Goal: Information Seeking & Learning: Learn about a topic

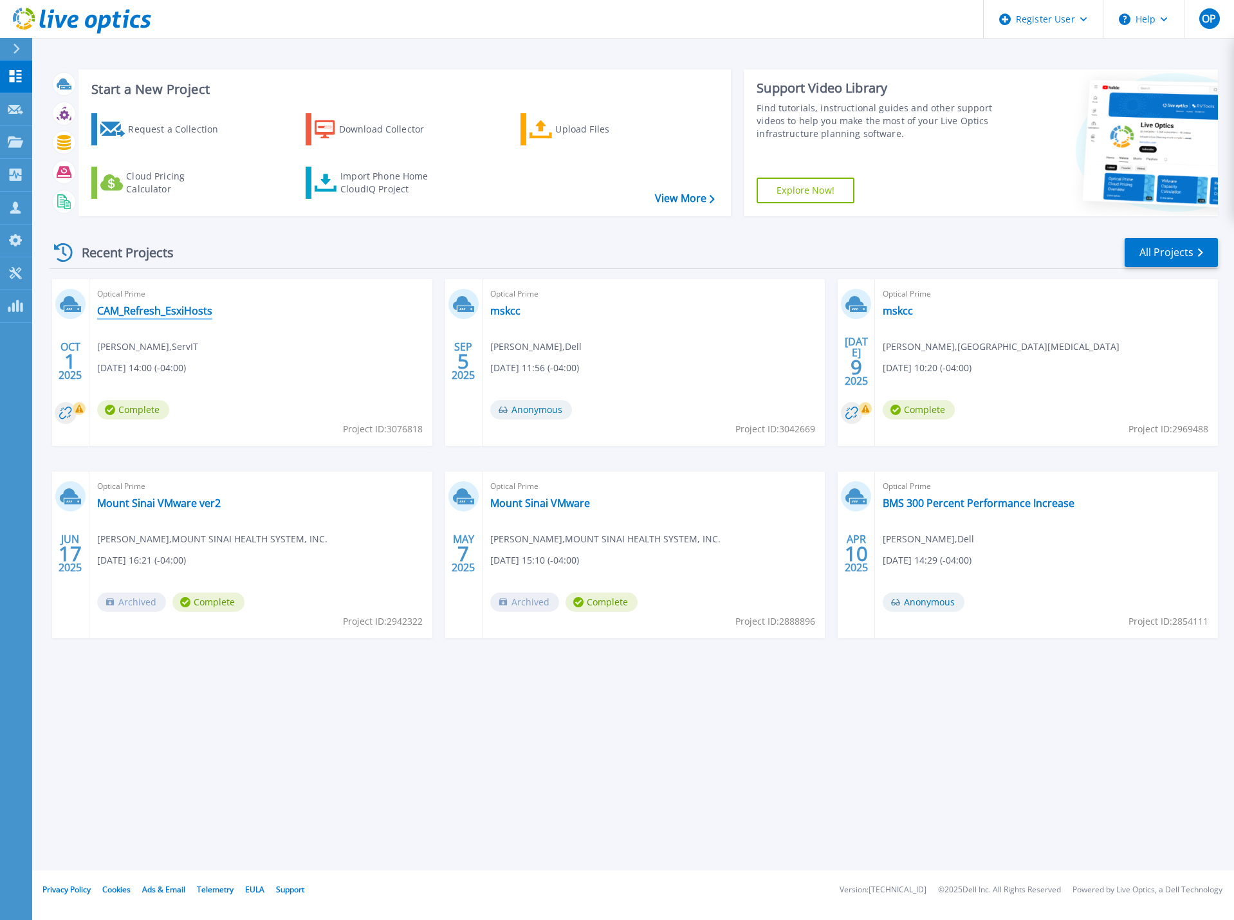
click at [174, 309] on link "CAM_Refresh_EsxiHosts" at bounding box center [154, 310] width 115 height 13
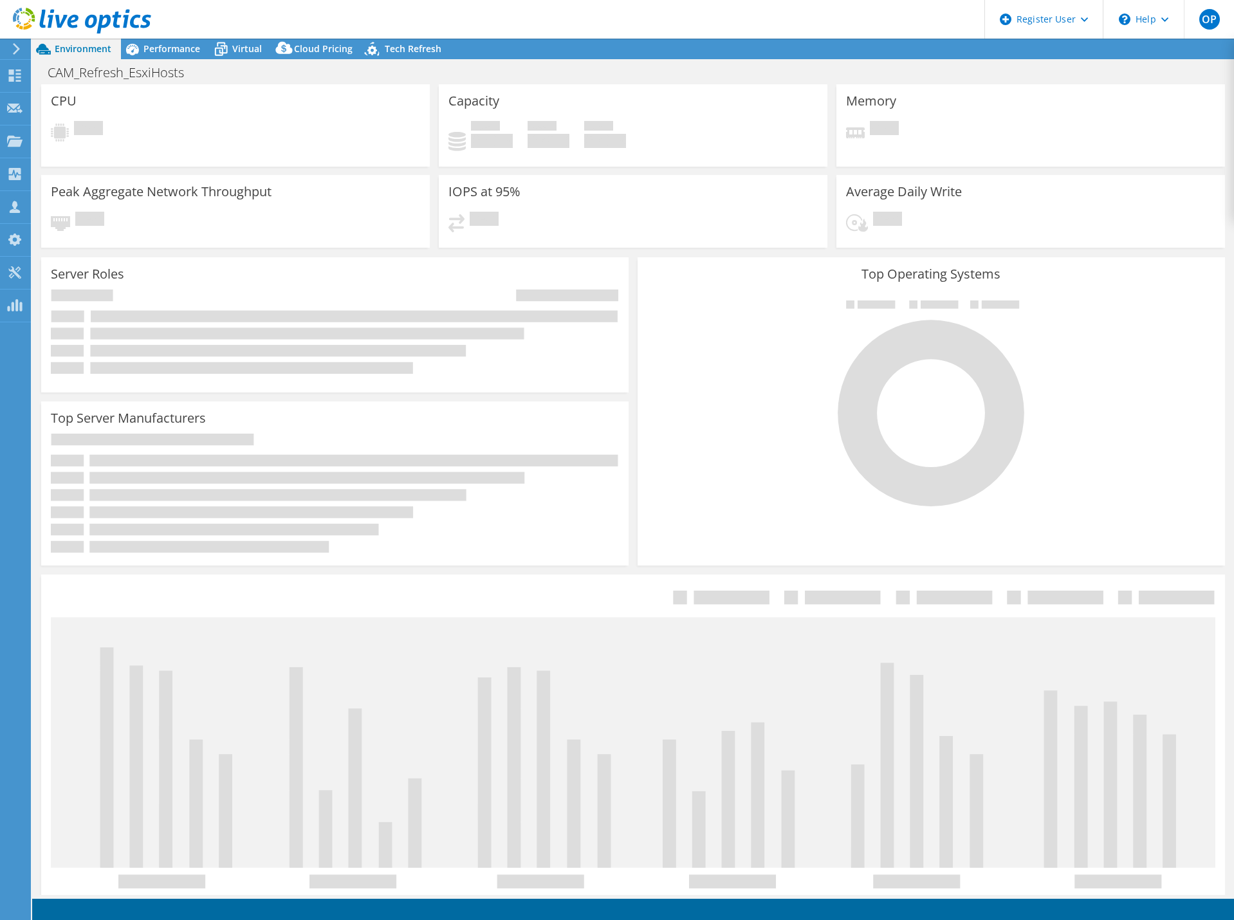
select select "USD"
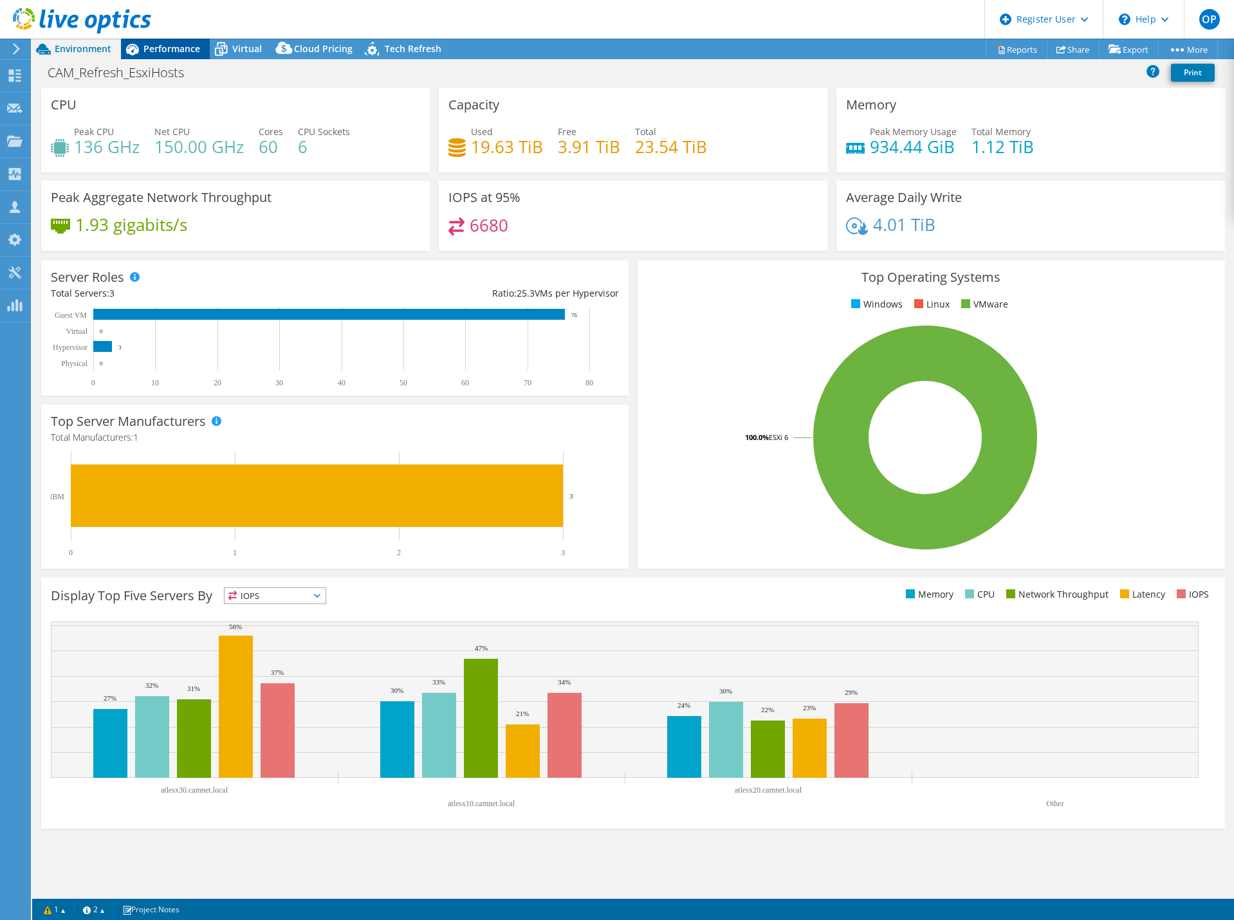
click at [179, 52] on span "Performance" at bounding box center [171, 48] width 57 height 12
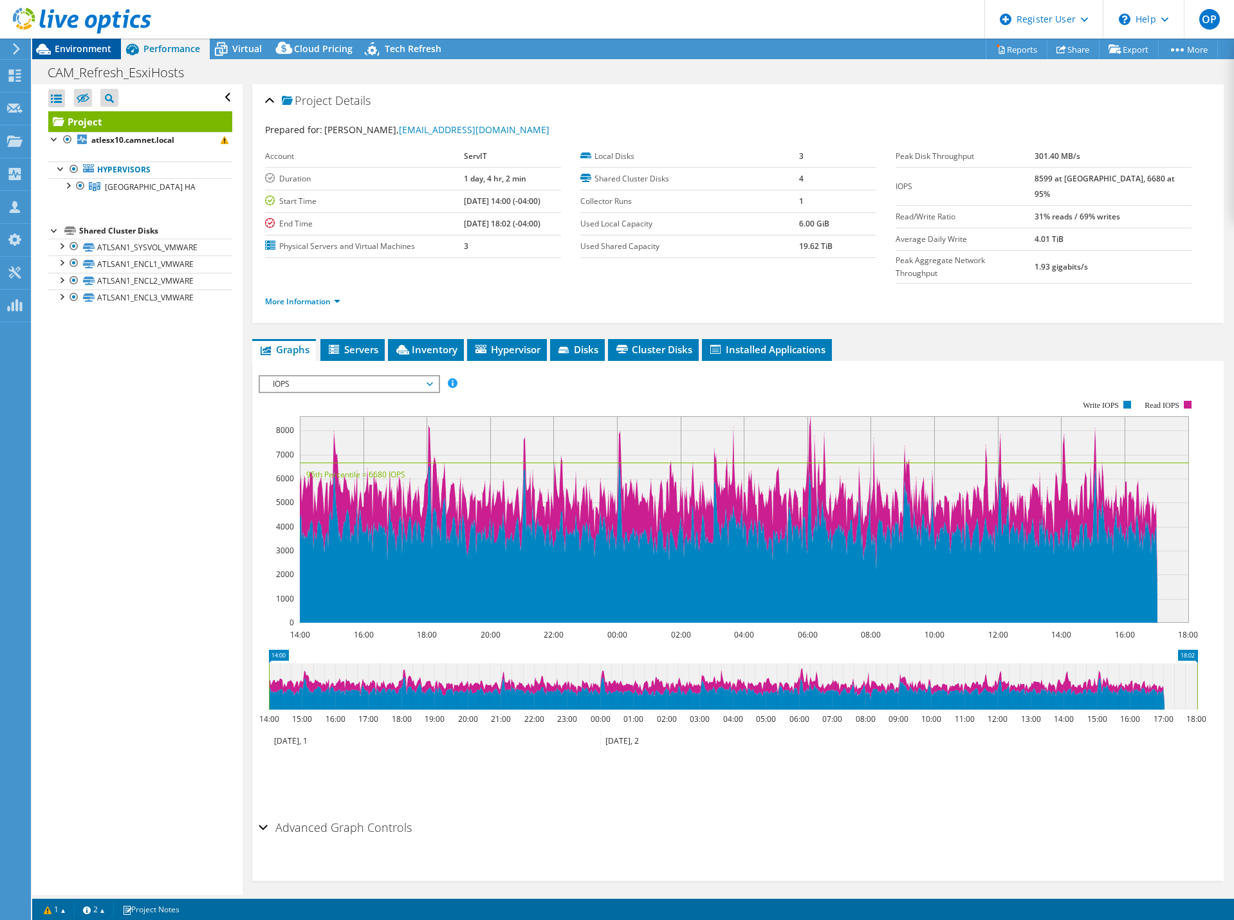
click at [87, 54] on span "Environment" at bounding box center [83, 48] width 57 height 12
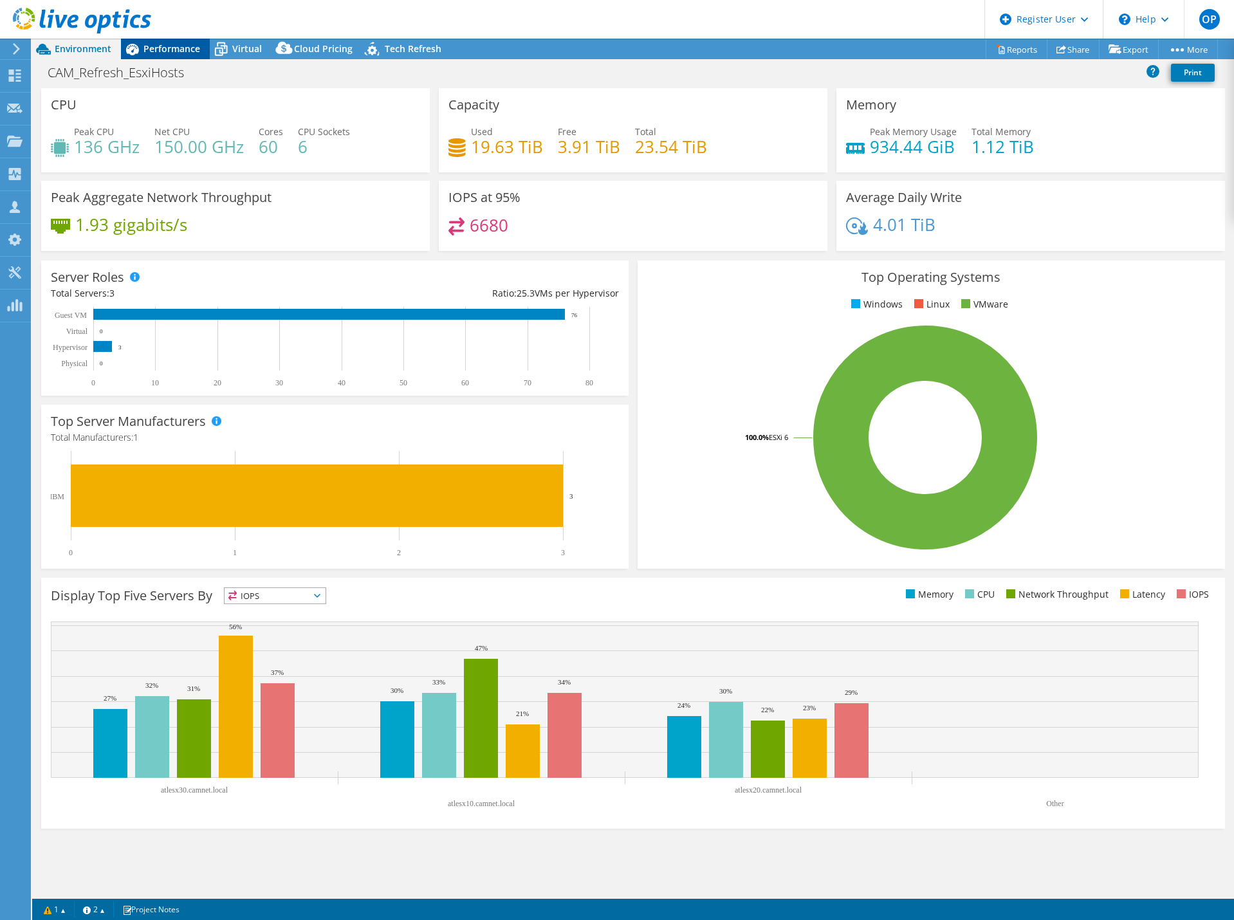
click at [184, 51] on span "Performance" at bounding box center [171, 48] width 57 height 12
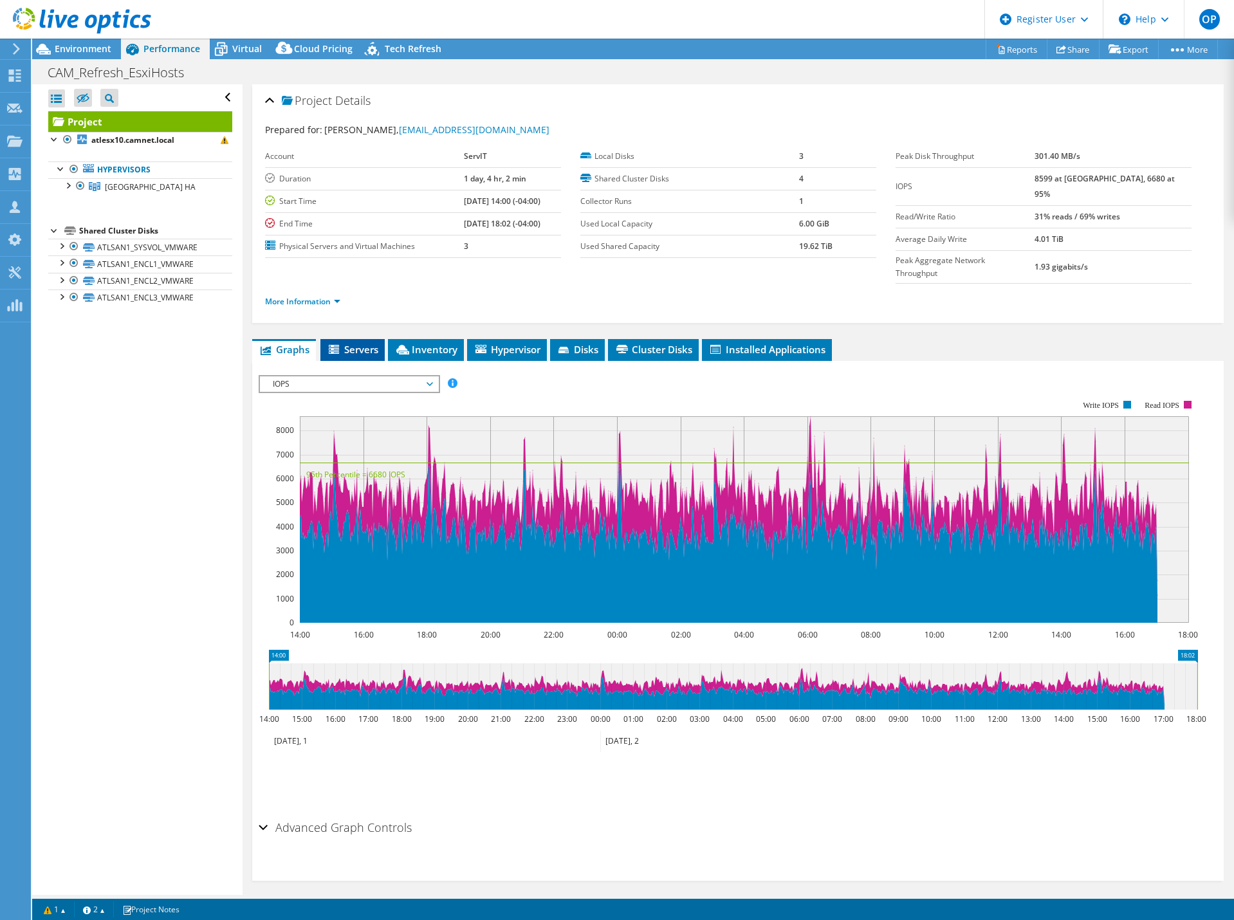
click at [372, 343] on span "Servers" at bounding box center [352, 349] width 51 height 13
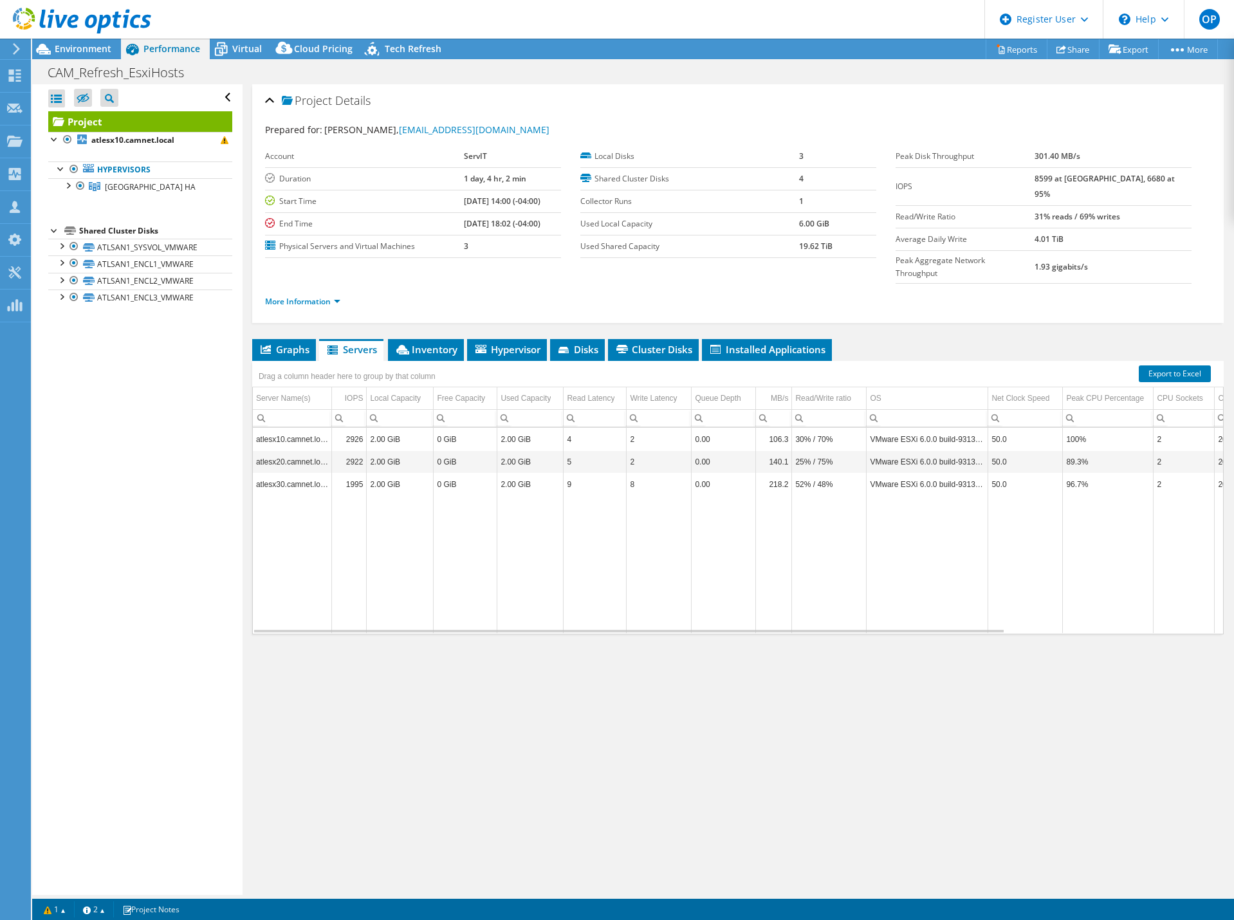
drag, startPoint x: 553, startPoint y: 608, endPoint x: 589, endPoint y: 608, distance: 36.0
click at [589, 608] on div "Graphs Servers Inventory Hypervisor Disks Cluster Disks Installed Applications …" at bounding box center [737, 500] width 971 height 322
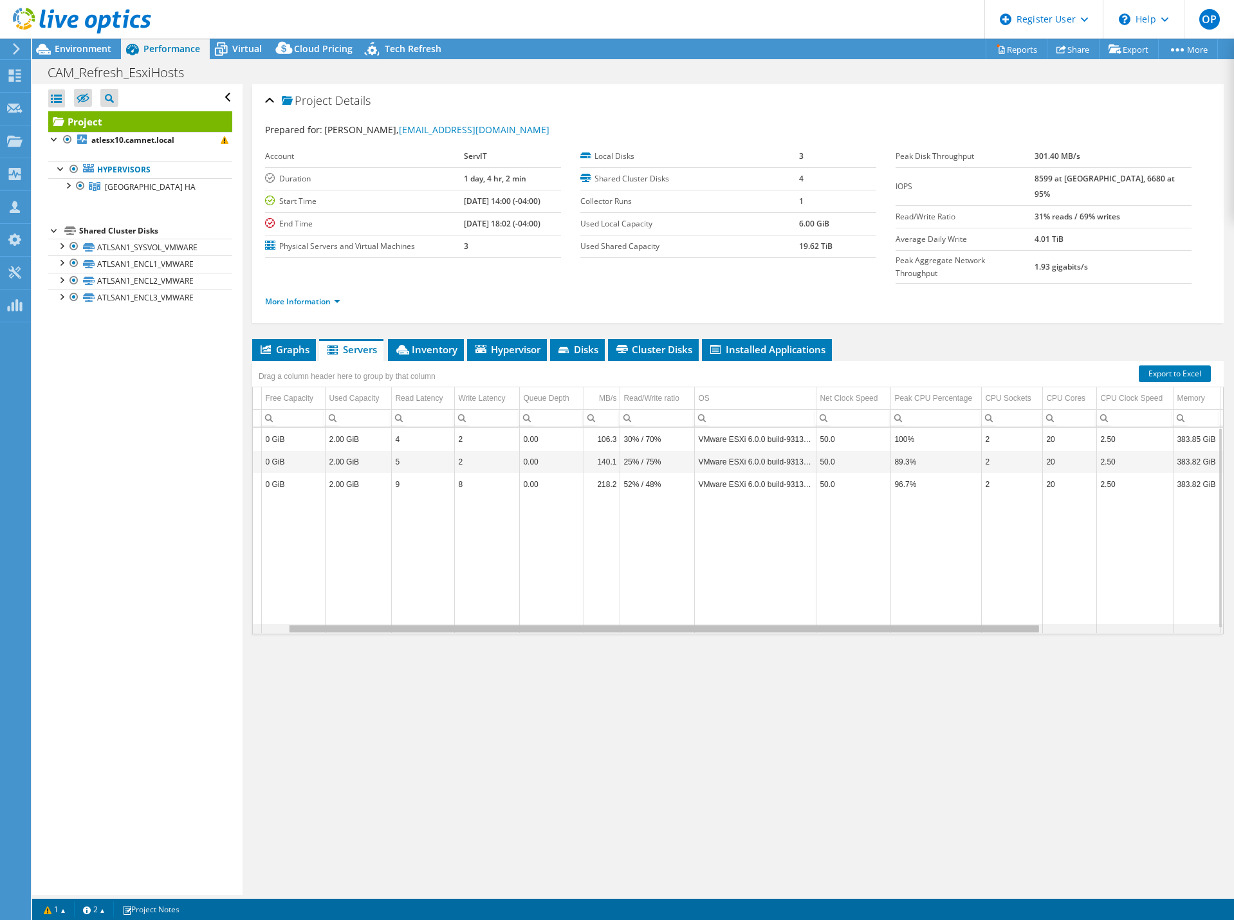
scroll to position [0, 266]
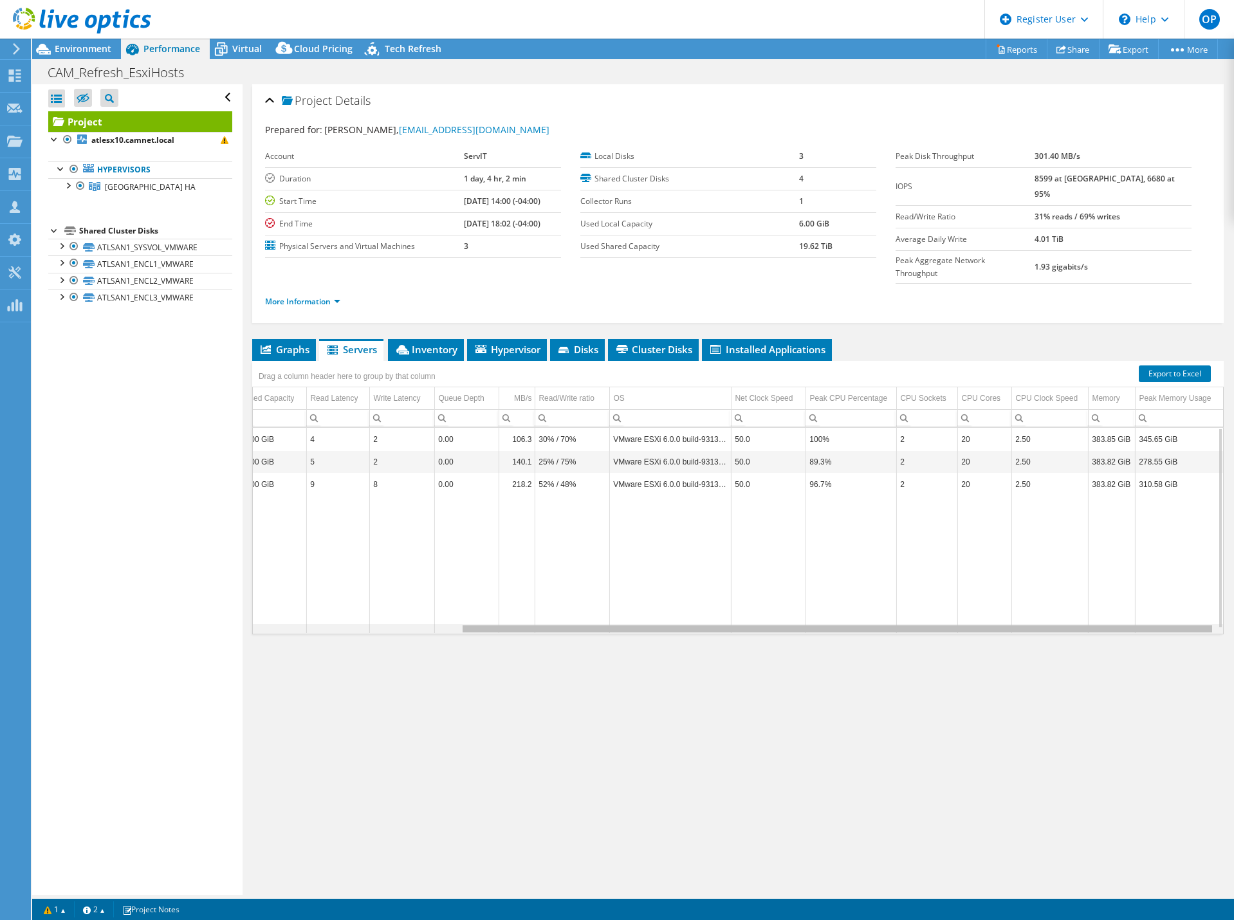
drag, startPoint x: 589, startPoint y: 605, endPoint x: 841, endPoint y: 603, distance: 251.5
click at [841, 603] on body "OP Dell User Orlando Pichardo Orlando.Pichardo@dell.com Dell My Profile Log Out…" at bounding box center [617, 460] width 1234 height 920
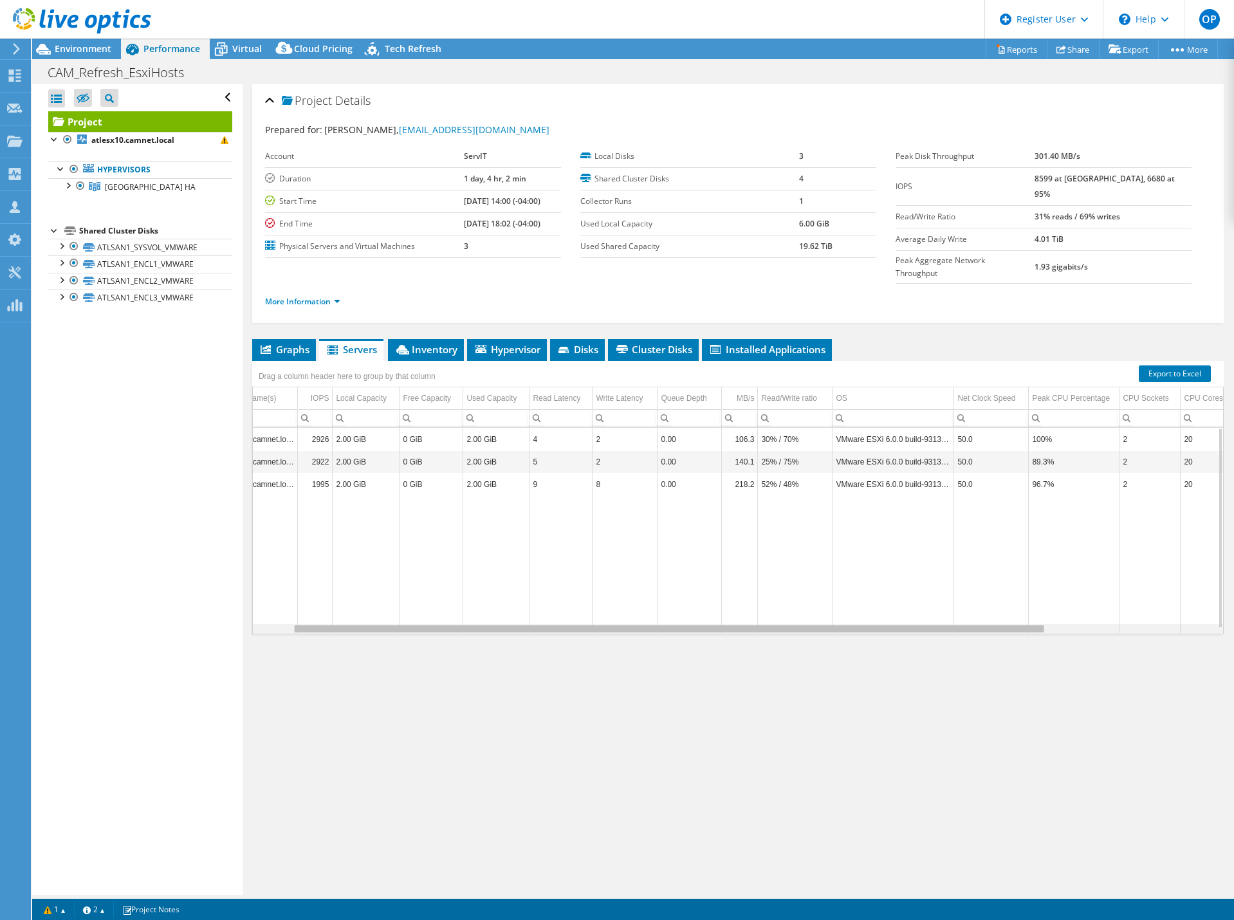
scroll to position [0, 0]
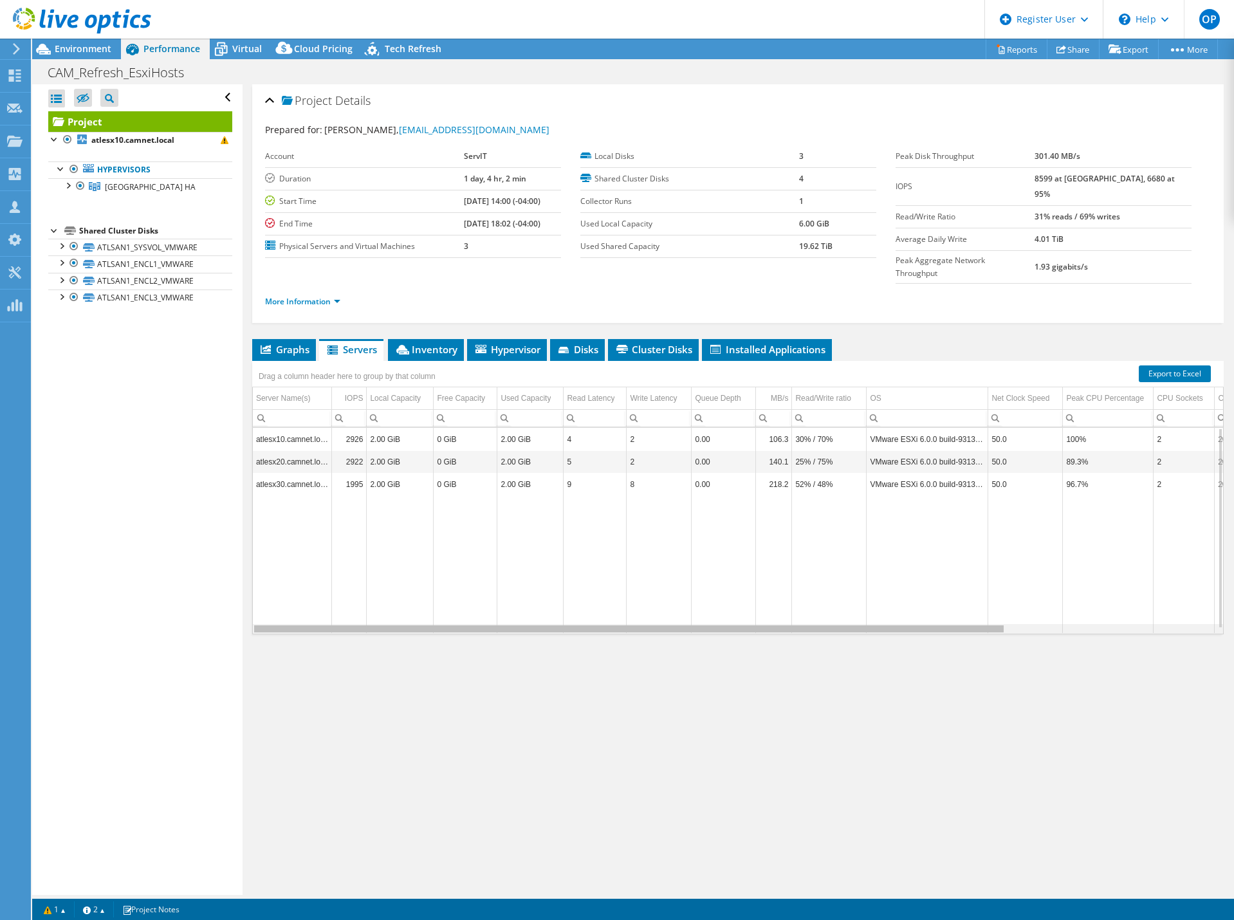
drag, startPoint x: 846, startPoint y: 603, endPoint x: 473, endPoint y: 610, distance: 372.5
click at [473, 610] on body "OP Dell User Orlando Pichardo Orlando.Pichardo@dell.com Dell My Profile Log Out…" at bounding box center [617, 460] width 1234 height 920
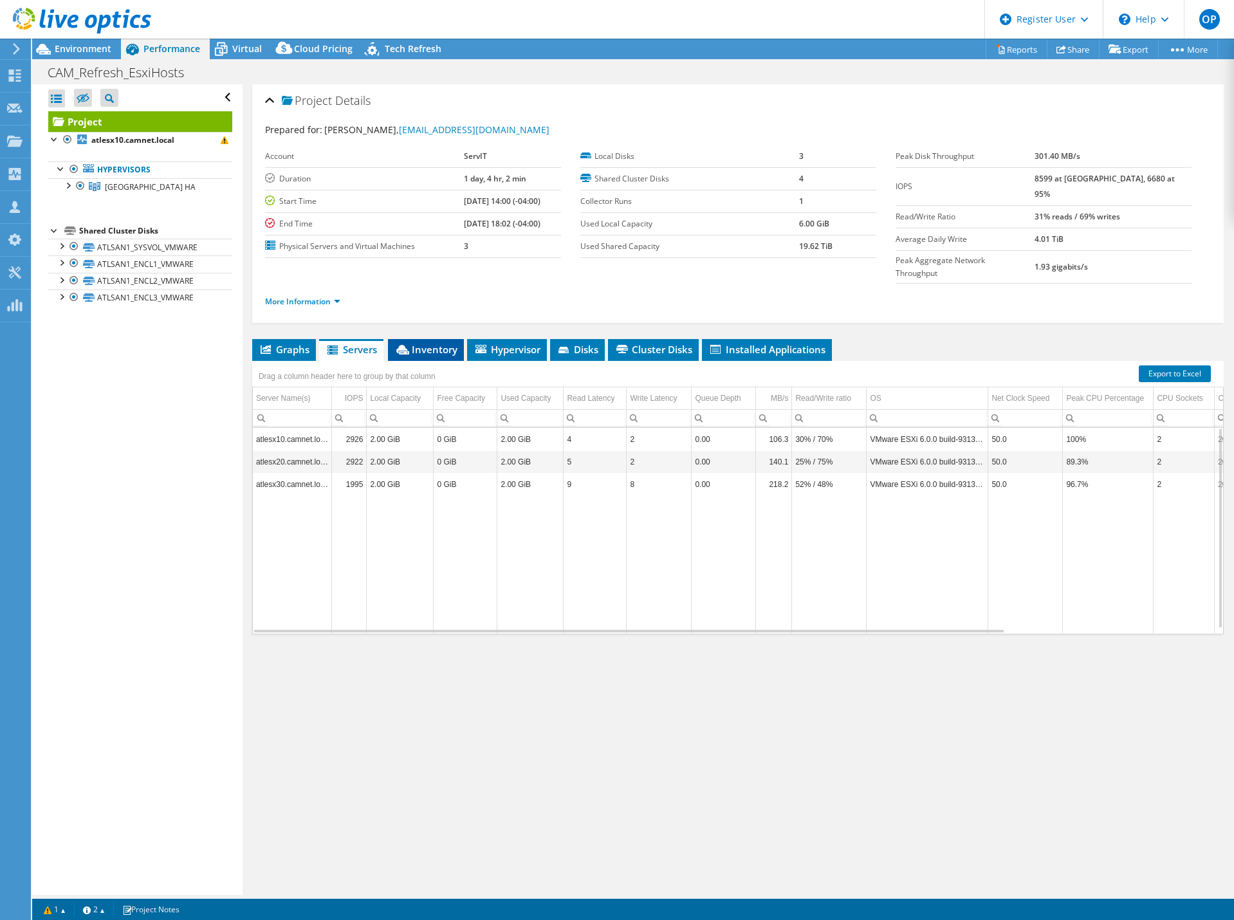
click at [426, 343] on span "Inventory" at bounding box center [425, 349] width 63 height 13
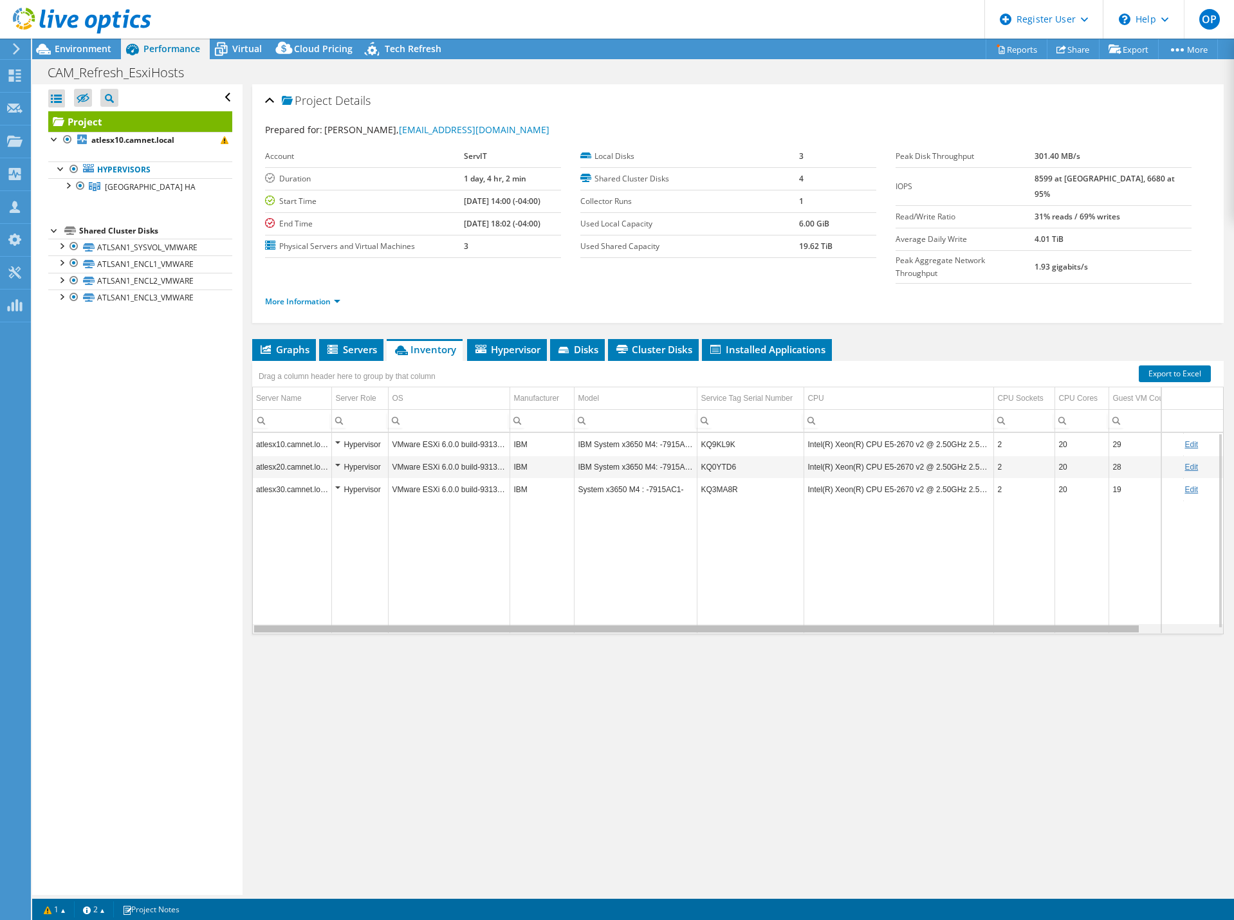
click at [704, 625] on div "Data grid" at bounding box center [696, 628] width 884 height 7
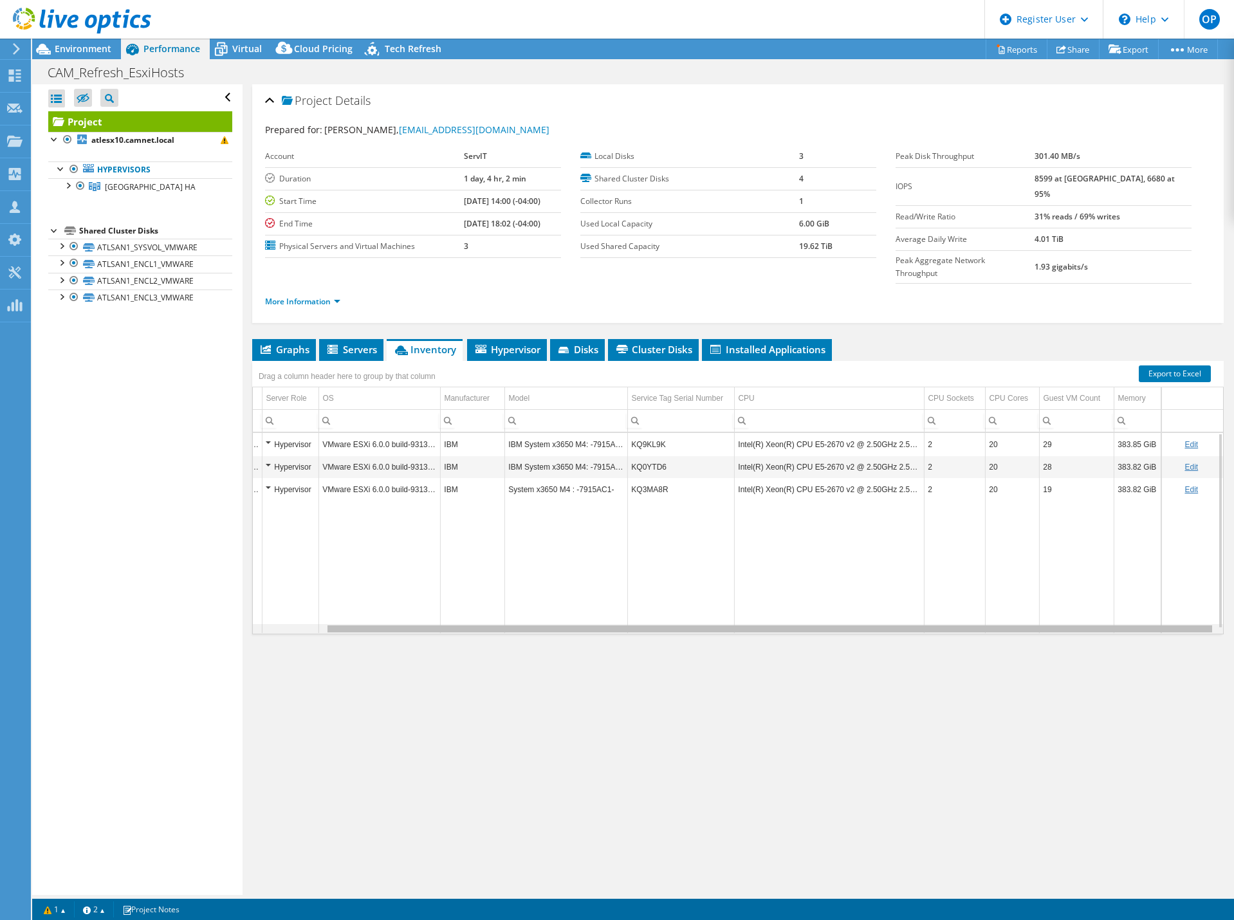
drag, startPoint x: 704, startPoint y: 599, endPoint x: 810, endPoint y: 605, distance: 106.3
click at [810, 605] on body "OP Dell User Orlando Pichardo Orlando.Pichardo@dell.com Dell My Profile Log Out…" at bounding box center [617, 460] width 1234 height 920
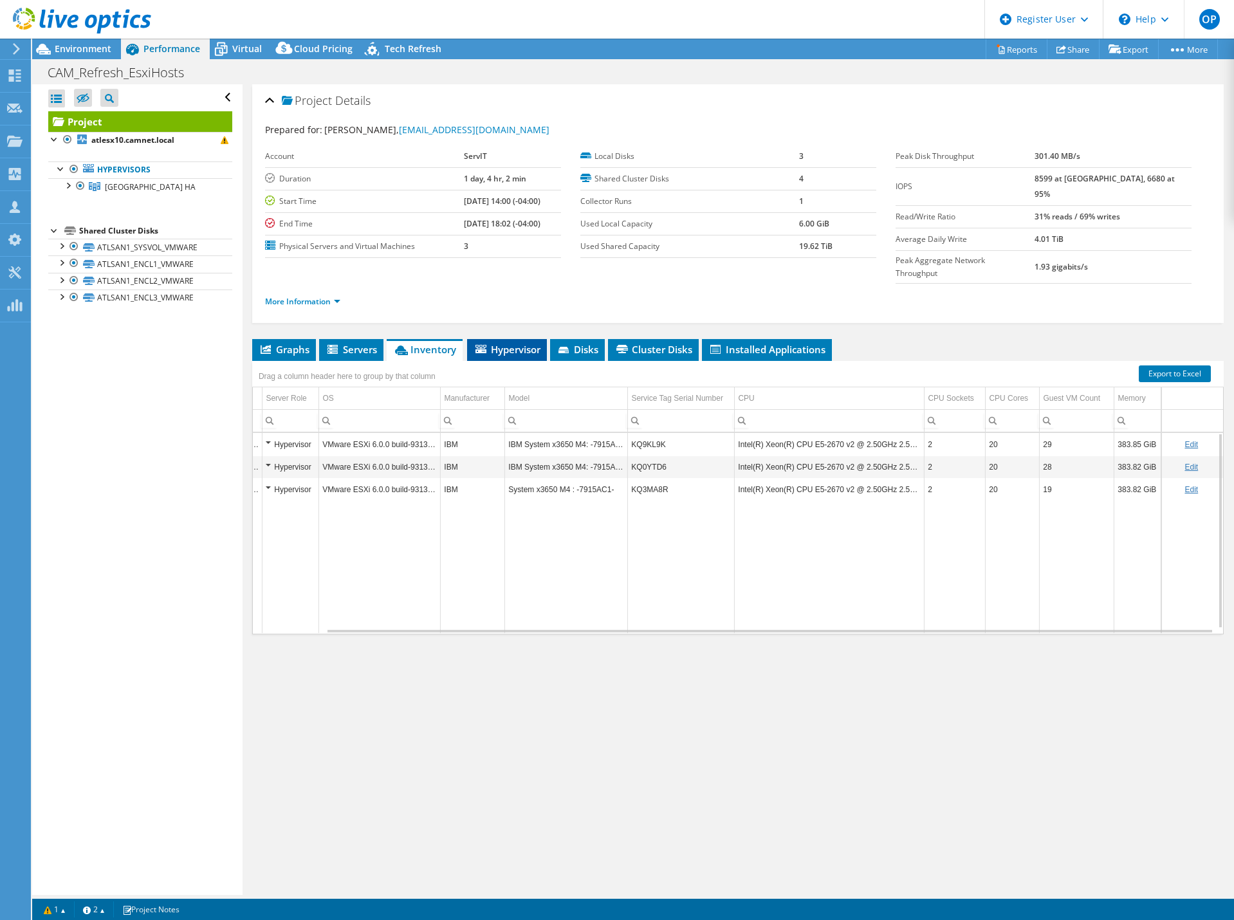
click at [529, 343] on span "Hypervisor" at bounding box center [506, 349] width 67 height 13
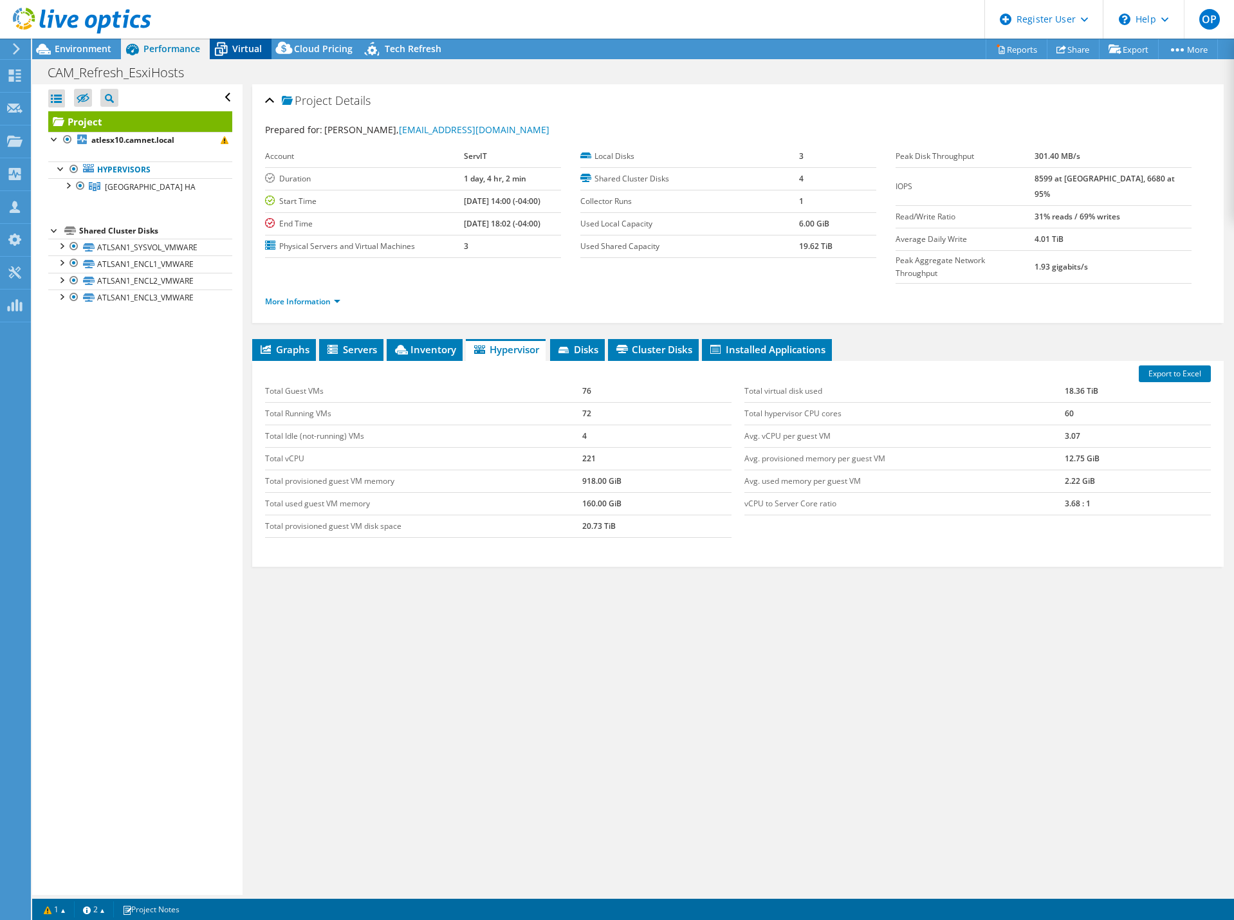
click at [250, 48] on span "Virtual" at bounding box center [247, 48] width 30 height 12
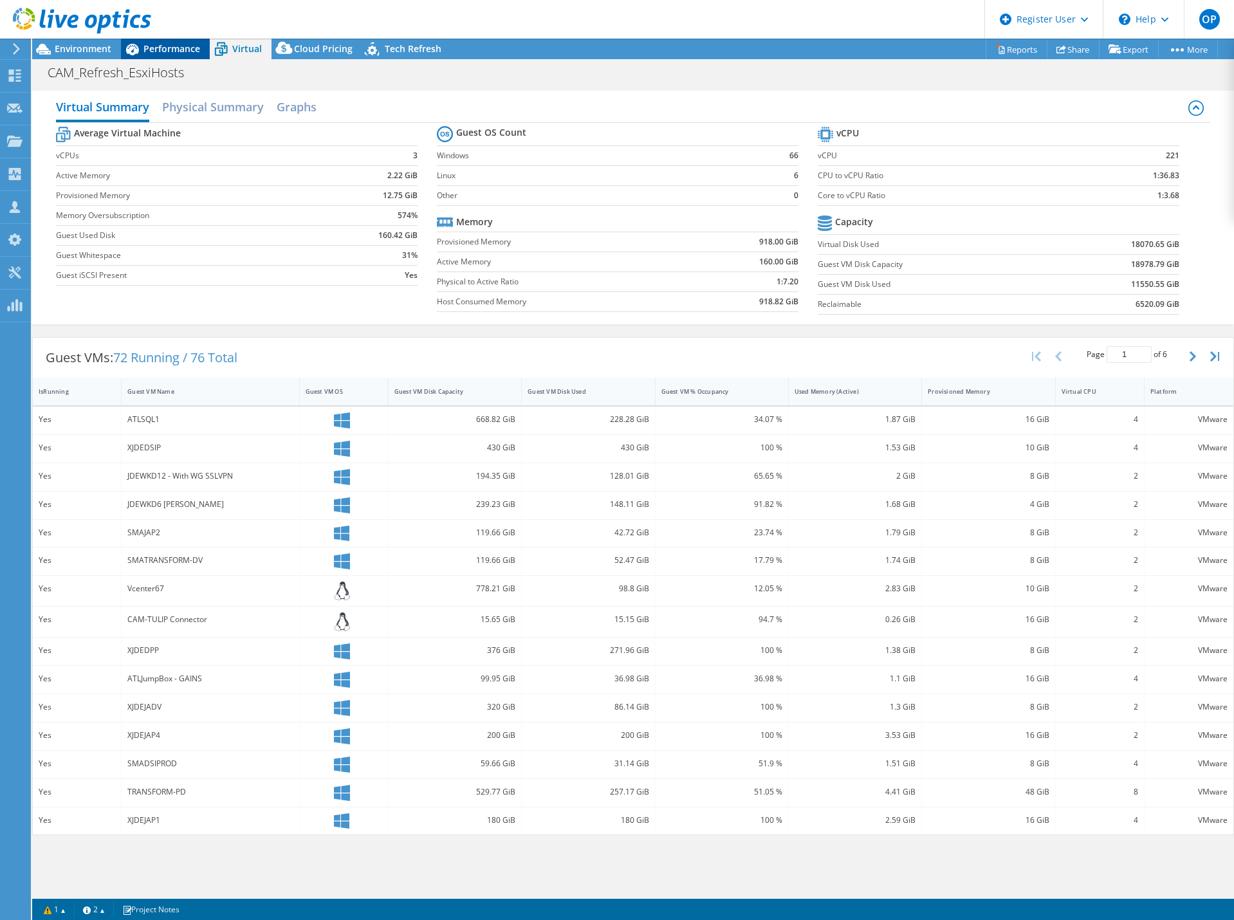
click at [164, 41] on div "Performance" at bounding box center [165, 49] width 89 height 21
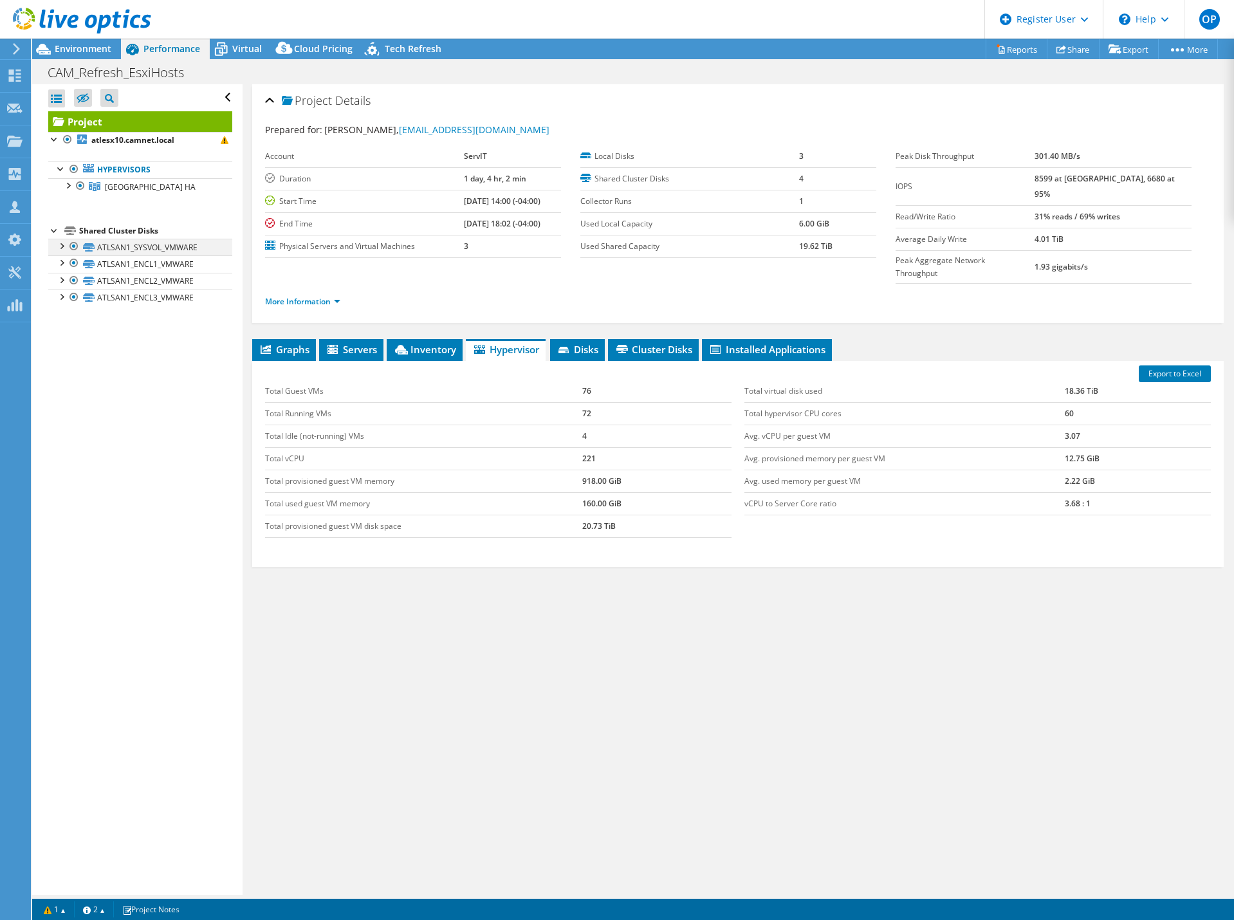
click at [62, 248] on div at bounding box center [61, 245] width 13 height 13
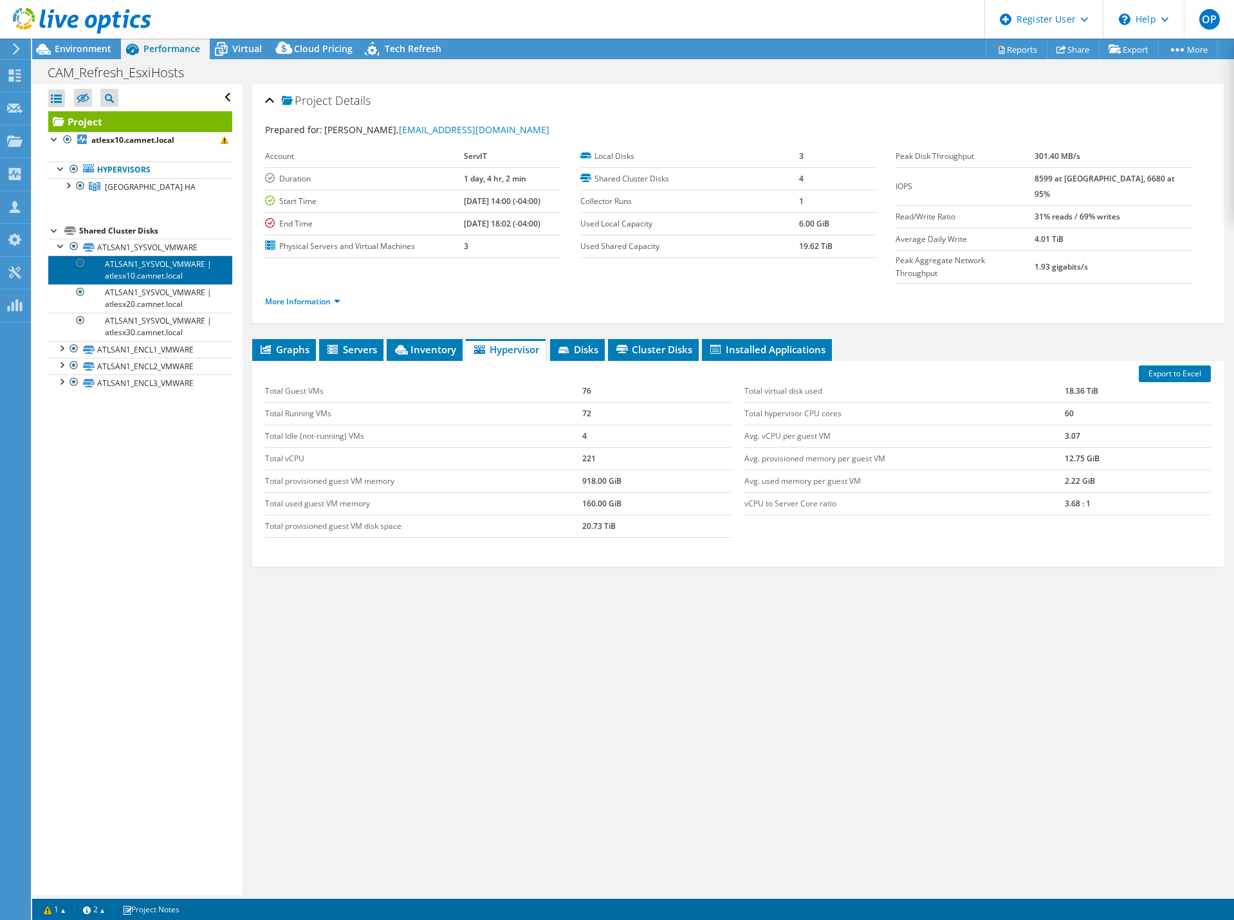
click at [173, 279] on link "ATLSAN1_SYSVOL_VMWARE | atlesx10.camnet.local" at bounding box center [140, 269] width 184 height 28
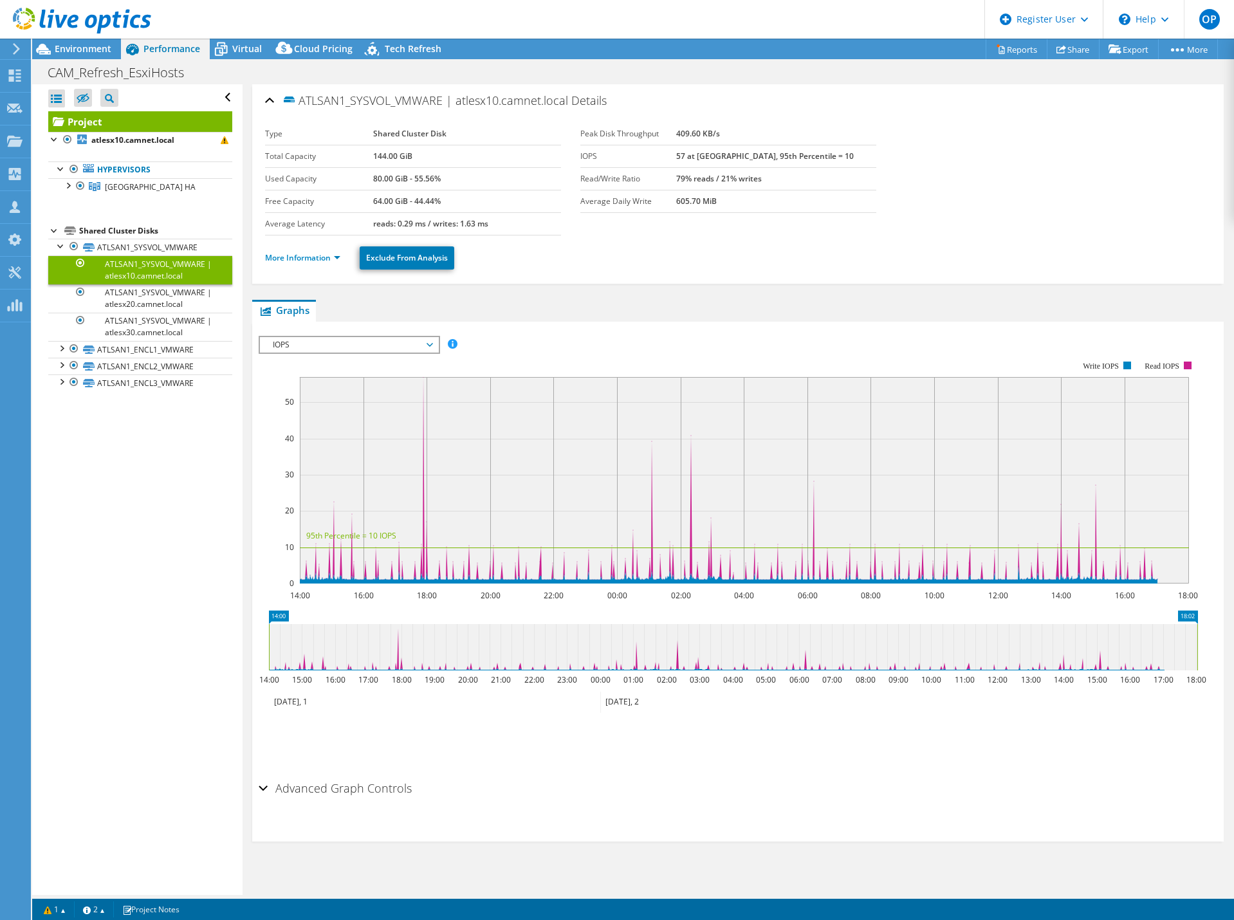
click at [334, 350] on span "IOPS" at bounding box center [348, 344] width 165 height 15
click at [337, 370] on li "Disk Throughput" at bounding box center [349, 375] width 178 height 15
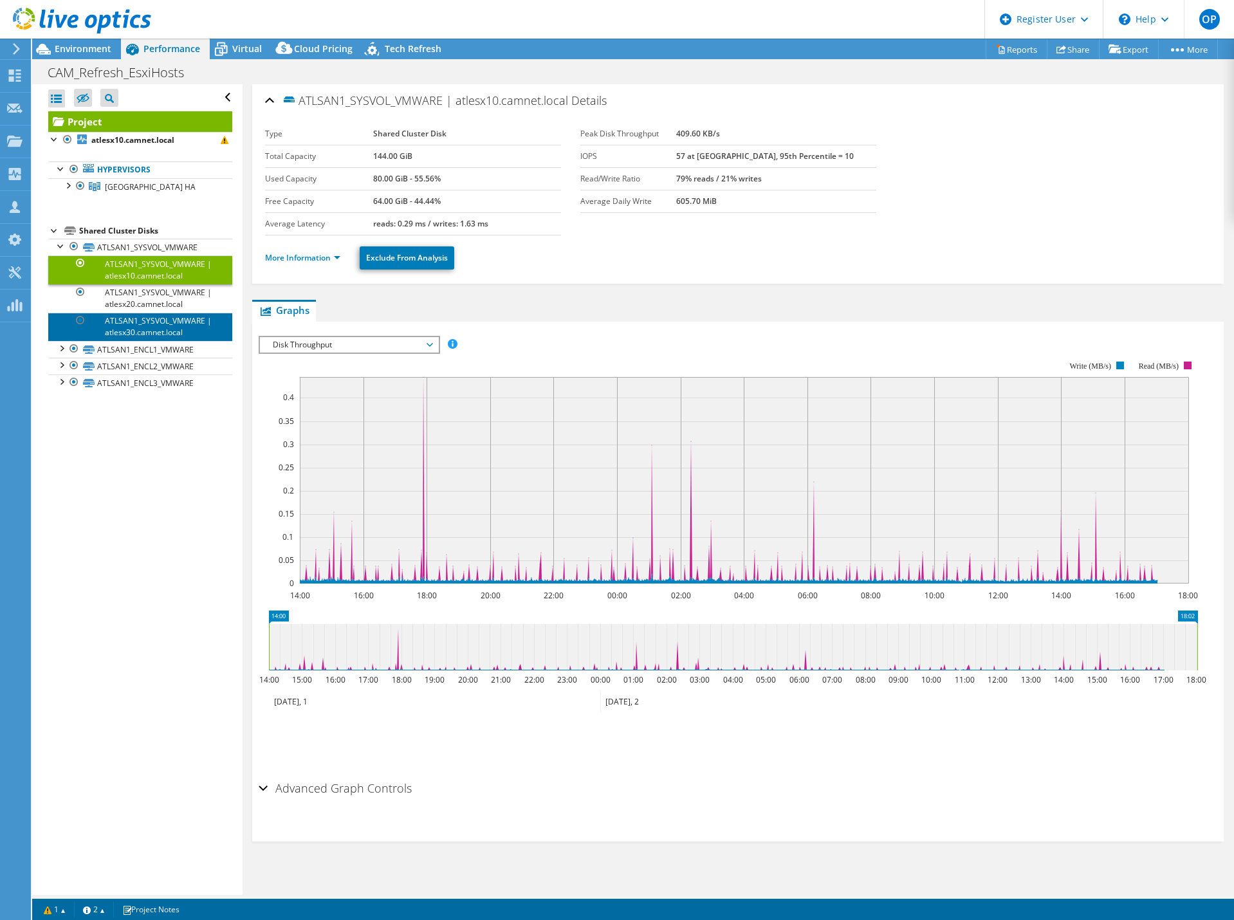
click at [181, 319] on link "ATLSAN1_SYSVOL_VMWARE | atlesx30.camnet.local" at bounding box center [140, 327] width 184 height 28
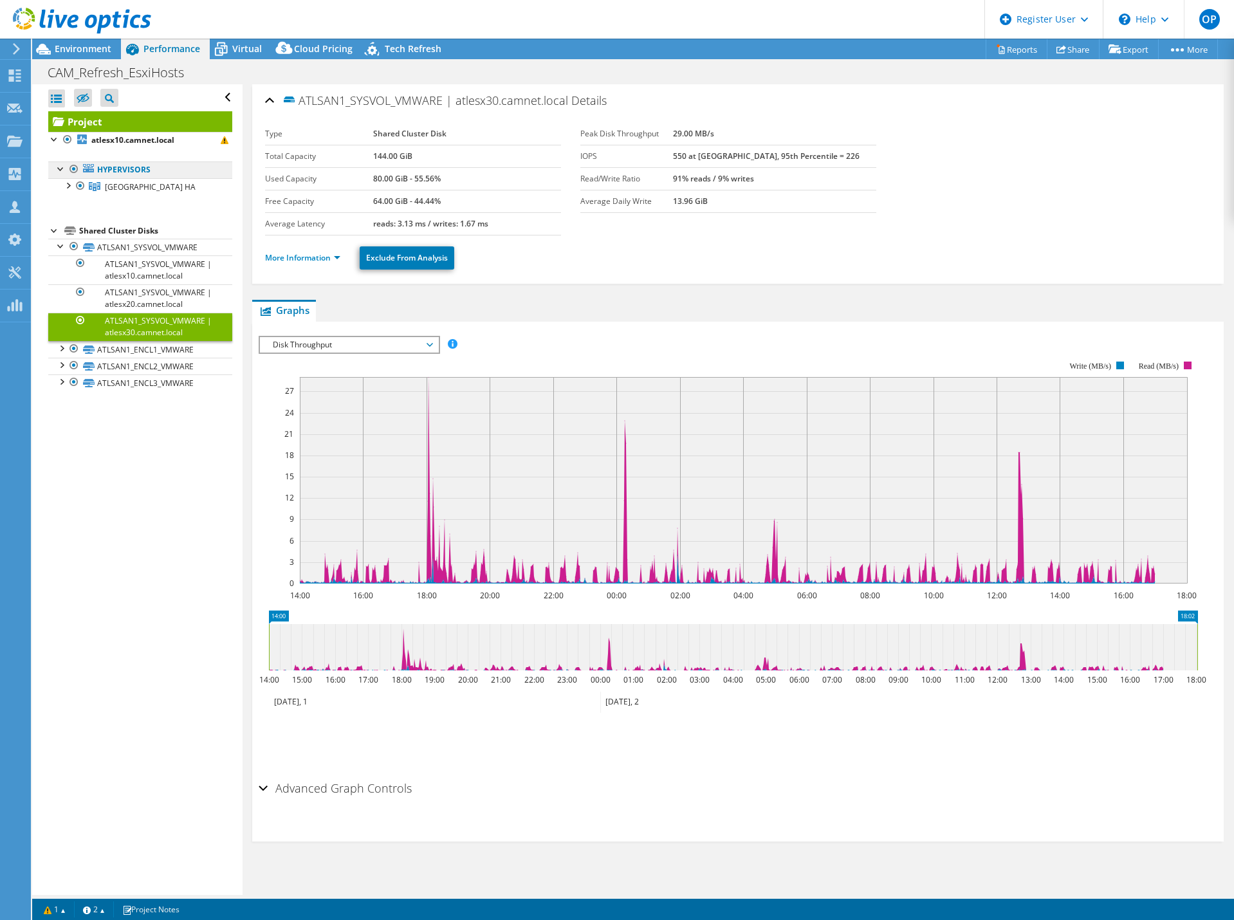
click at [107, 172] on link "Hypervisors" at bounding box center [140, 169] width 184 height 17
click at [120, 187] on span "Atlanta HA" at bounding box center [150, 186] width 91 height 11
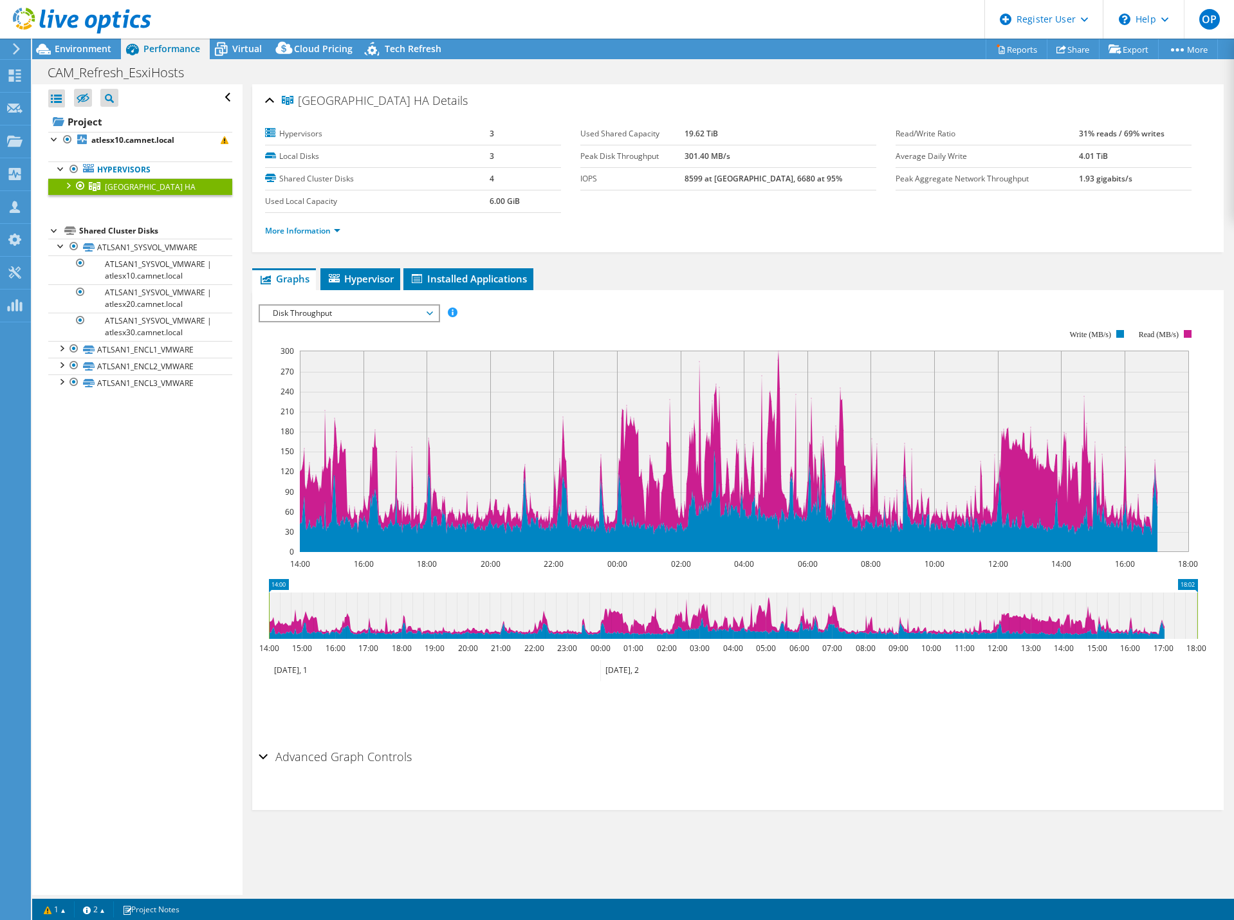
click at [365, 310] on span "Disk Throughput" at bounding box center [348, 313] width 165 height 15
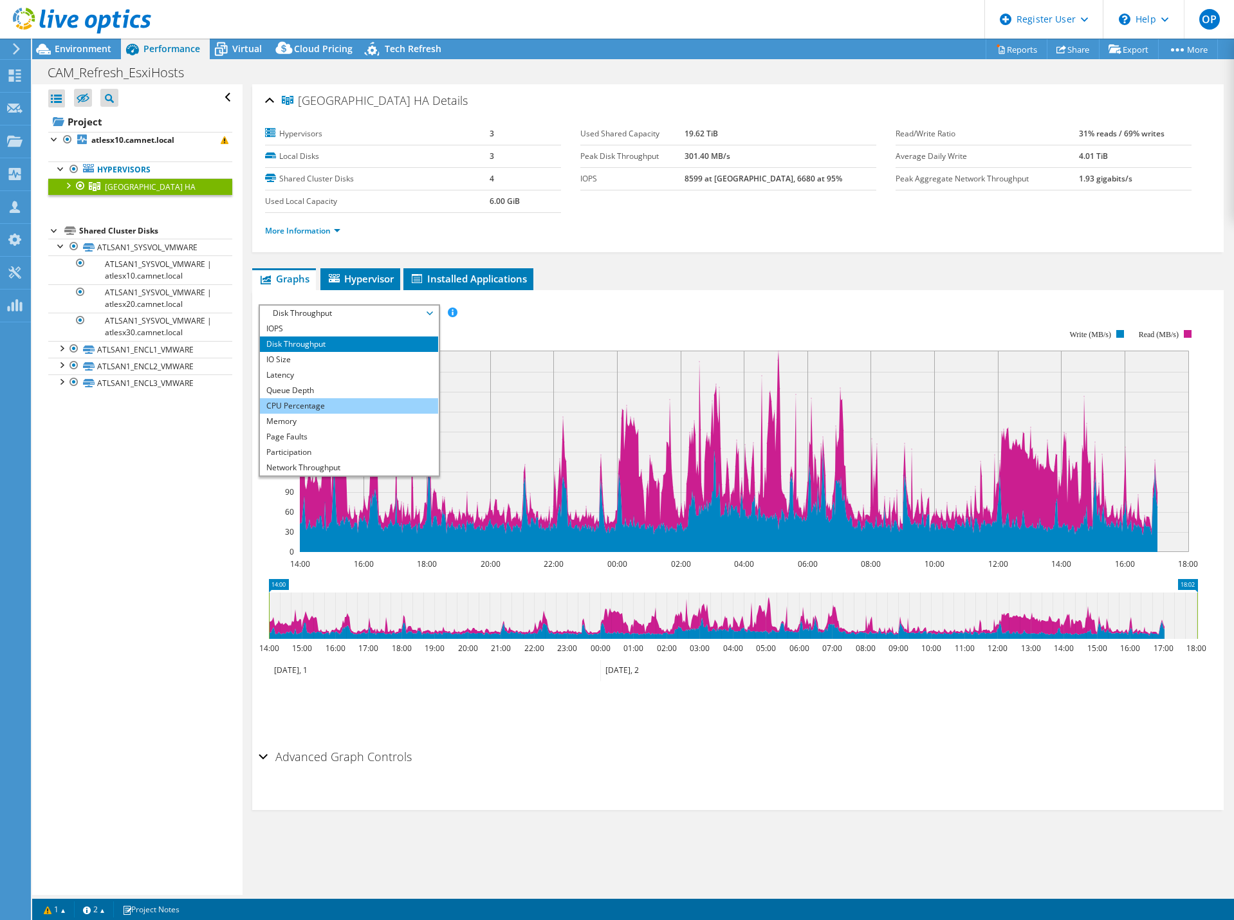
click at [370, 407] on li "CPU Percentage" at bounding box center [349, 405] width 178 height 15
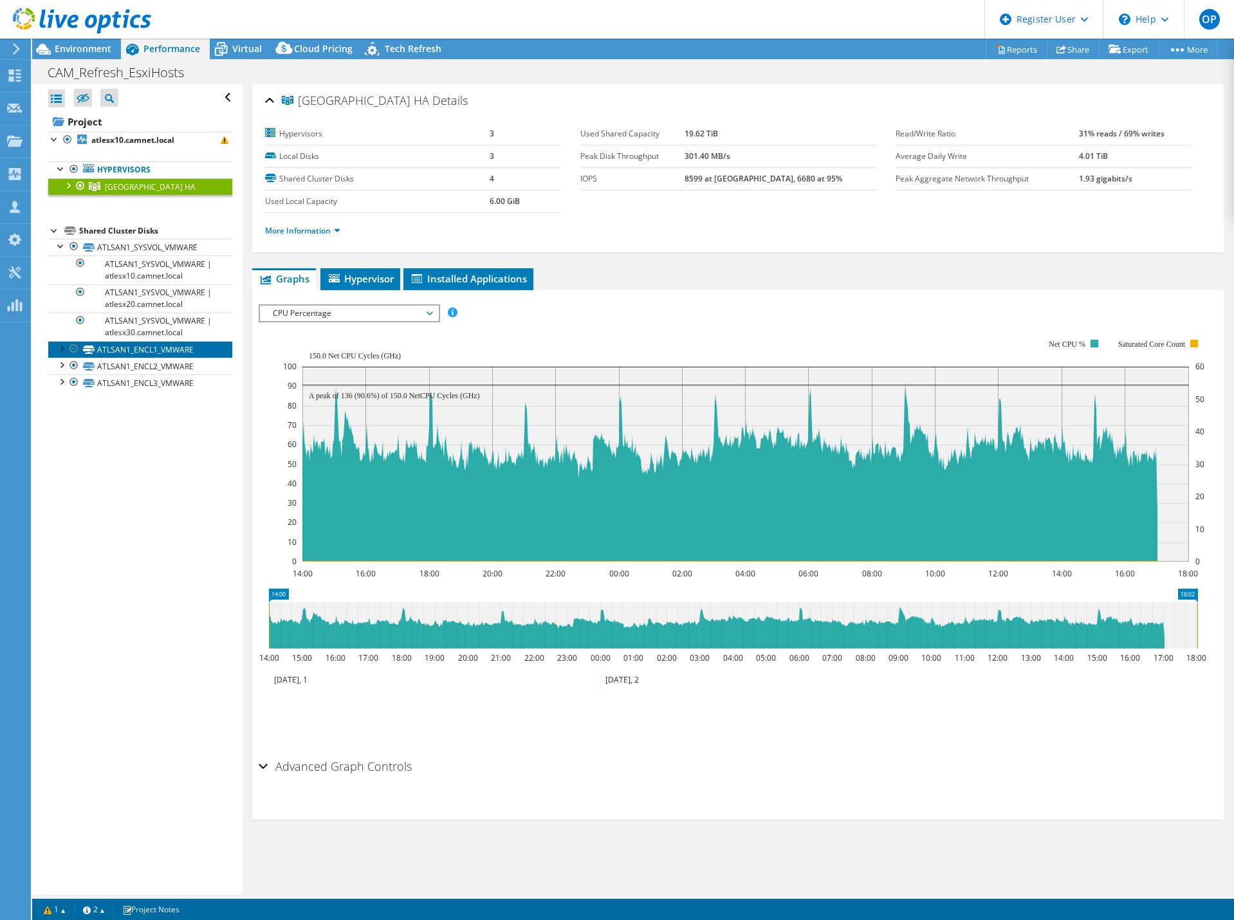
click at [120, 348] on link "ATLSAN1_ENCL1_VMWARE" at bounding box center [140, 349] width 184 height 17
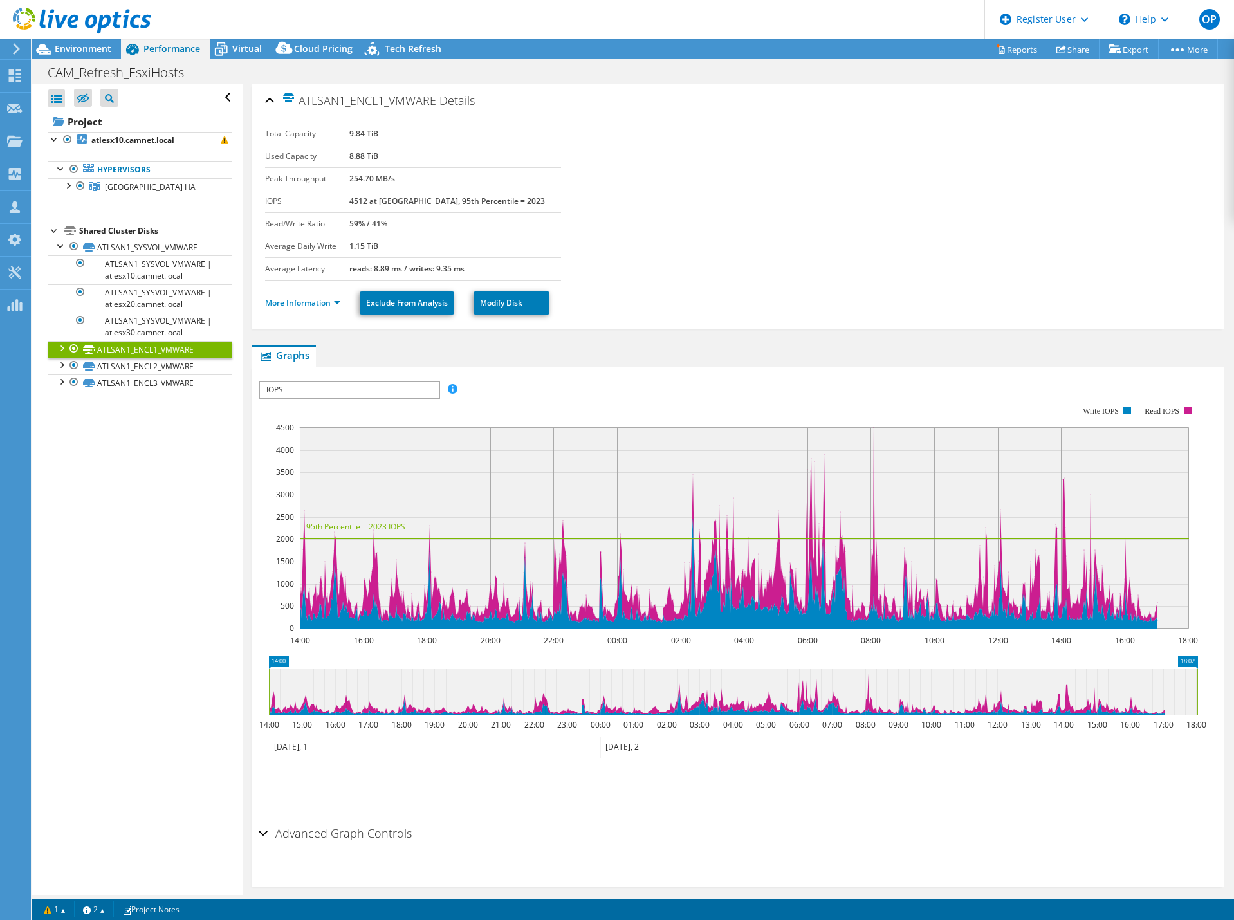
click at [62, 347] on div at bounding box center [61, 347] width 13 height 13
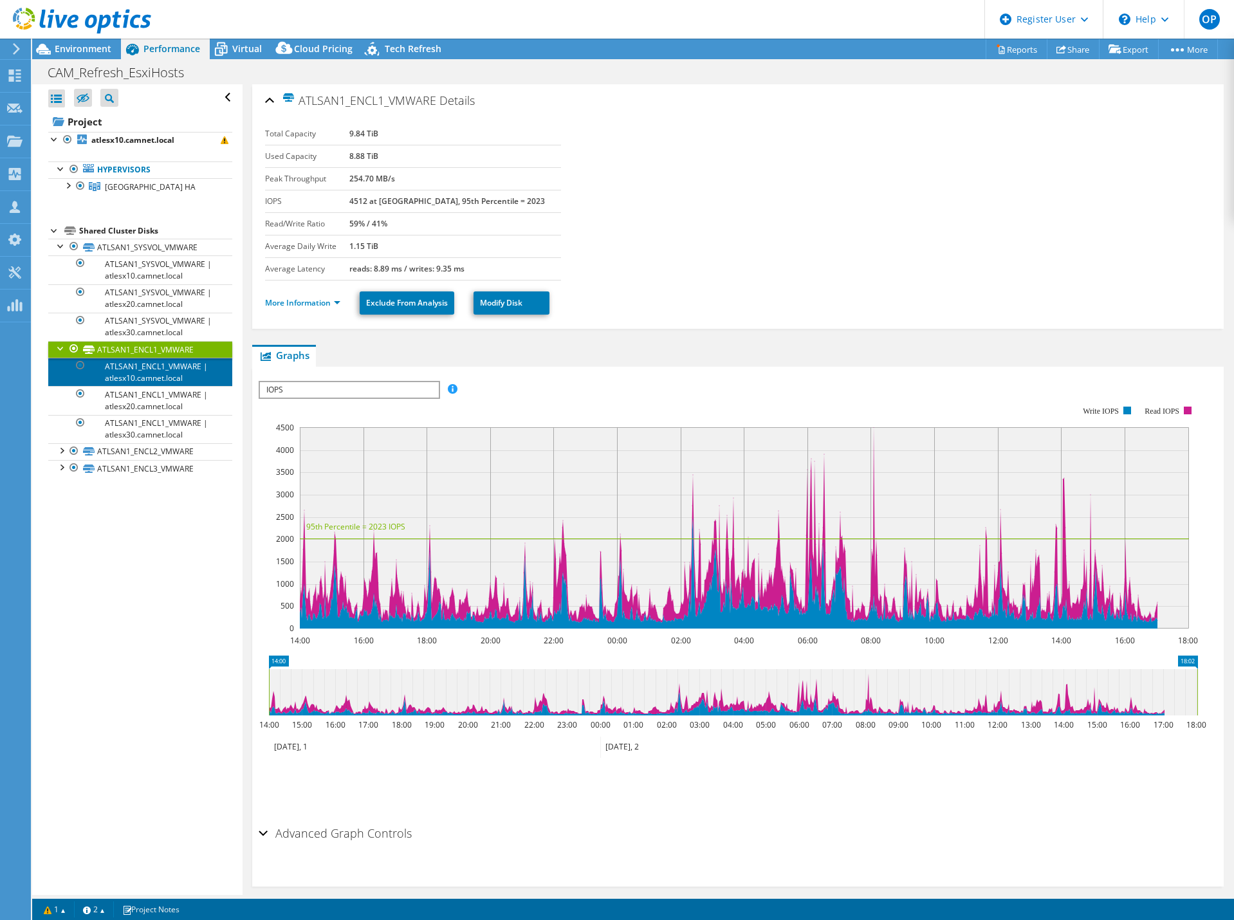
click at [127, 374] on link "ATLSAN1_ENCL1_VMWARE | atlesx10.camnet.local" at bounding box center [140, 372] width 184 height 28
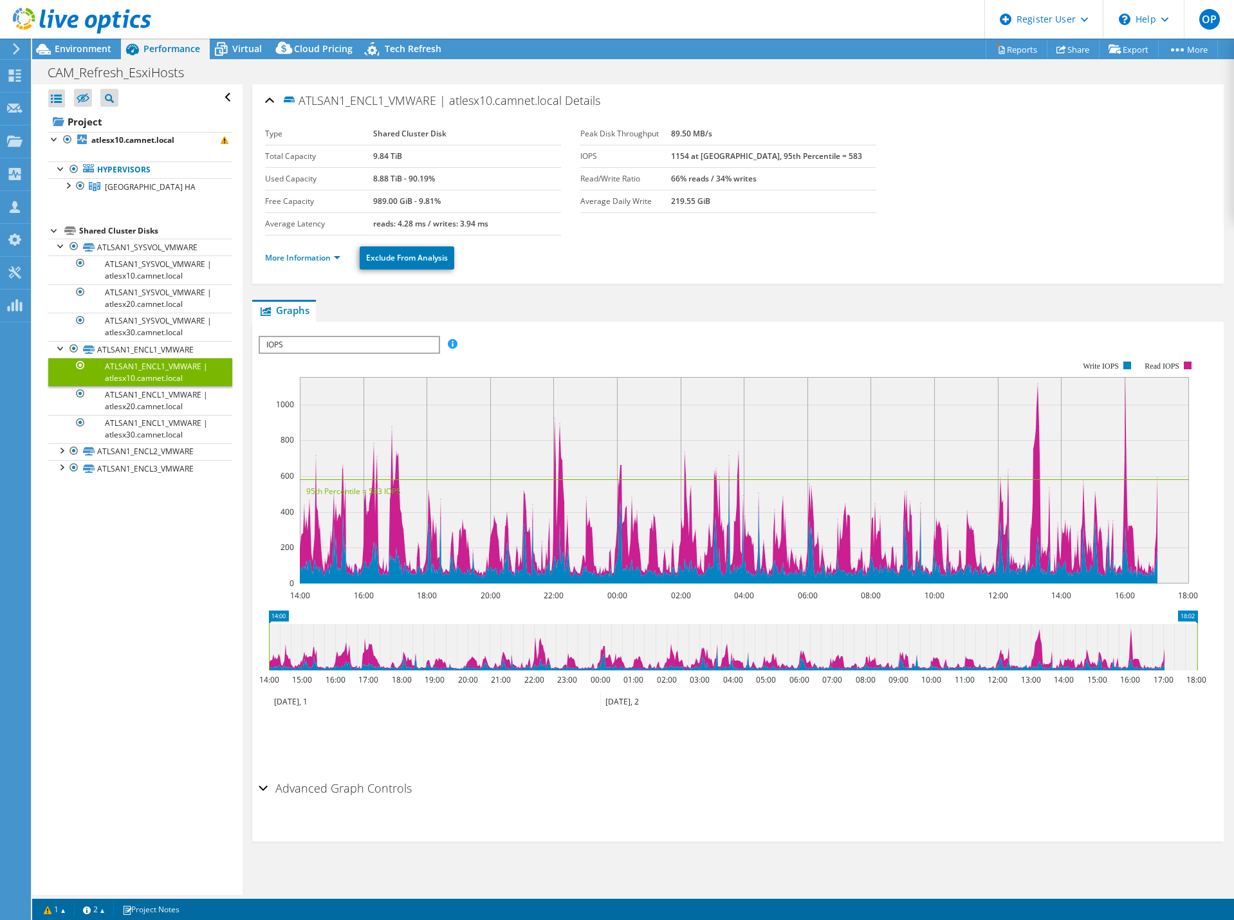
click at [332, 343] on span "IOPS" at bounding box center [349, 344] width 178 height 15
click at [349, 402] on li "Latency" at bounding box center [349, 406] width 178 height 15
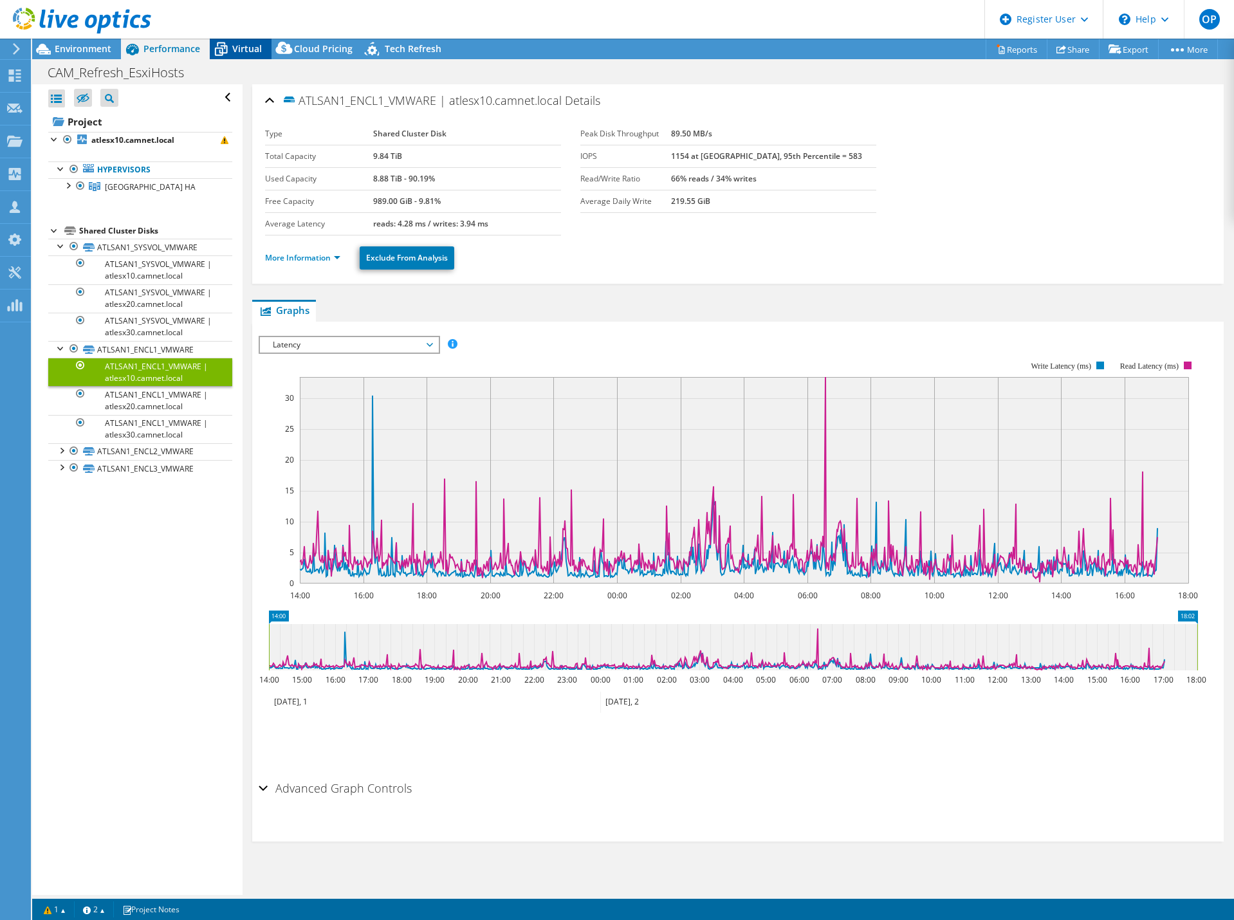
click at [241, 54] on span "Virtual" at bounding box center [247, 48] width 30 height 12
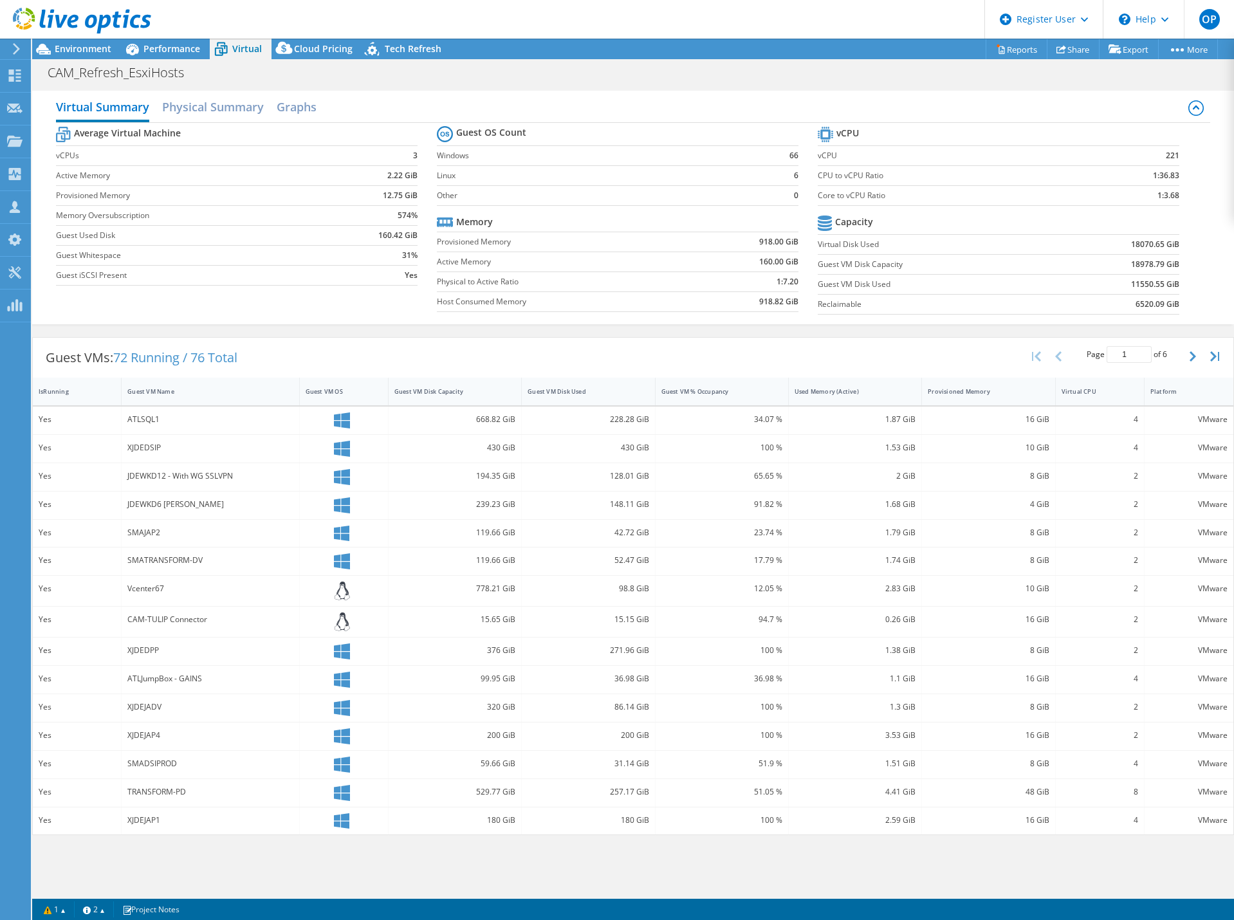
click at [794, 286] on b "1:7.20" at bounding box center [787, 281] width 22 height 13
click at [260, 100] on h2 "Physical Summary" at bounding box center [213, 108] width 102 height 28
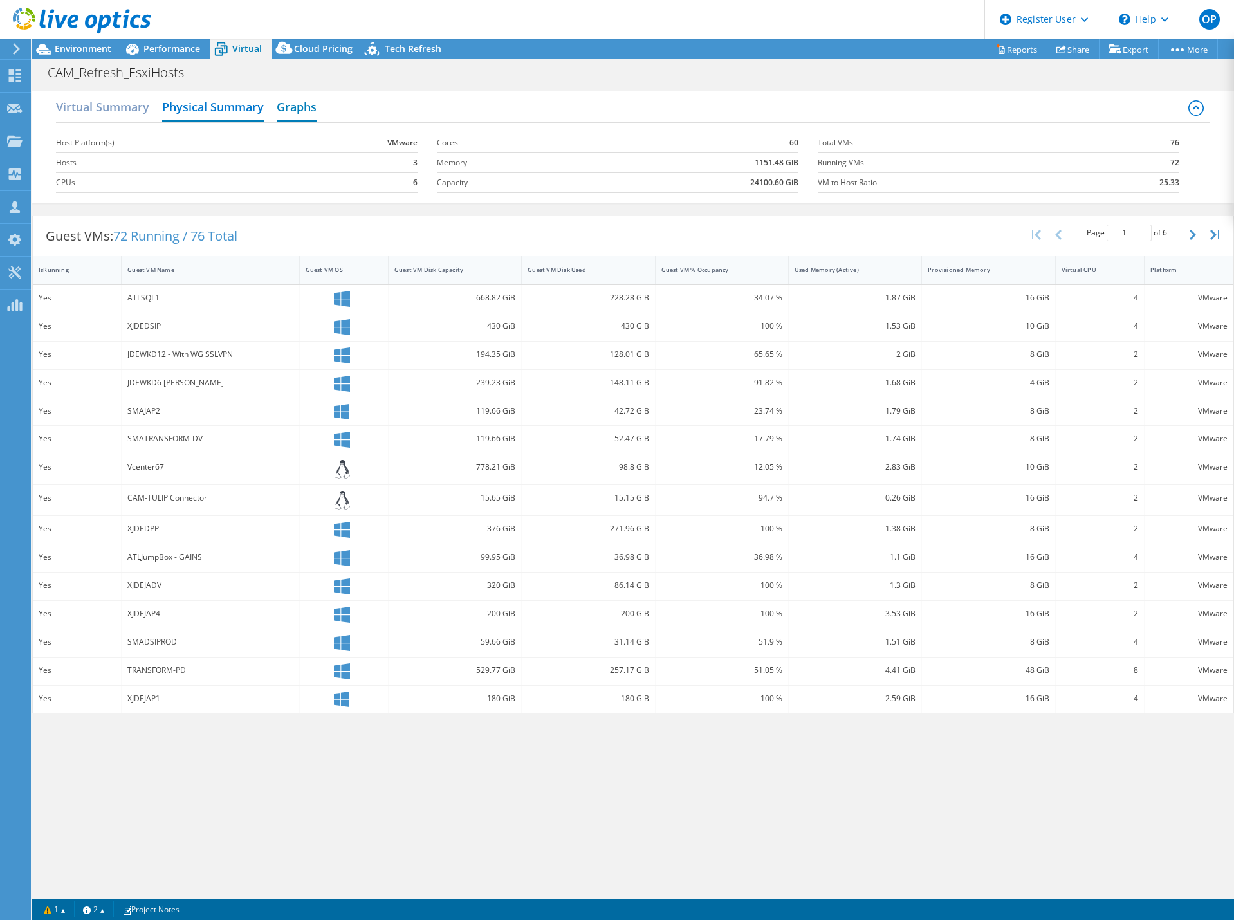
click at [297, 102] on h2 "Graphs" at bounding box center [297, 108] width 40 height 28
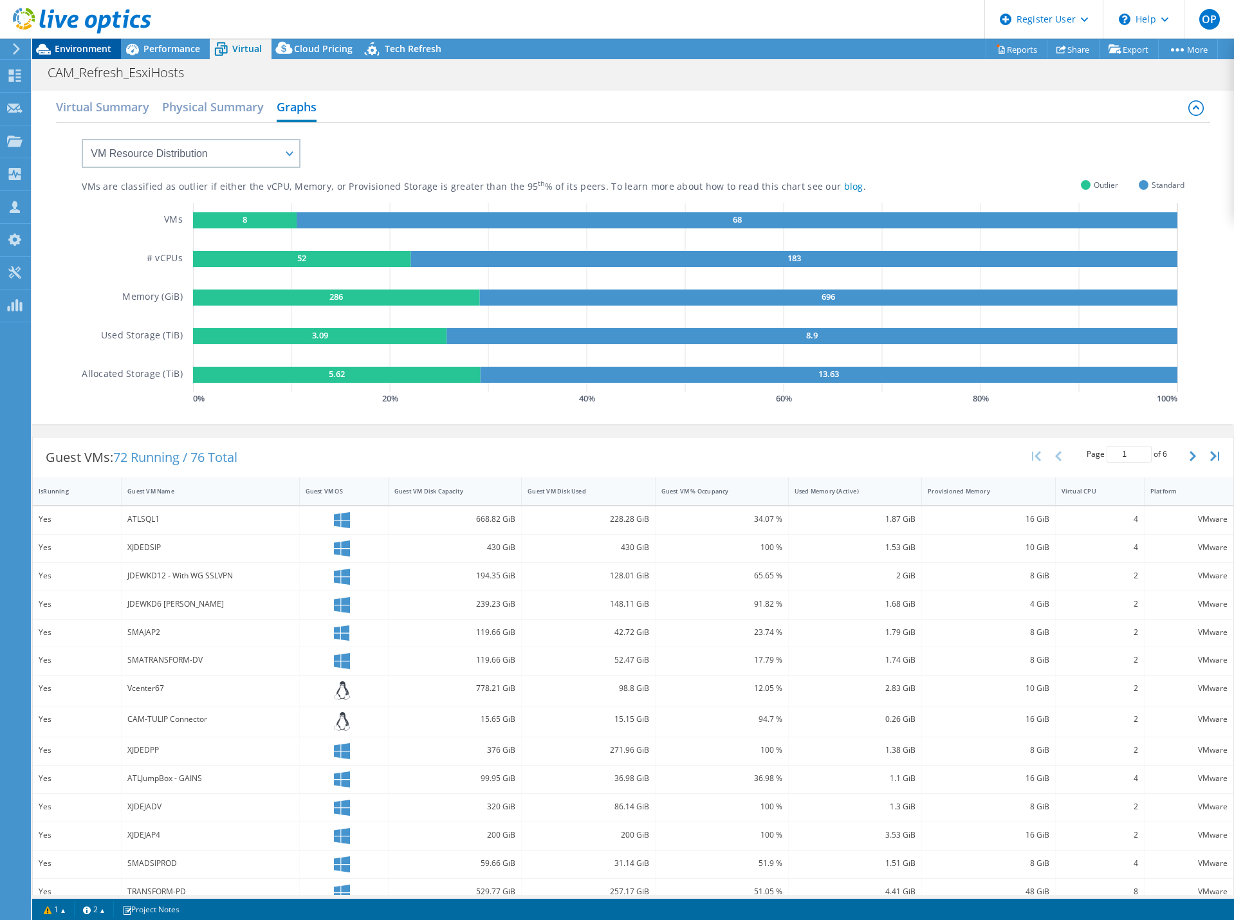
click at [92, 58] on div "Environment" at bounding box center [76, 49] width 89 height 21
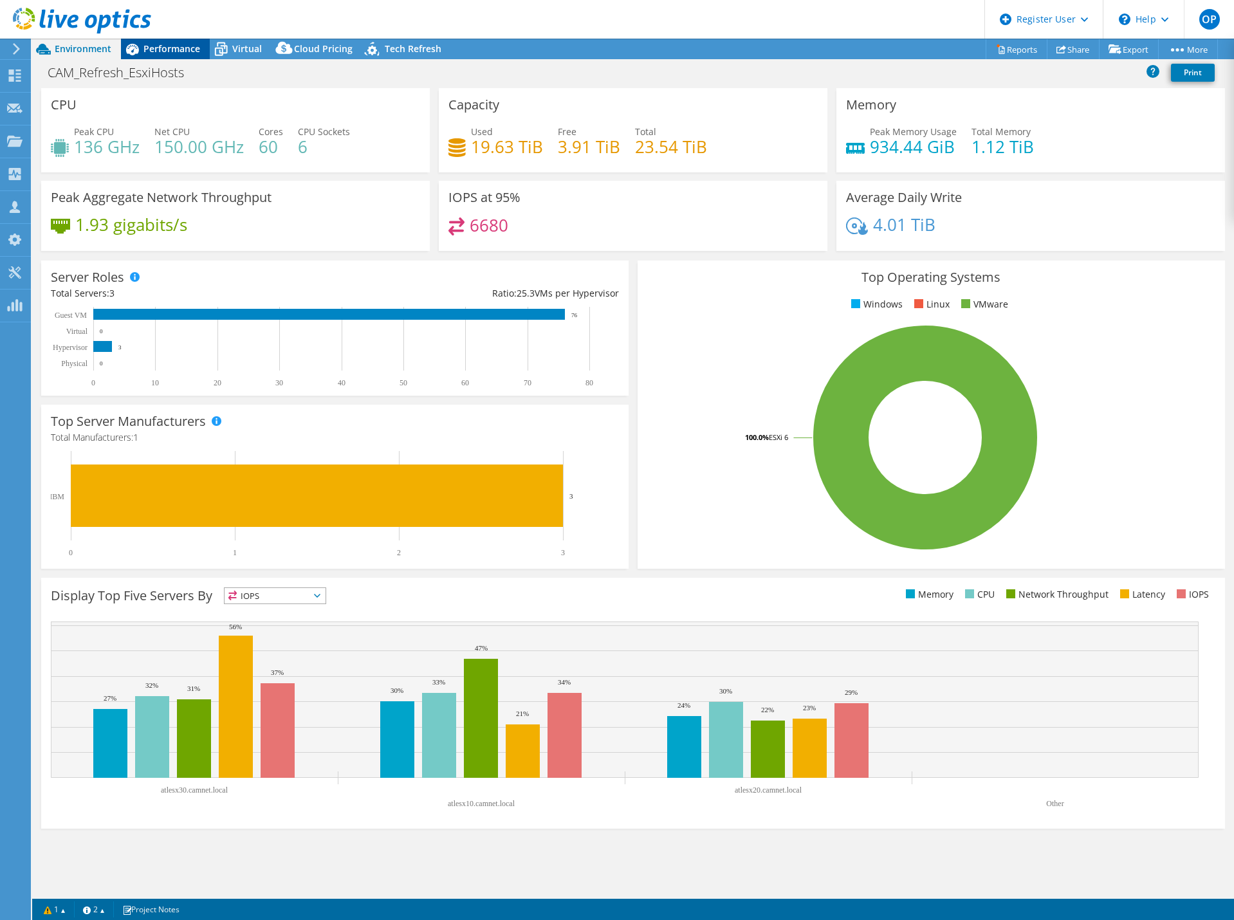
click at [161, 45] on span "Performance" at bounding box center [171, 48] width 57 height 12
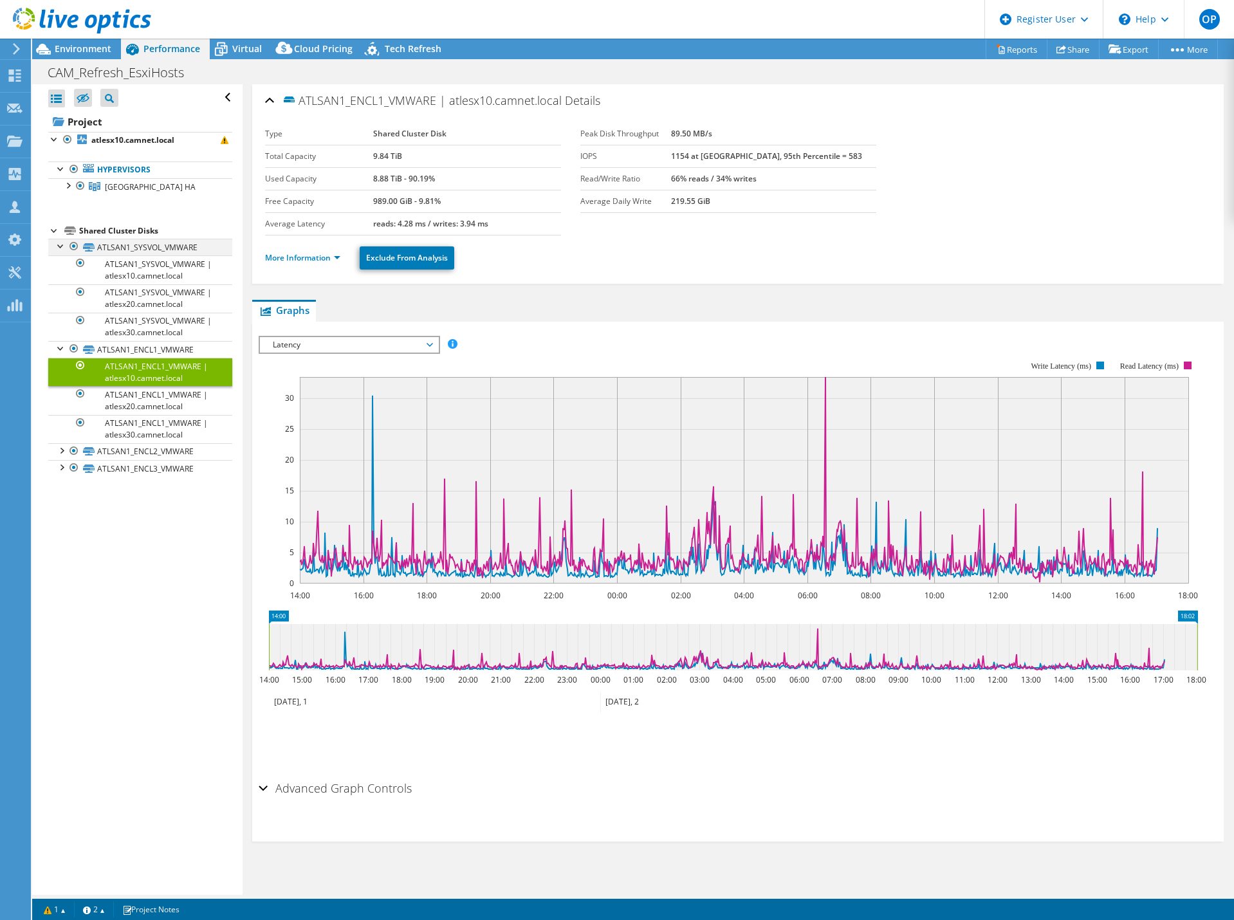
click at [63, 249] on div at bounding box center [61, 245] width 13 height 13
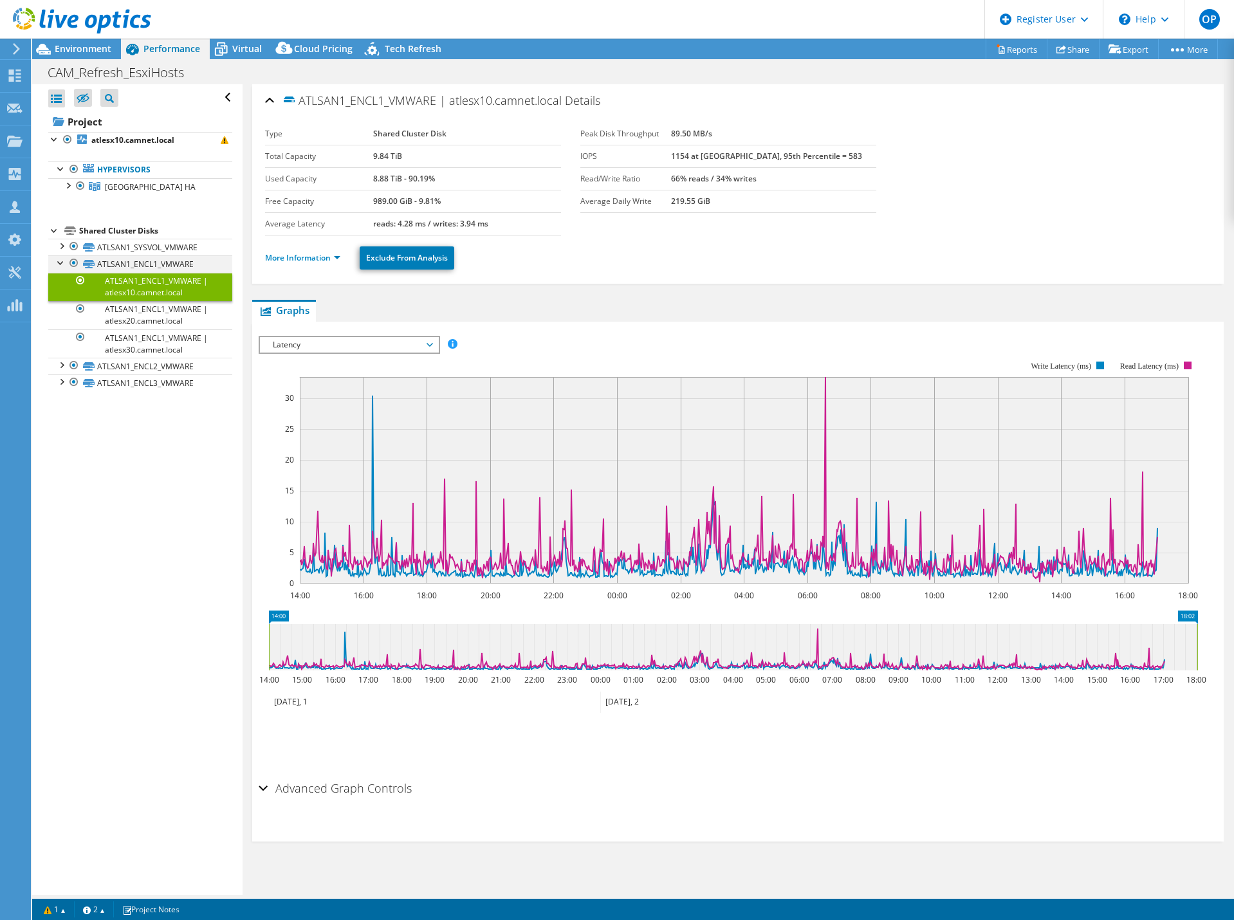
click at [61, 264] on div at bounding box center [61, 261] width 13 height 13
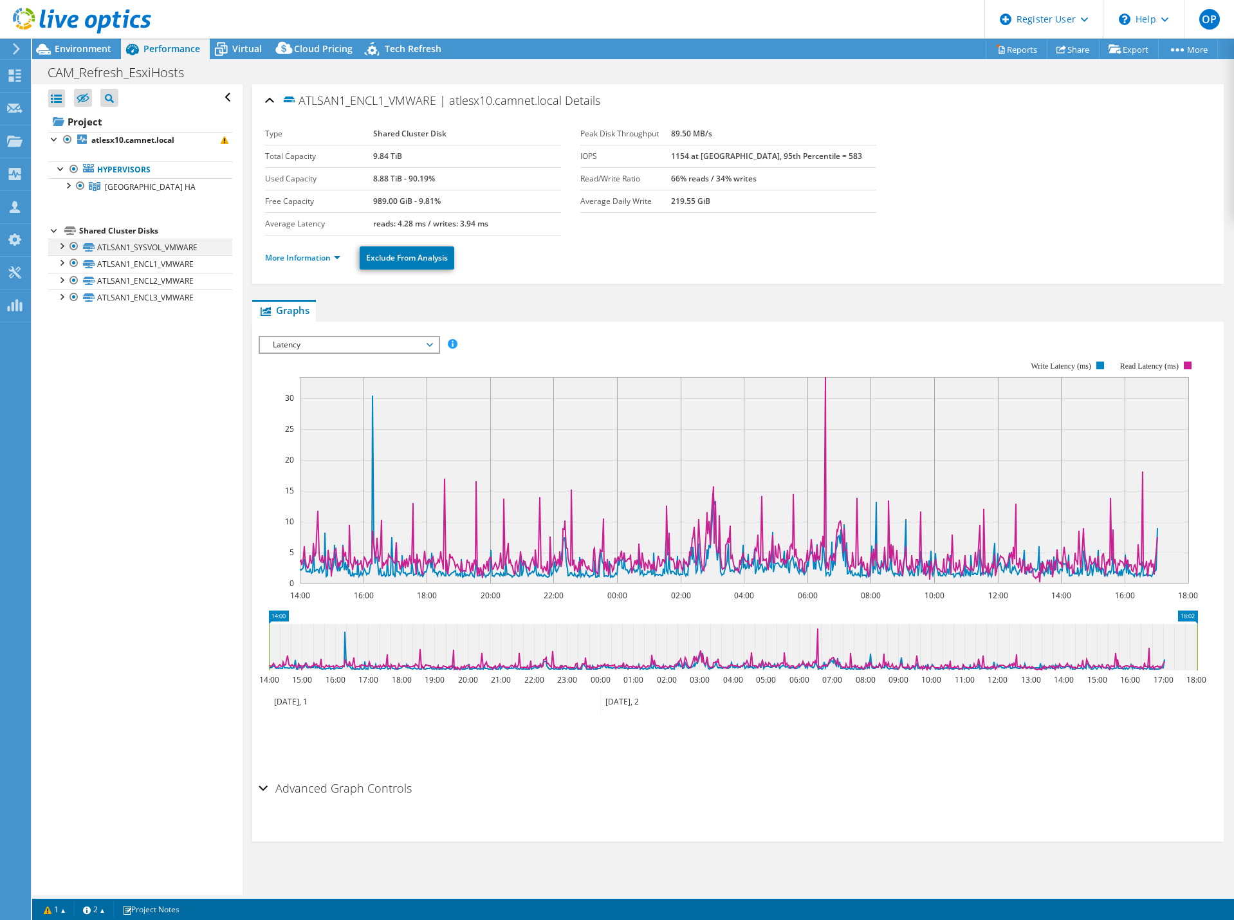
click at [61, 247] on div at bounding box center [61, 245] width 13 height 13
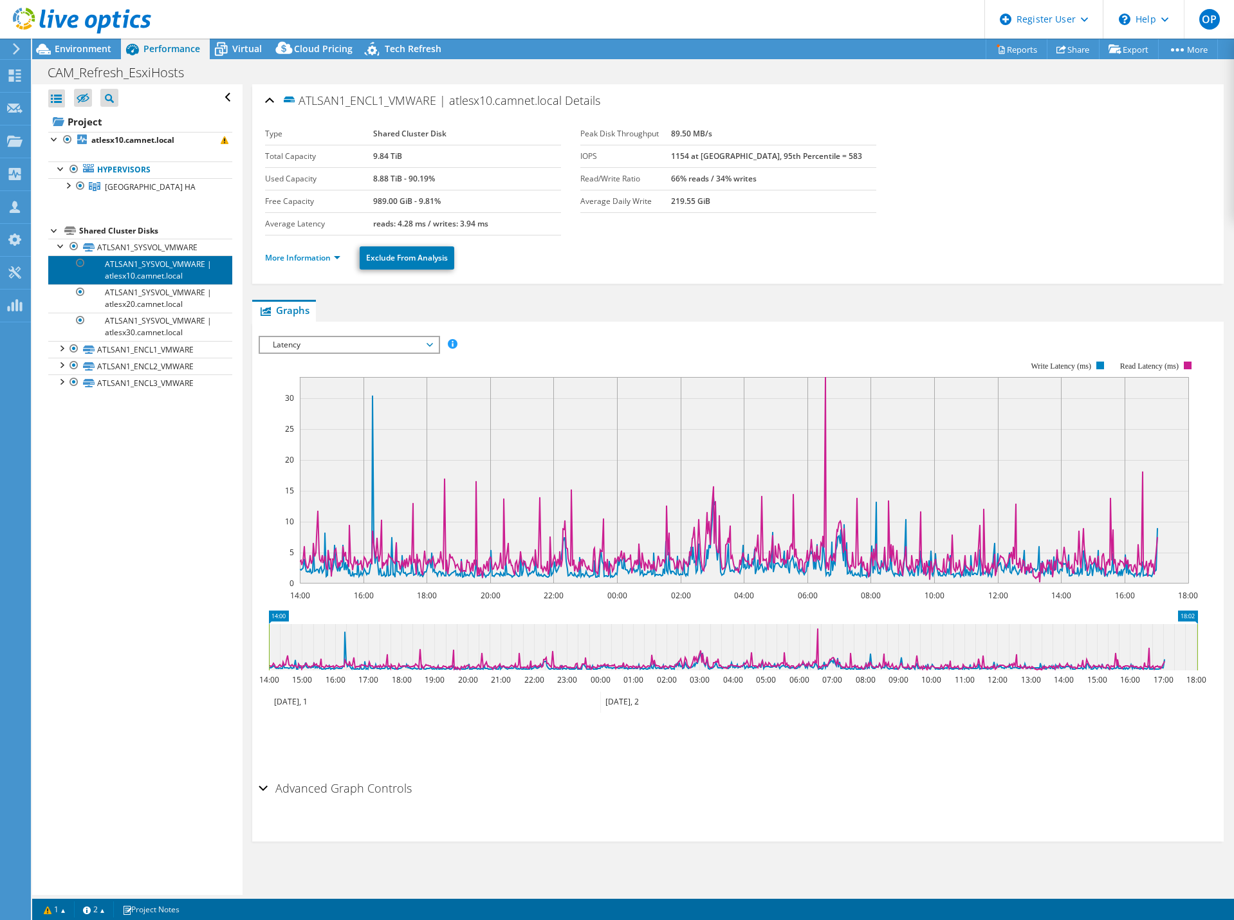
click at [105, 266] on link "ATLSAN1_SYSVOL_VMWARE | atlesx10.camnet.local" at bounding box center [140, 269] width 184 height 28
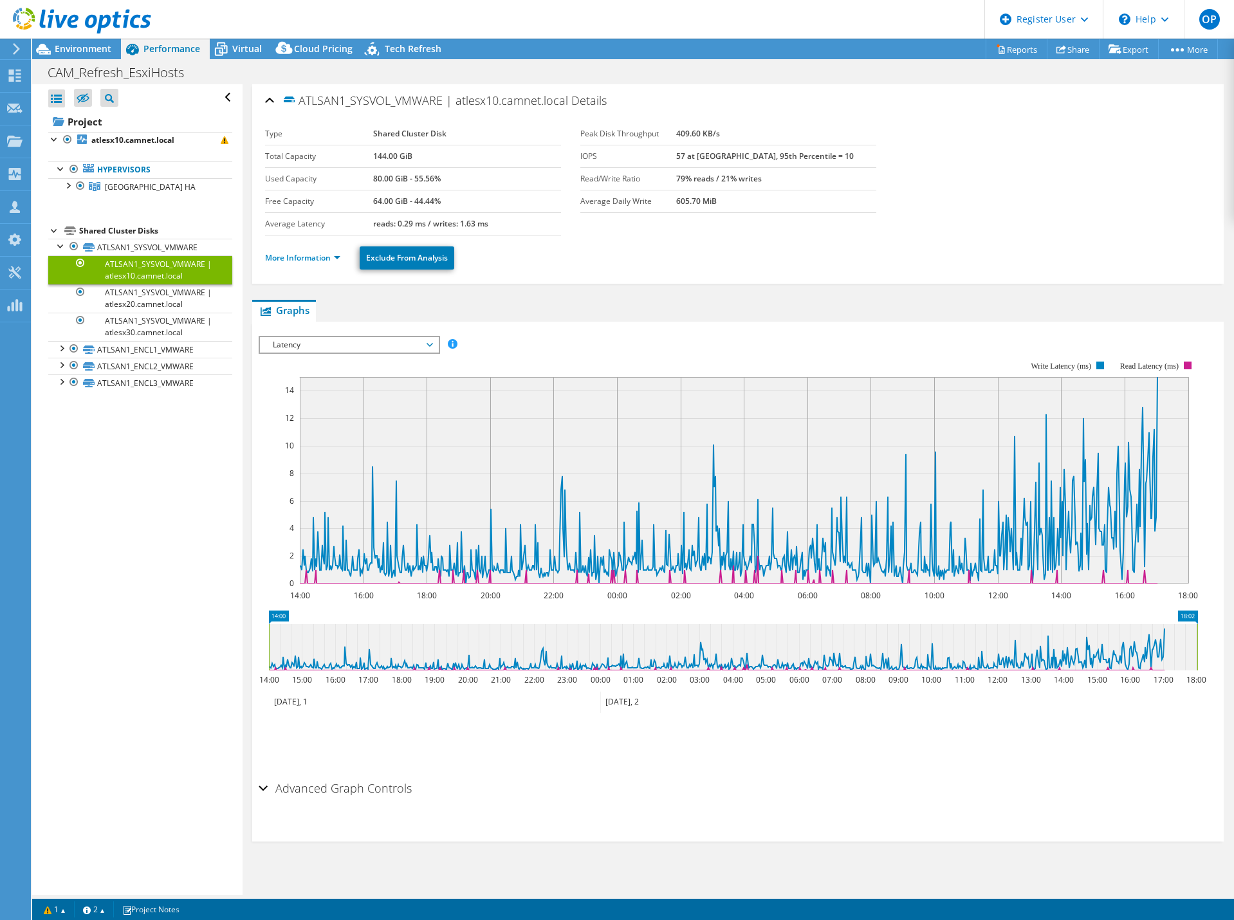
click at [266, 787] on div "Advanced Graph Controls" at bounding box center [738, 789] width 958 height 28
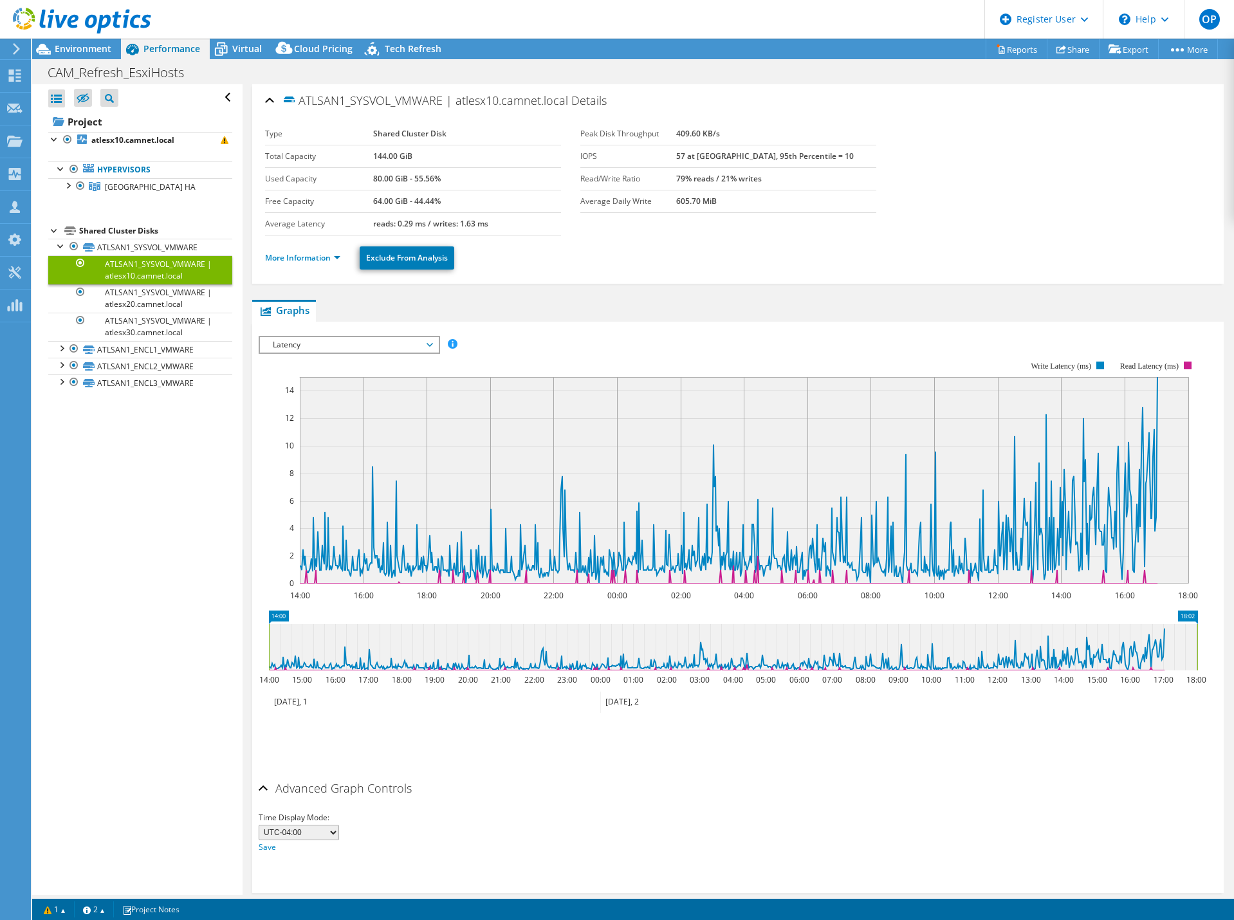
scroll to position [21, 0]
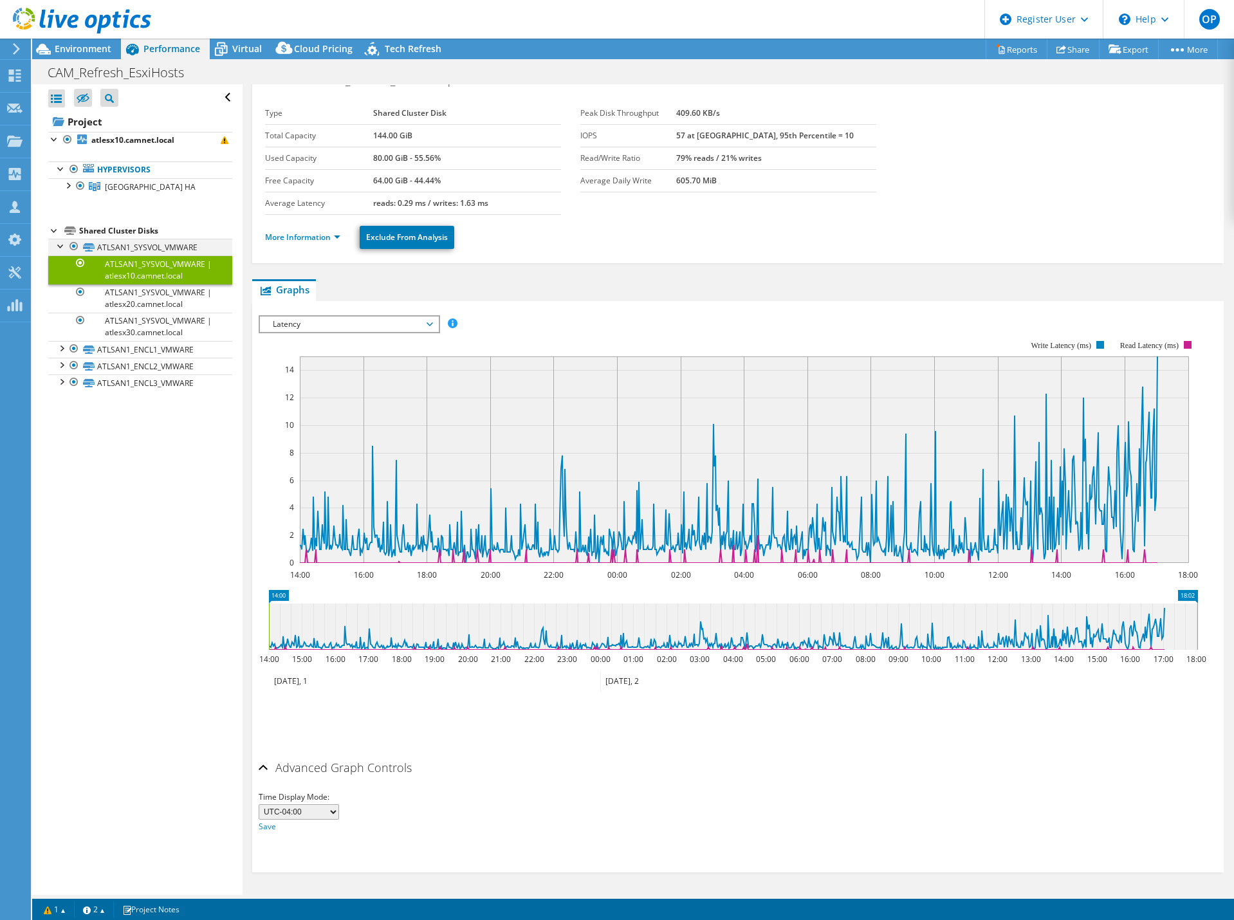
click at [59, 249] on div at bounding box center [61, 245] width 13 height 13
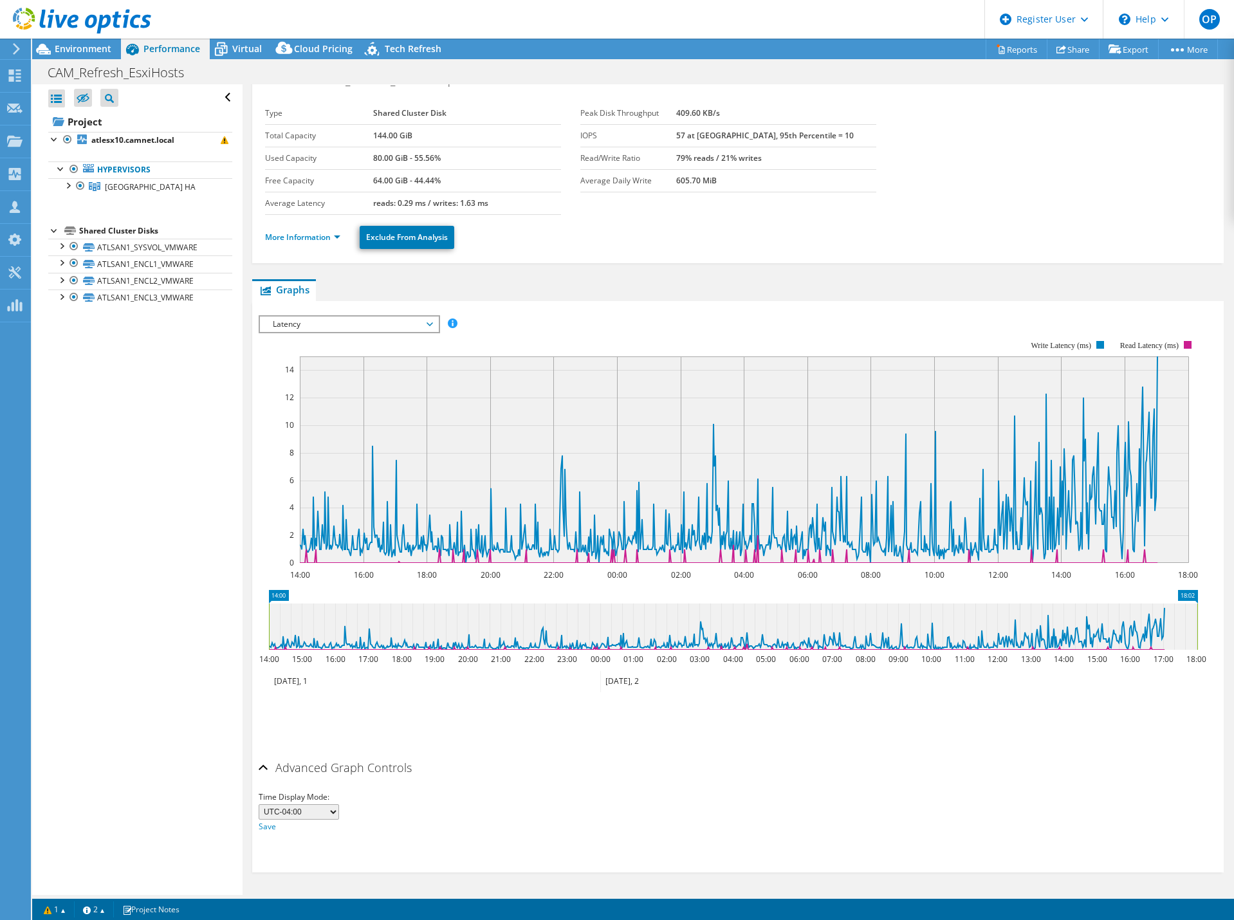
click at [145, 401] on div "Open All Close All Hide Excluded Nodes Project Tree Filter" at bounding box center [137, 489] width 210 height 810
click at [78, 41] on div at bounding box center [75, 21] width 151 height 43
click at [80, 48] on span "Environment" at bounding box center [83, 48] width 57 height 12
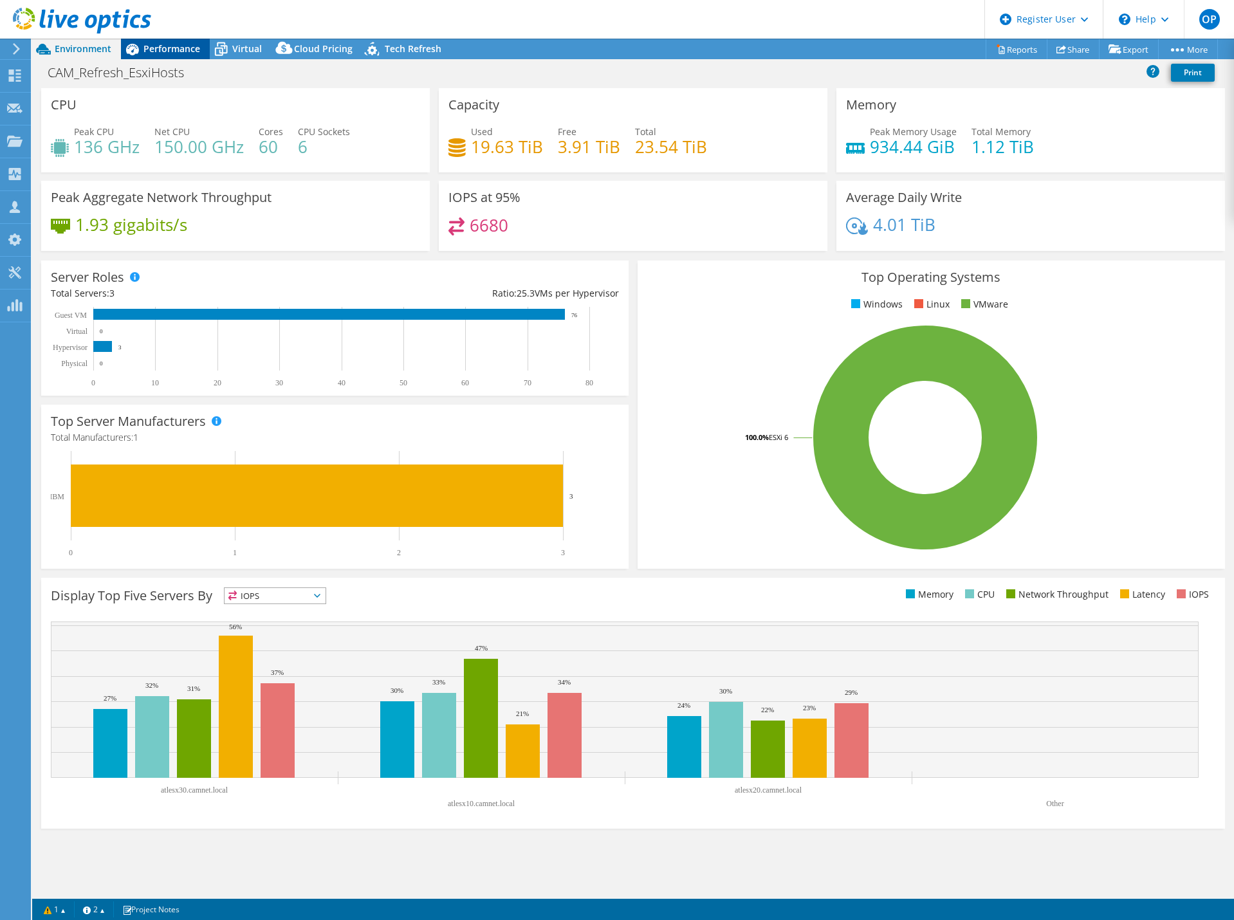
click at [167, 57] on div "Performance" at bounding box center [165, 49] width 89 height 21
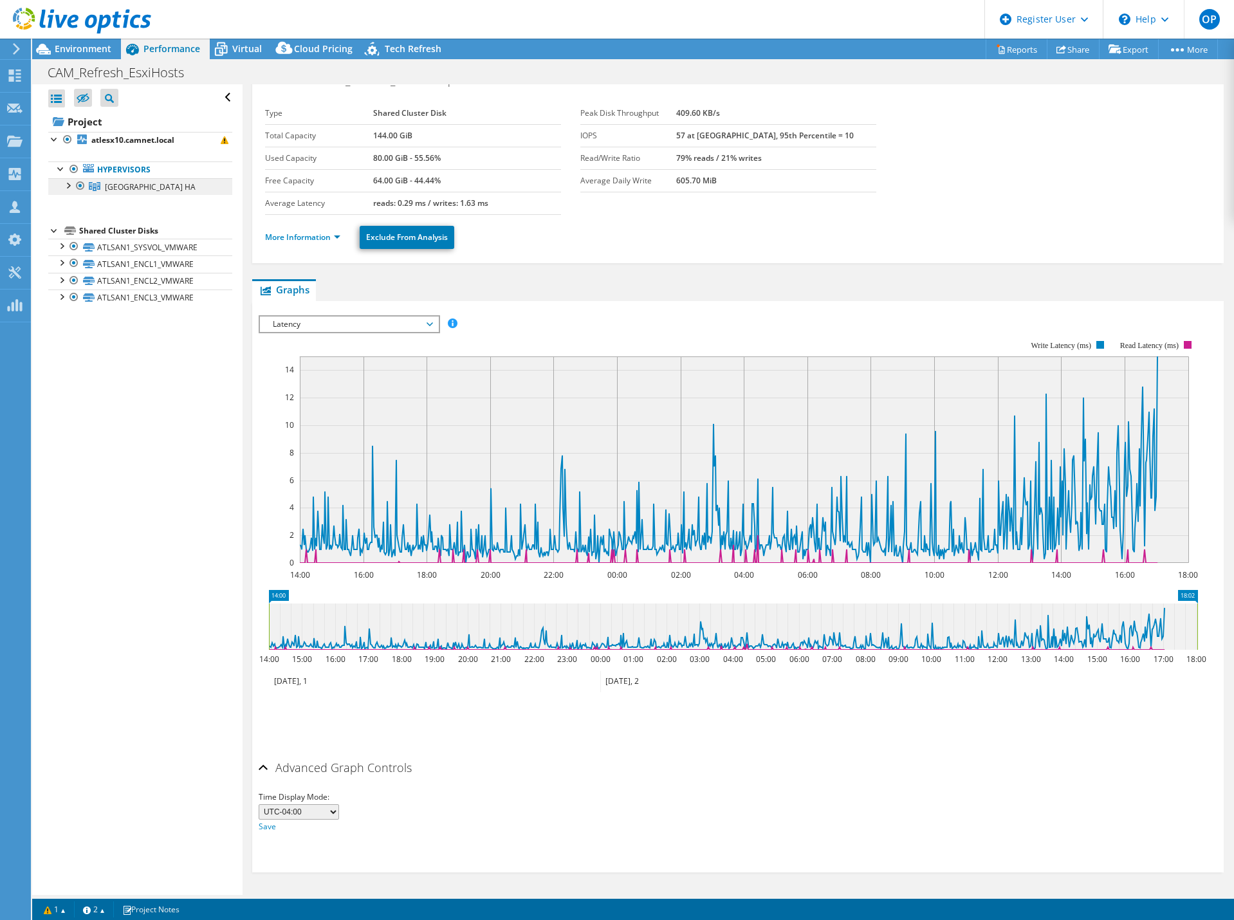
click at [126, 182] on span "Atlanta HA" at bounding box center [150, 186] width 91 height 11
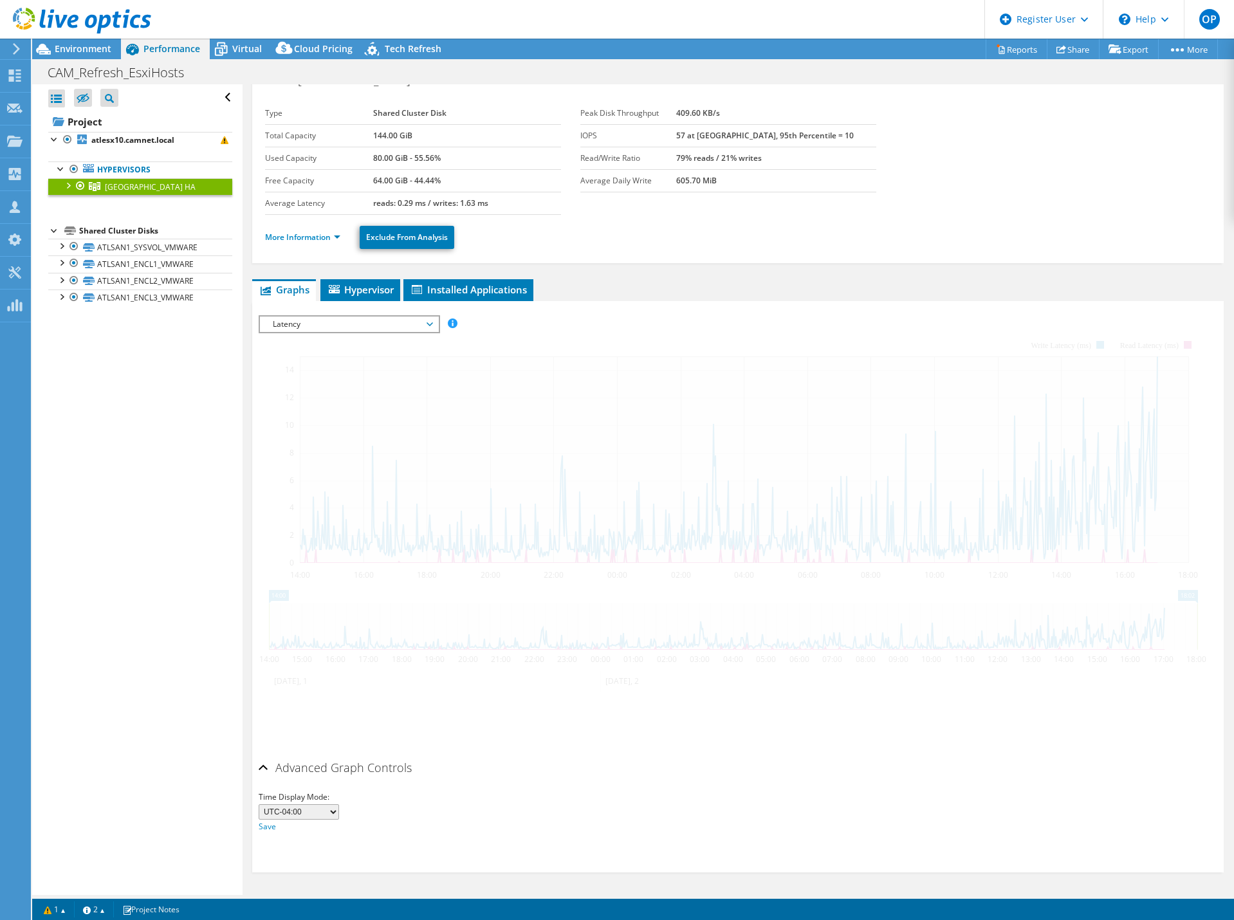
scroll to position [0, 0]
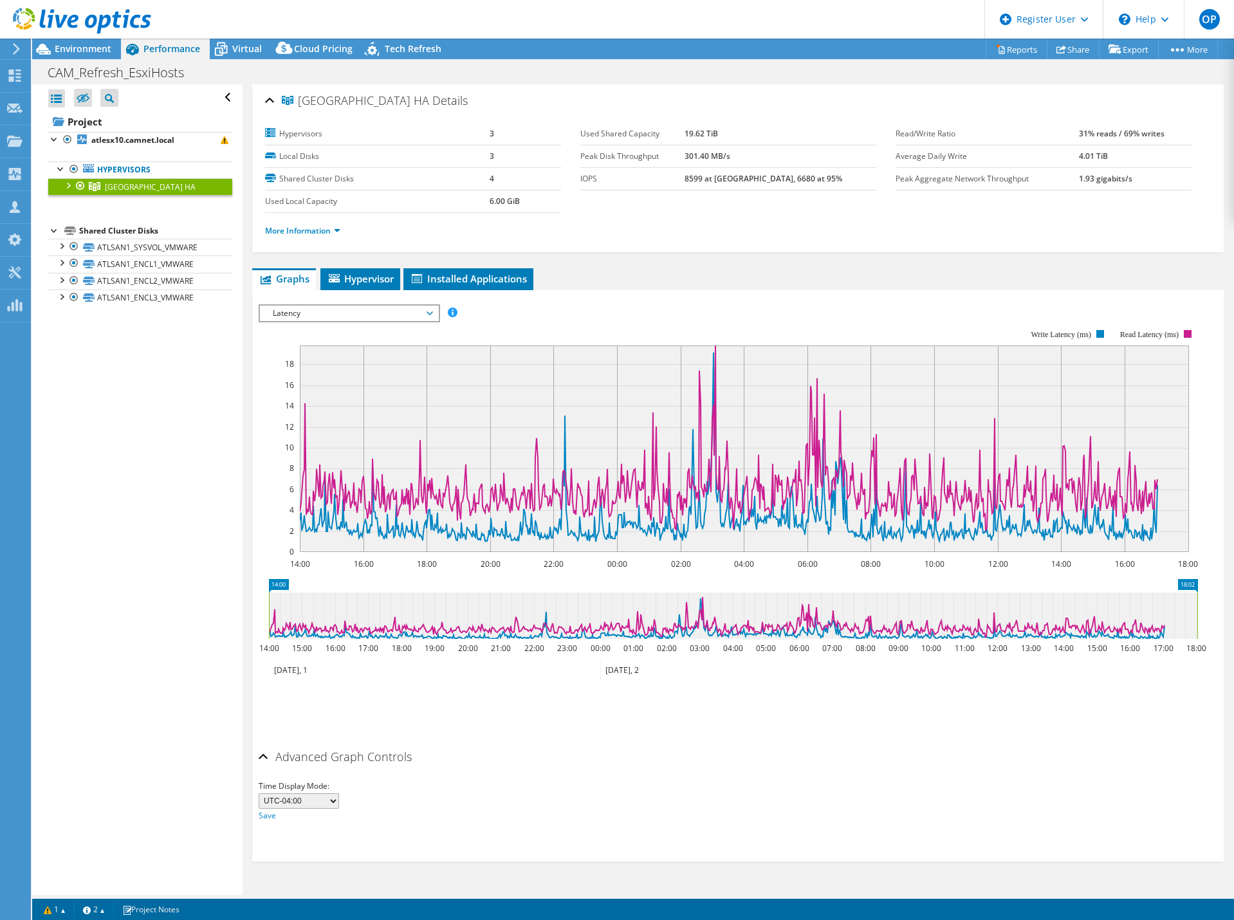
click at [65, 183] on div at bounding box center [67, 184] width 13 height 13
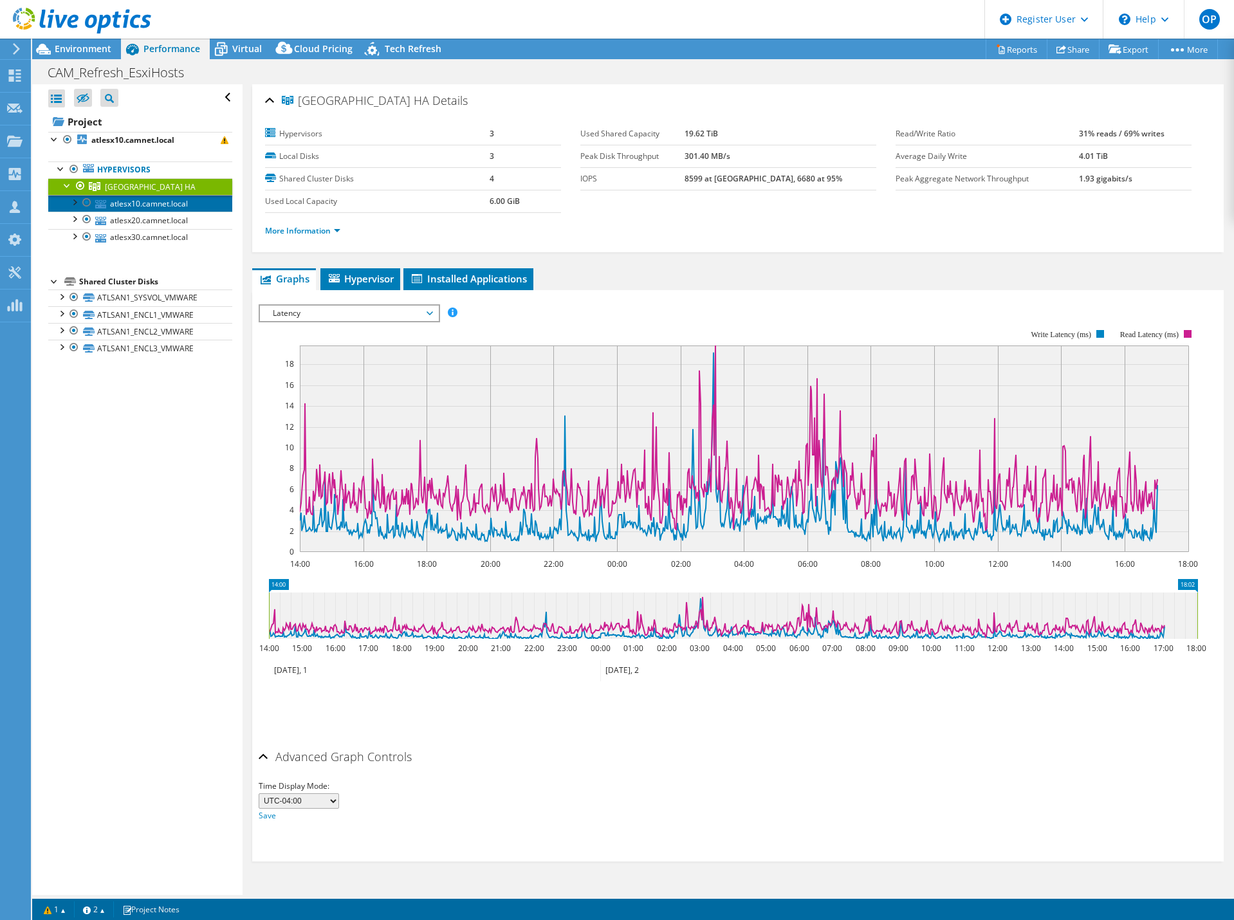
click at [109, 201] on link "atlesx10.camnet.local" at bounding box center [140, 203] width 184 height 17
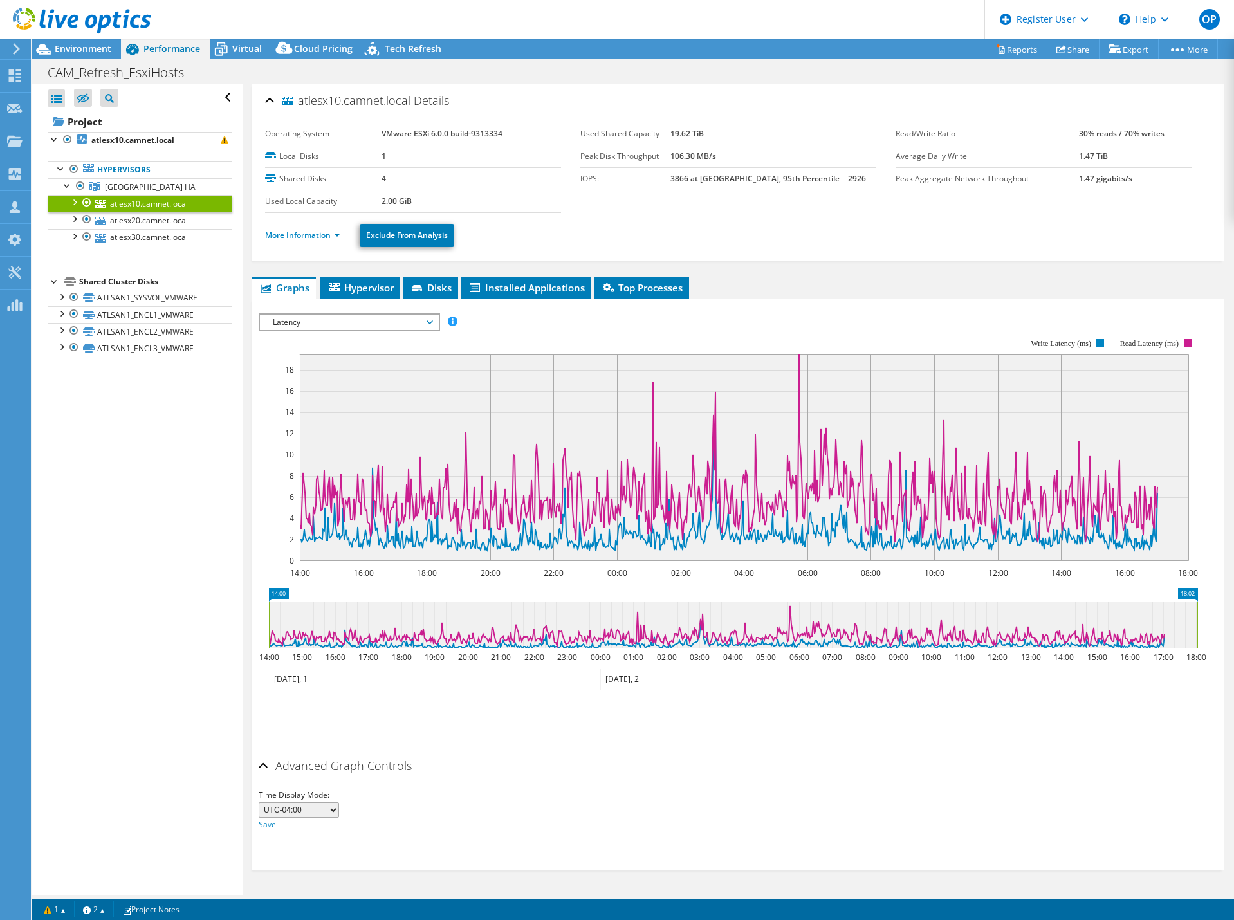
click at [311, 231] on link "More Information" at bounding box center [302, 235] width 75 height 11
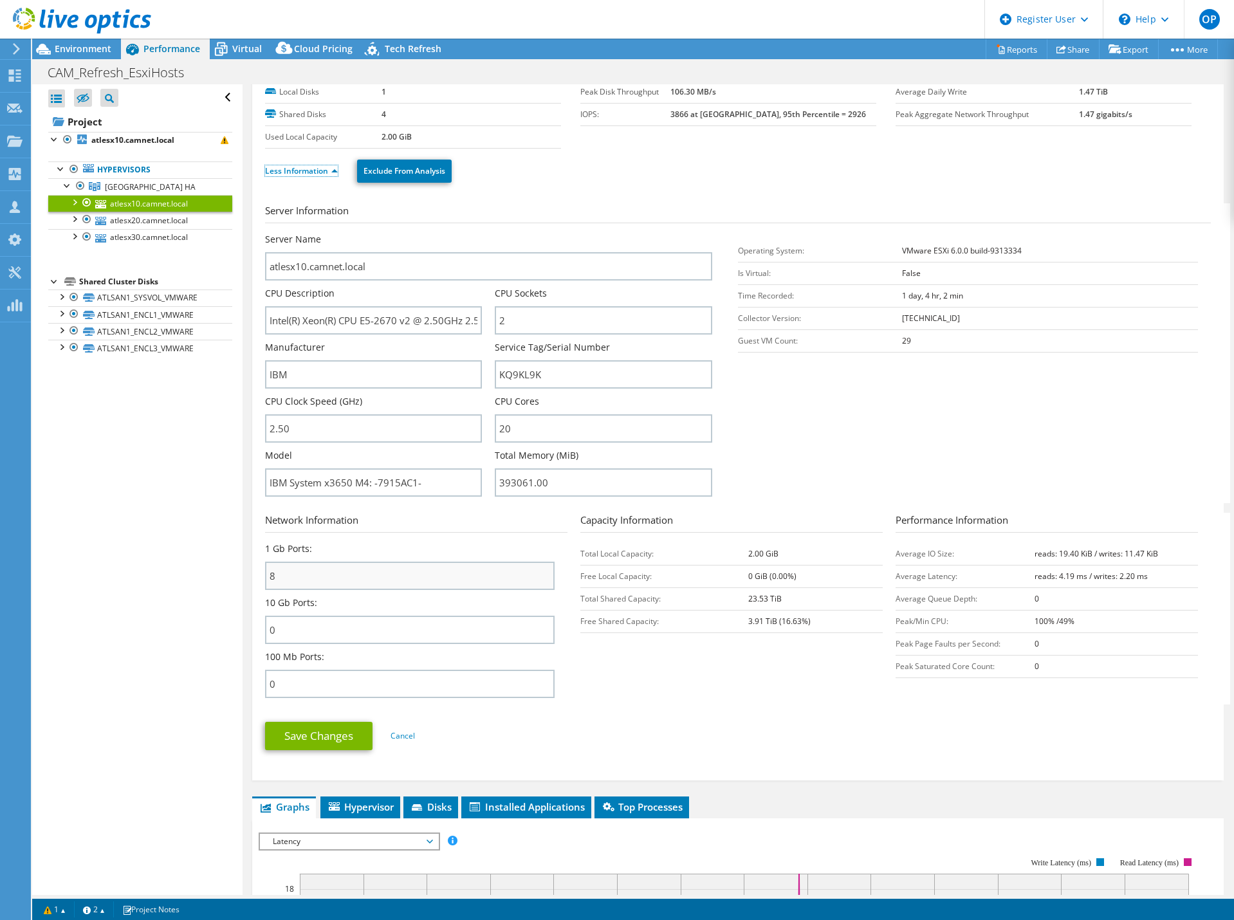
scroll to position [129, 0]
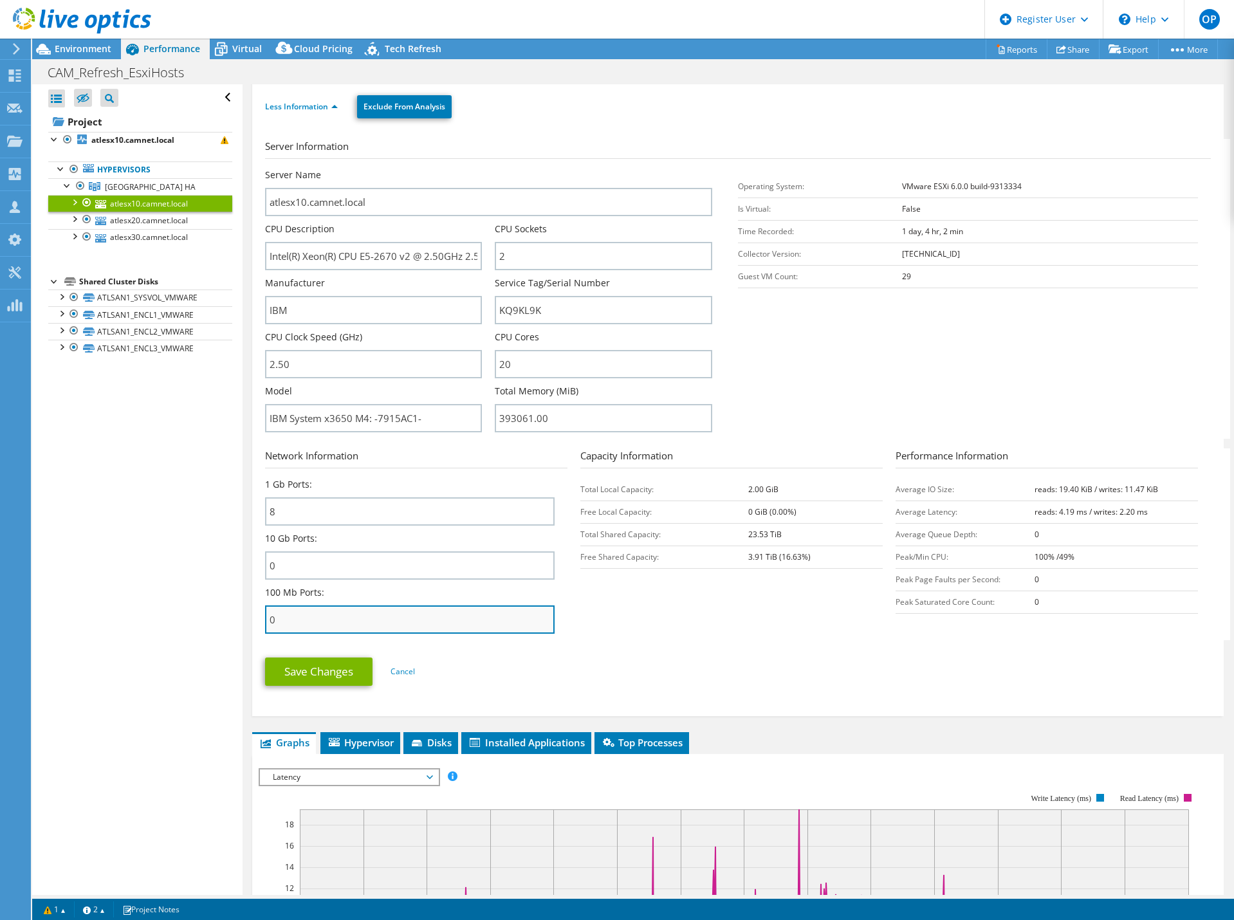
click at [322, 615] on input "0" at bounding box center [409, 619] width 289 height 28
click at [614, 612] on section "Network Information 1 Gb Ports: 8 10 Gb Ports: 0 100 Mb Ports: 0 Capacity Infor…" at bounding box center [741, 544] width 952 height 192
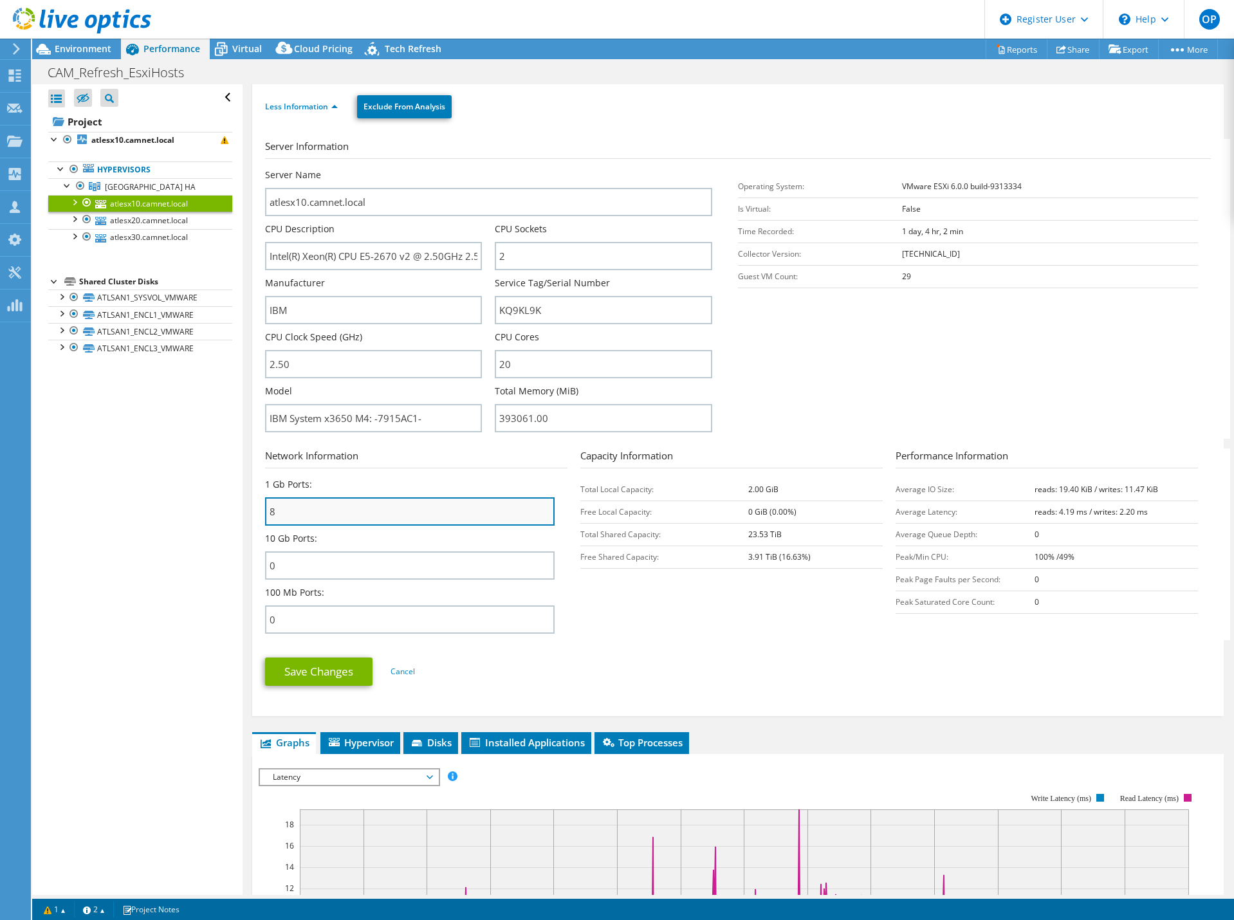
click at [313, 518] on input "8" at bounding box center [409, 511] width 289 height 28
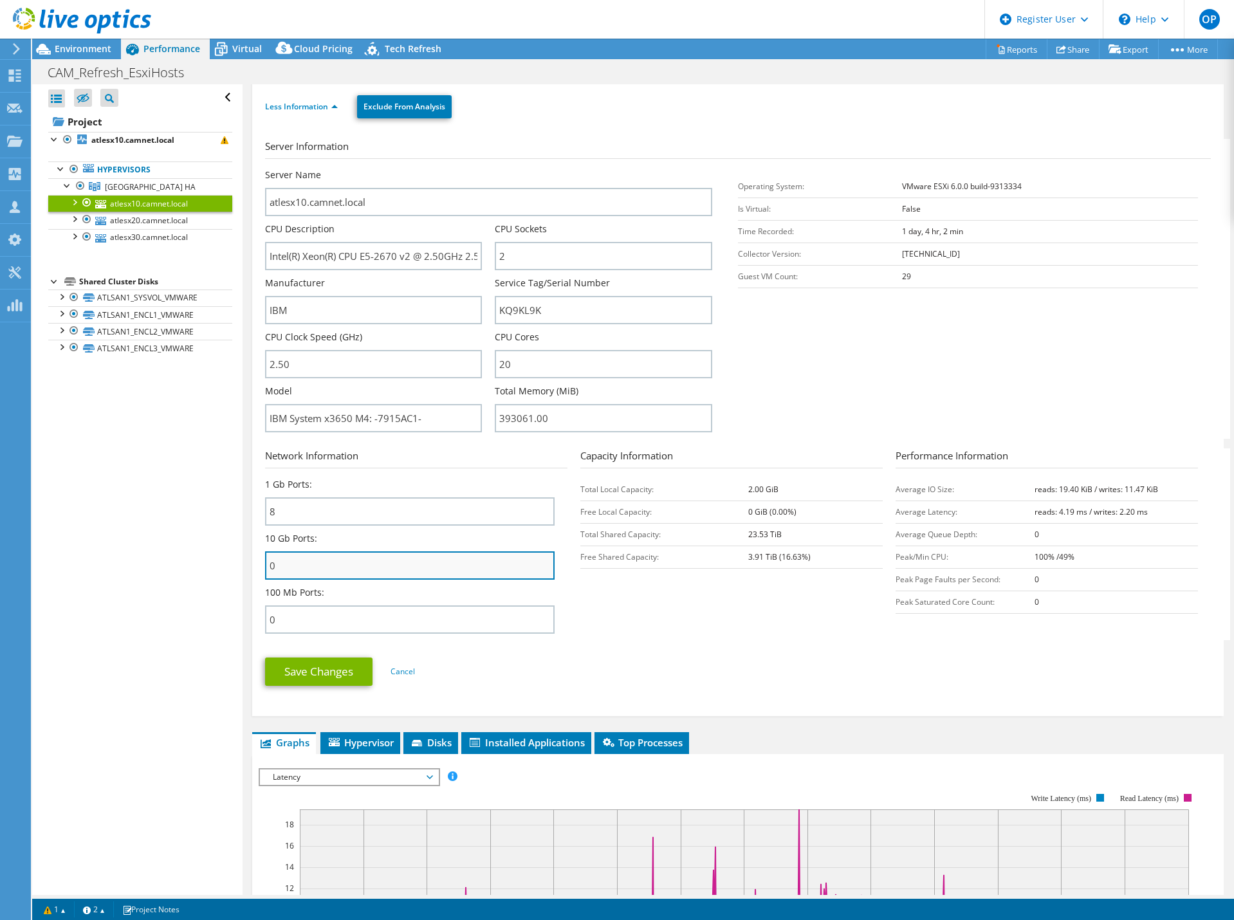
click at [338, 572] on input "0" at bounding box center [409, 565] width 289 height 28
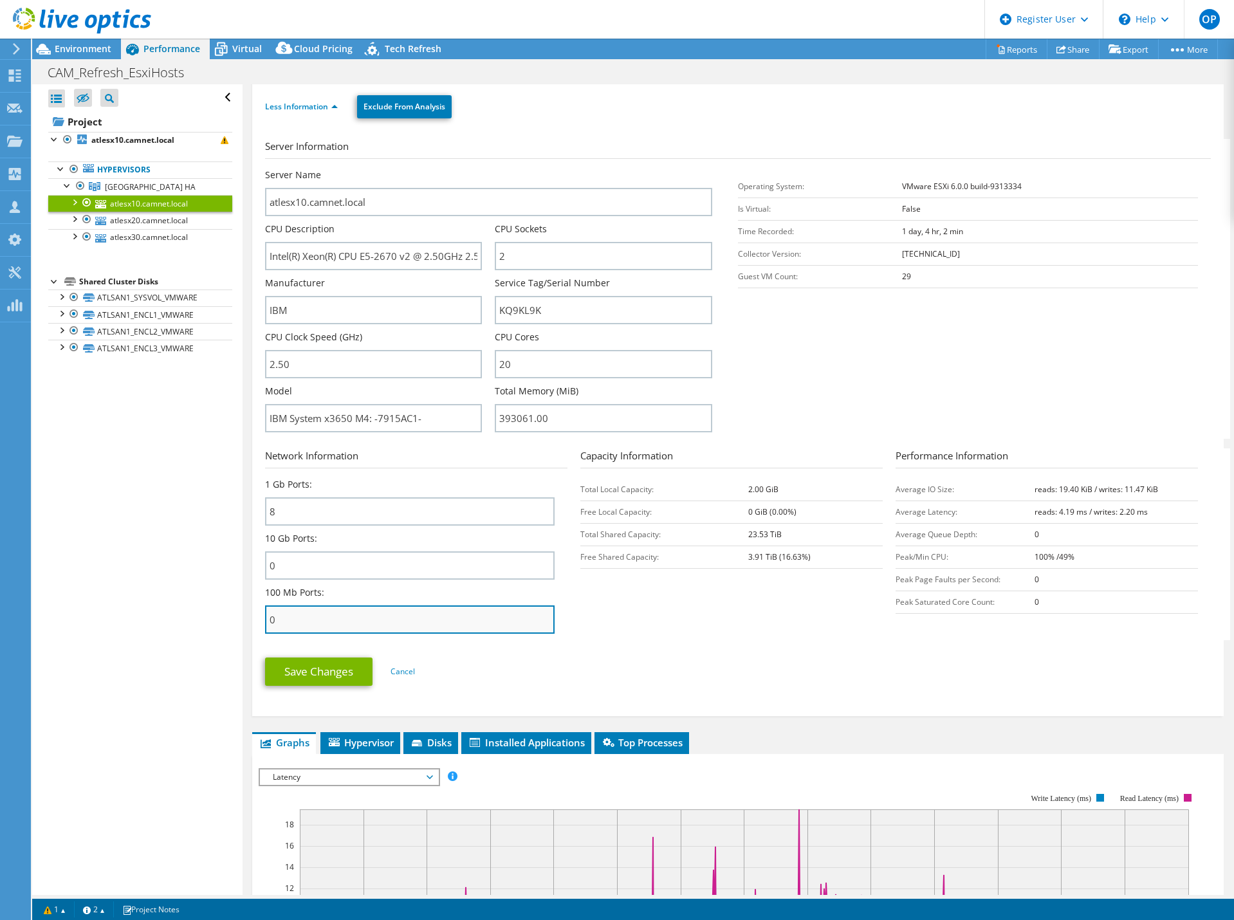
click at [355, 620] on input "0" at bounding box center [409, 619] width 289 height 28
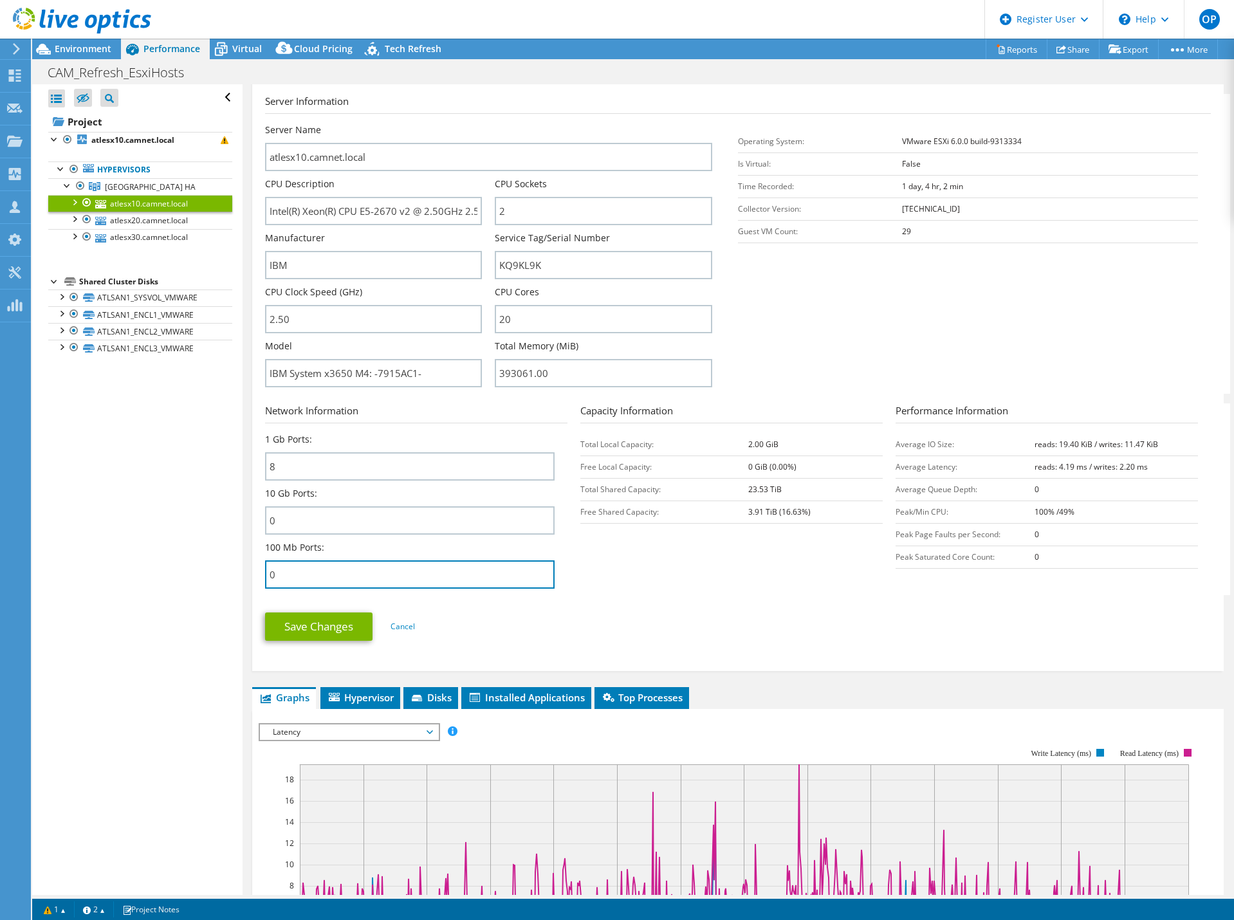
scroll to position [193, 0]
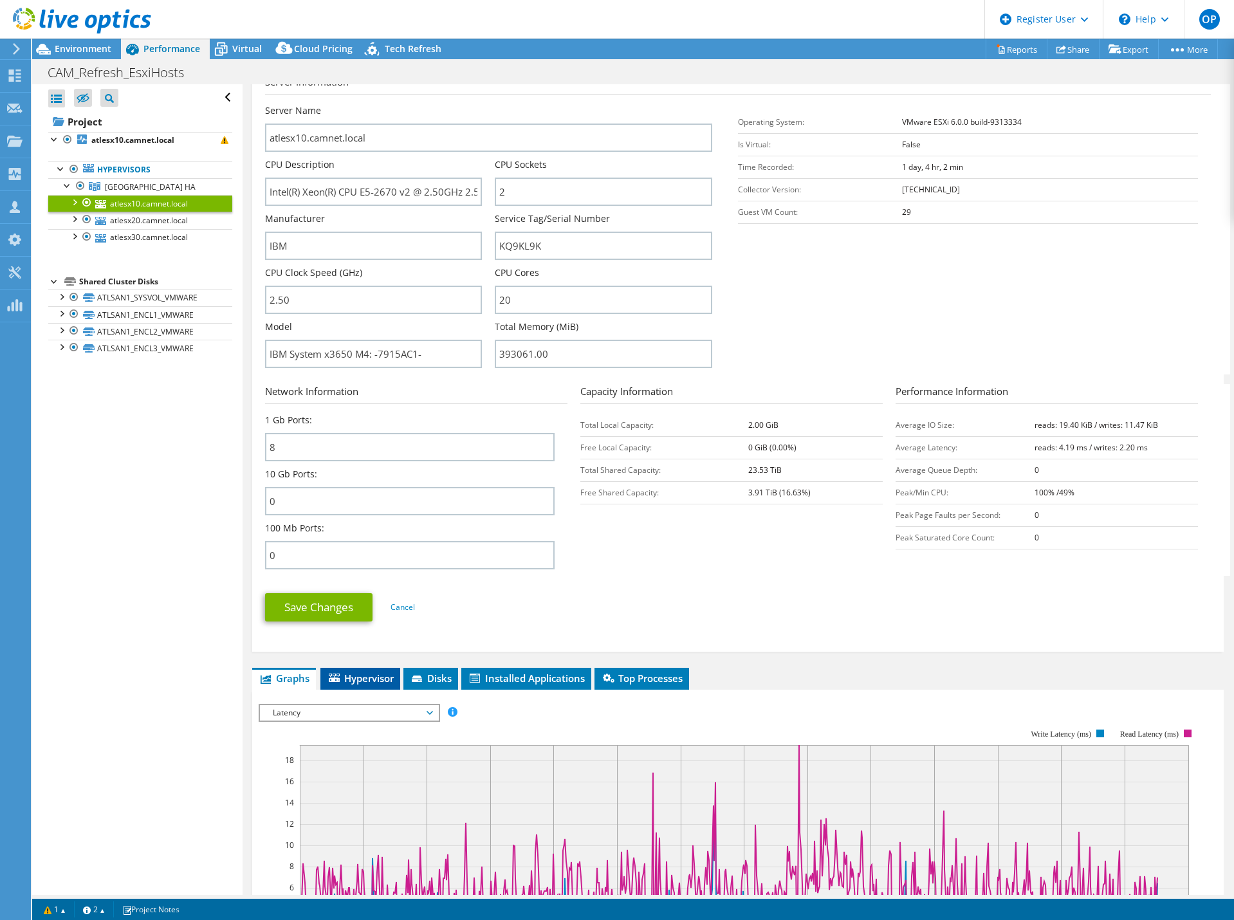
click at [371, 676] on span "Hypervisor" at bounding box center [360, 678] width 67 height 13
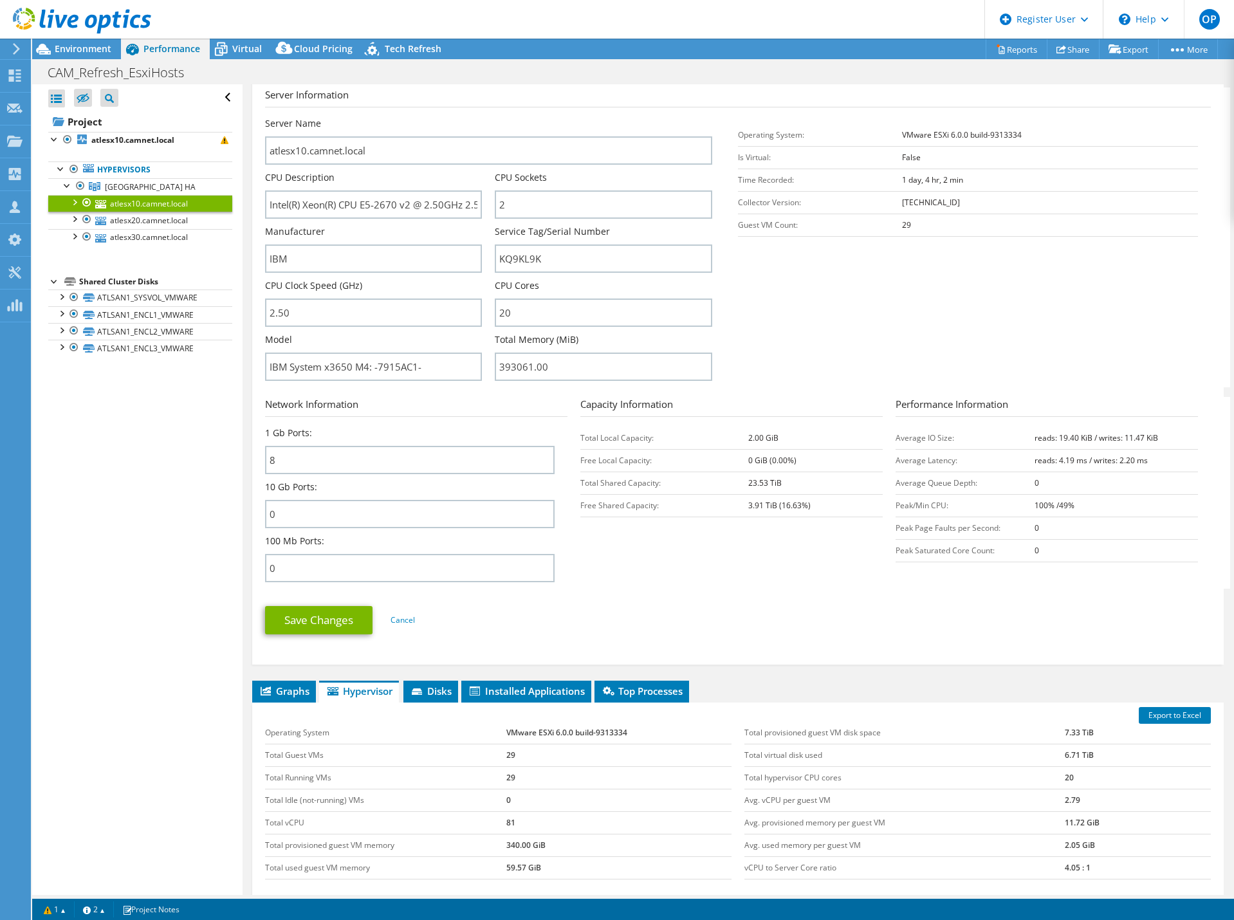
scroll to position [117, 0]
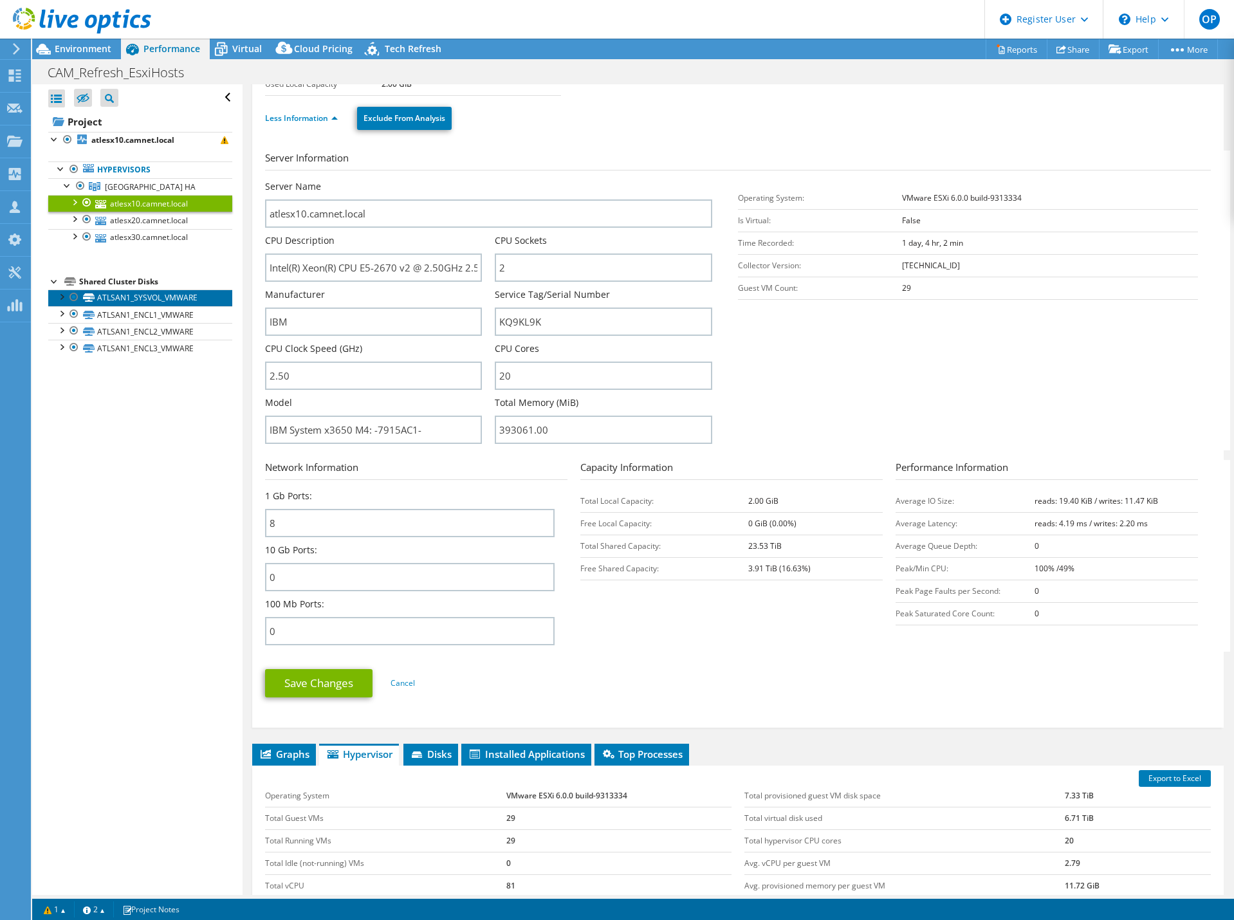
drag, startPoint x: 160, startPoint y: 294, endPoint x: 159, endPoint y: 300, distance: 6.5
click at [160, 294] on link "ATLSAN1_SYSVOL_VMWARE" at bounding box center [140, 297] width 184 height 17
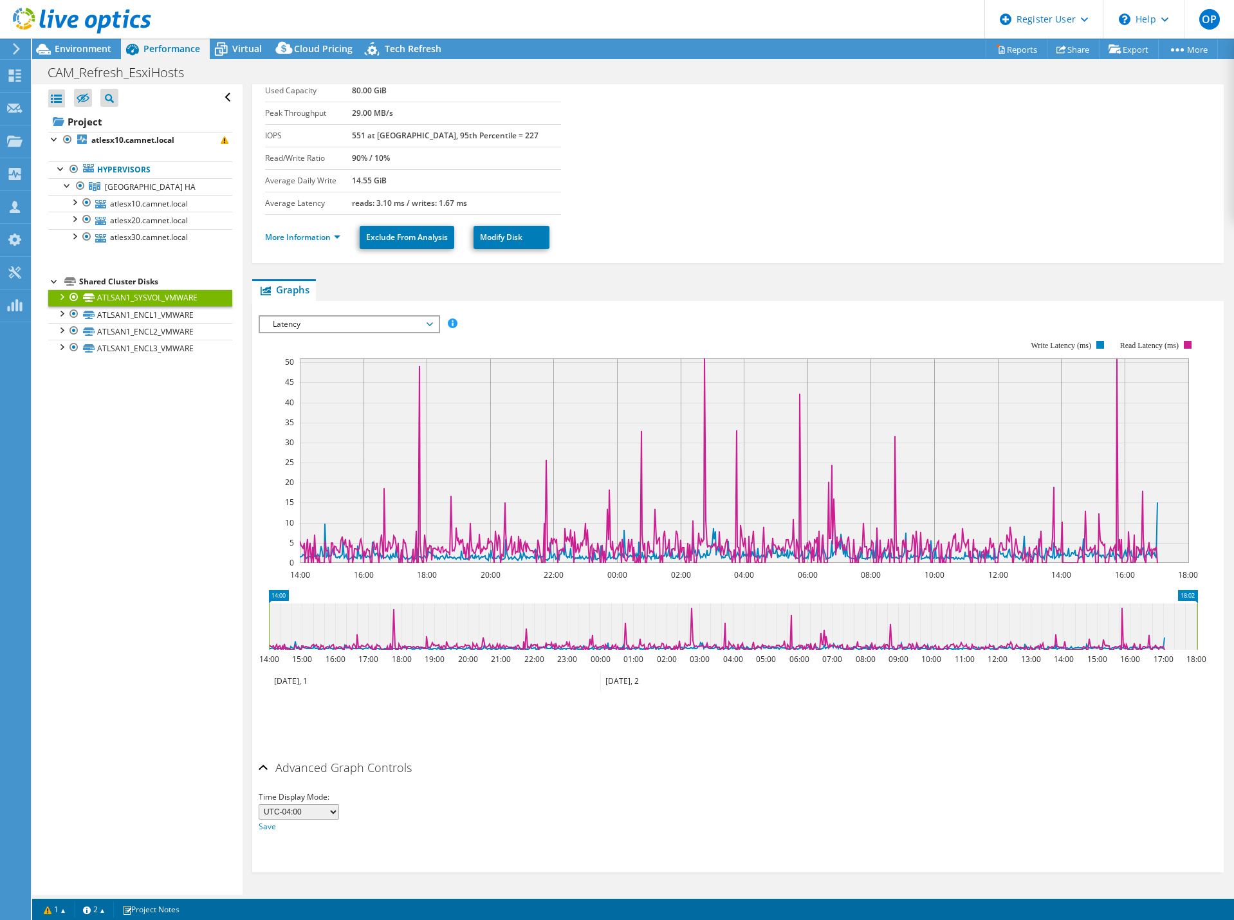
scroll to position [0, 0]
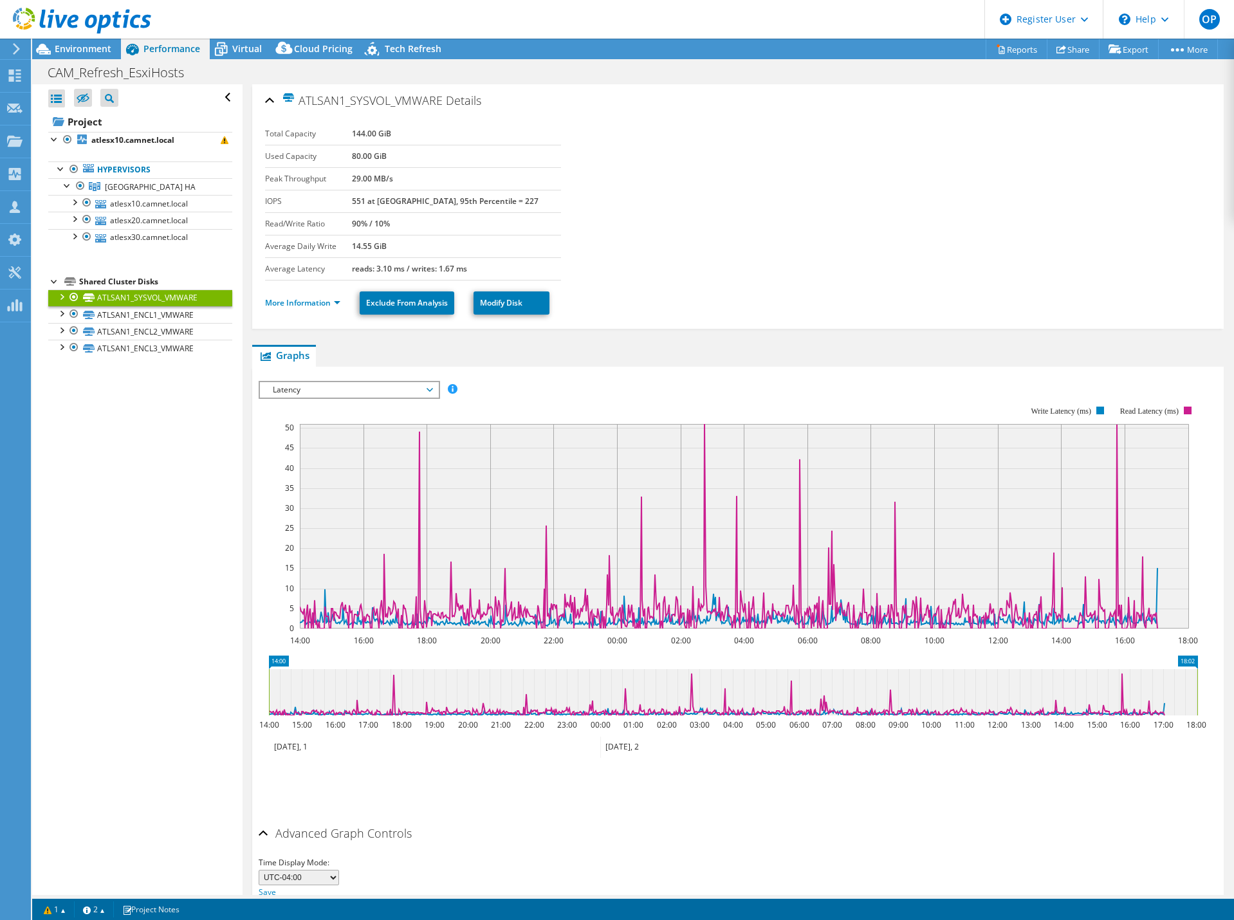
click at [64, 298] on div at bounding box center [61, 295] width 13 height 13
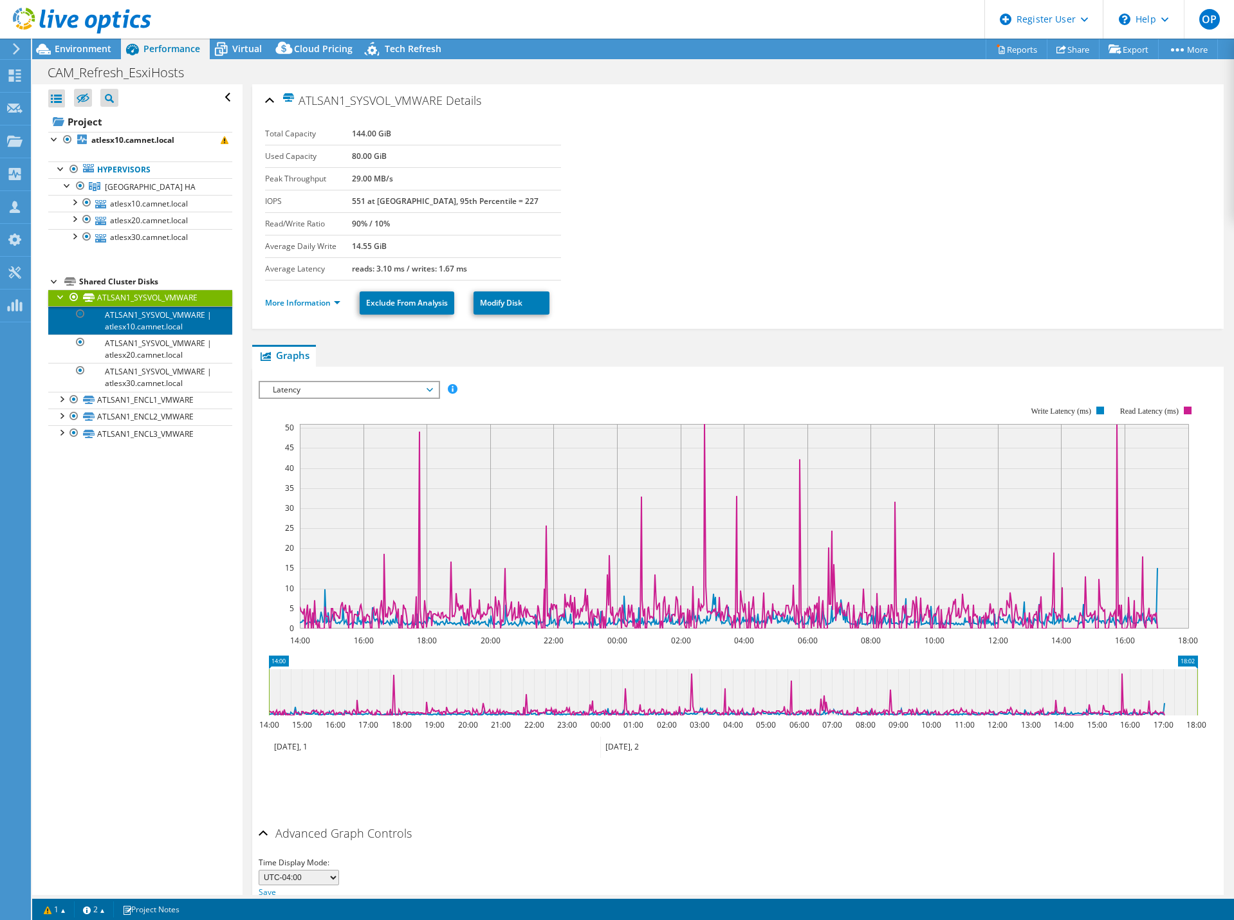
click at [104, 319] on link "ATLSAN1_SYSVOL_VMWARE | atlesx10.camnet.local" at bounding box center [140, 320] width 184 height 28
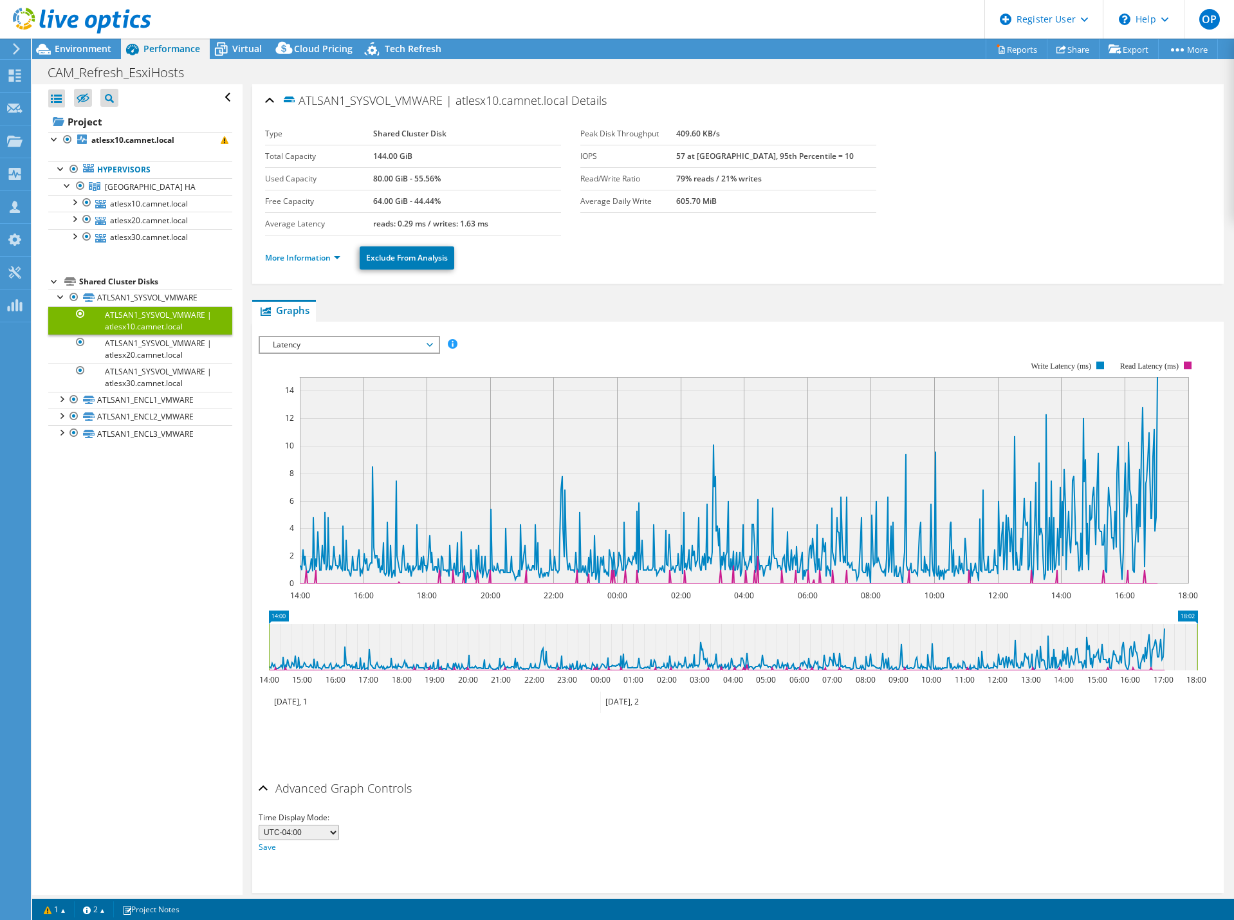
click at [286, 265] on ul "More Information Exclude From Analysis" at bounding box center [738, 256] width 946 height 26
click at [286, 261] on link "More Information" at bounding box center [302, 257] width 75 height 11
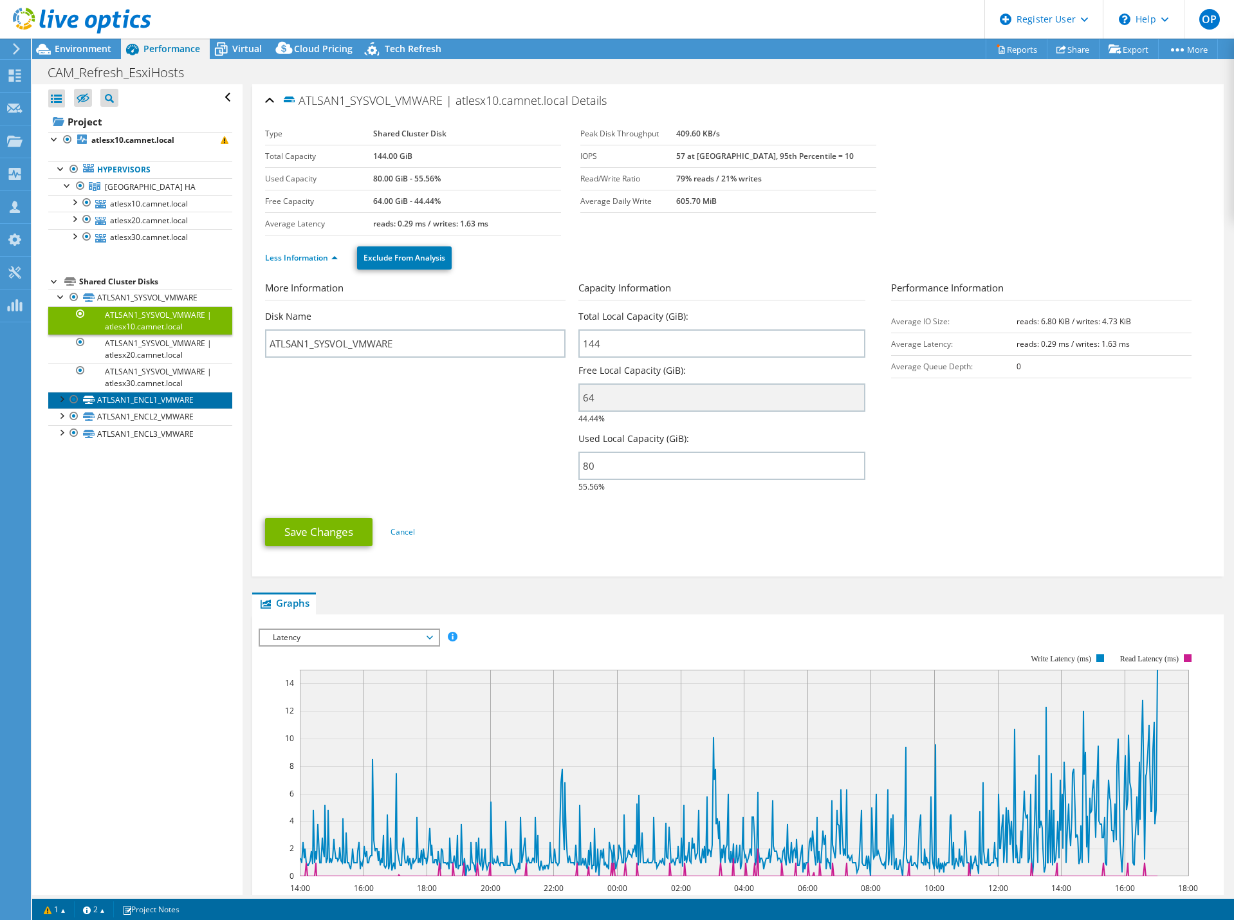
click at [155, 396] on link "ATLSAN1_ENCL1_VMWARE" at bounding box center [140, 400] width 184 height 17
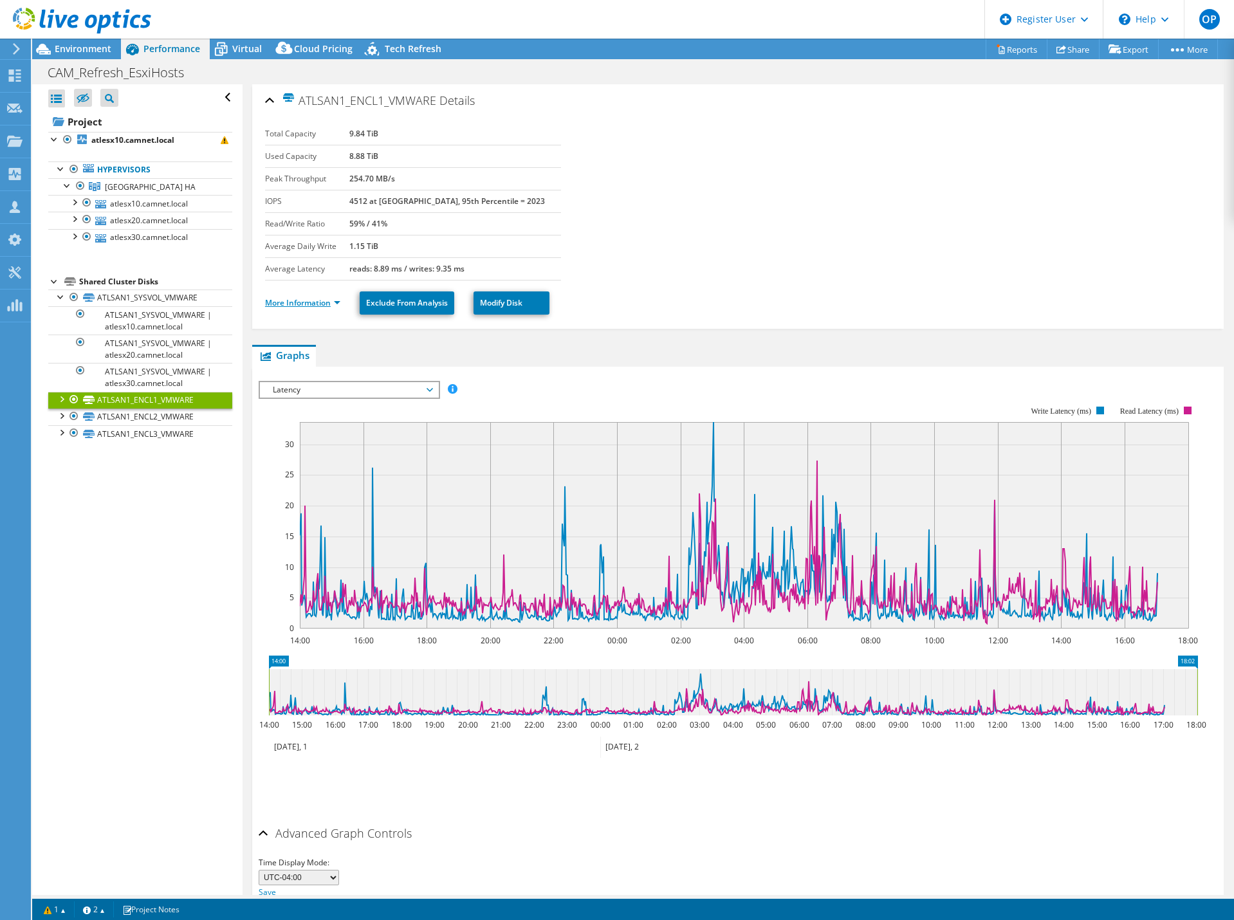
click at [268, 306] on link "More Information" at bounding box center [302, 302] width 75 height 11
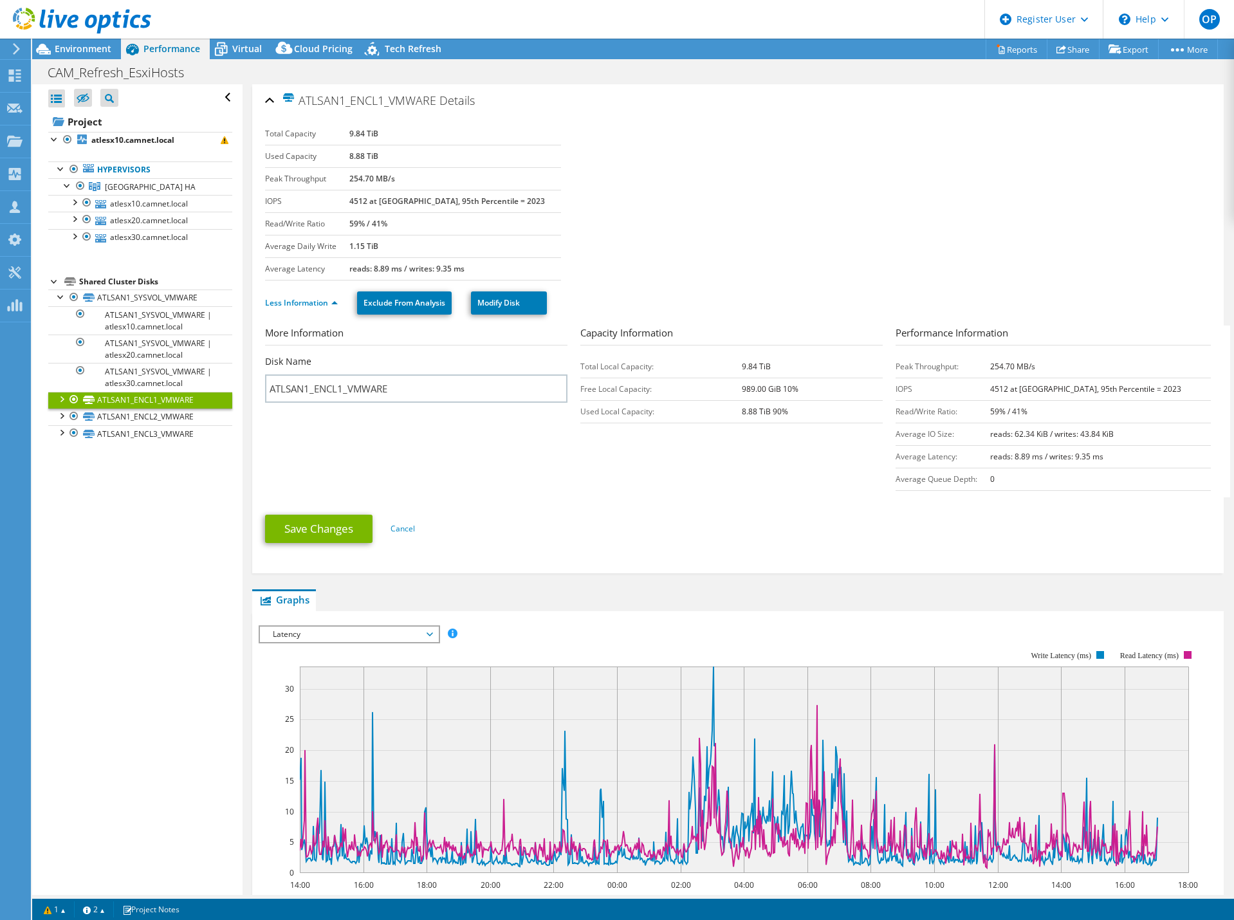
click at [59, 396] on div at bounding box center [61, 398] width 13 height 13
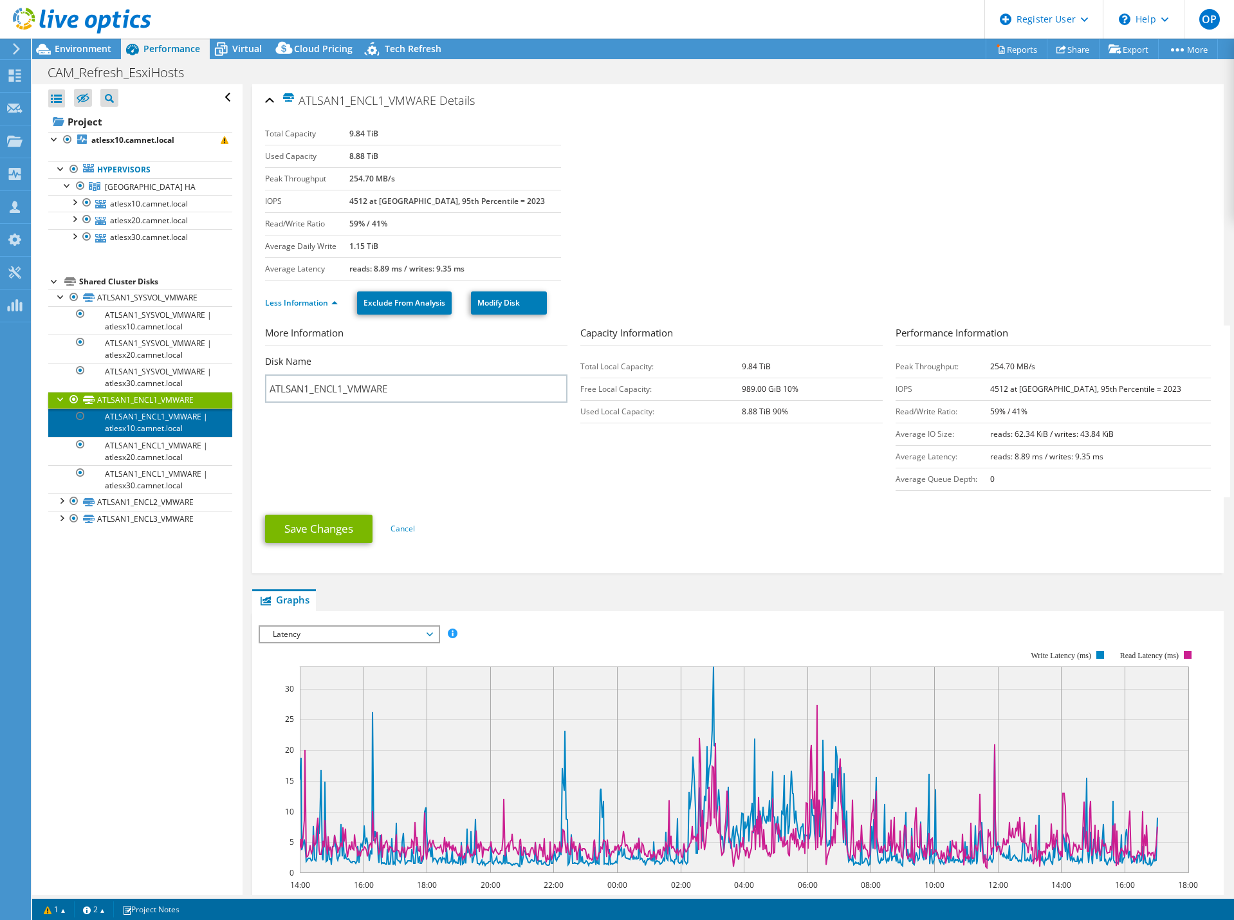
click at [110, 421] on link "ATLSAN1_ENCL1_VMWARE | atlesx10.camnet.local" at bounding box center [140, 422] width 184 height 28
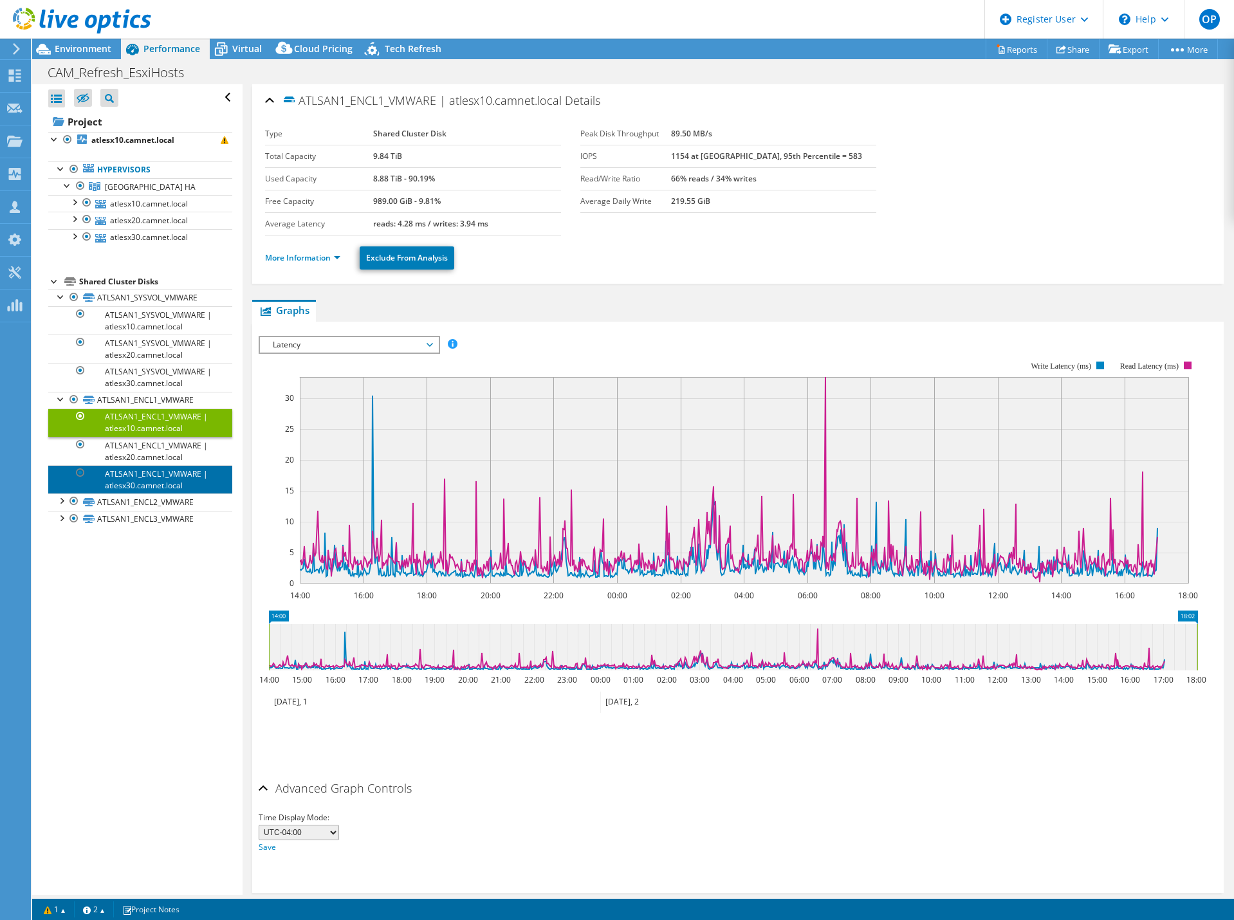
click at [170, 468] on link "ATLSAN1_ENCL1_VMWARE | atlesx30.camnet.local" at bounding box center [140, 479] width 184 height 28
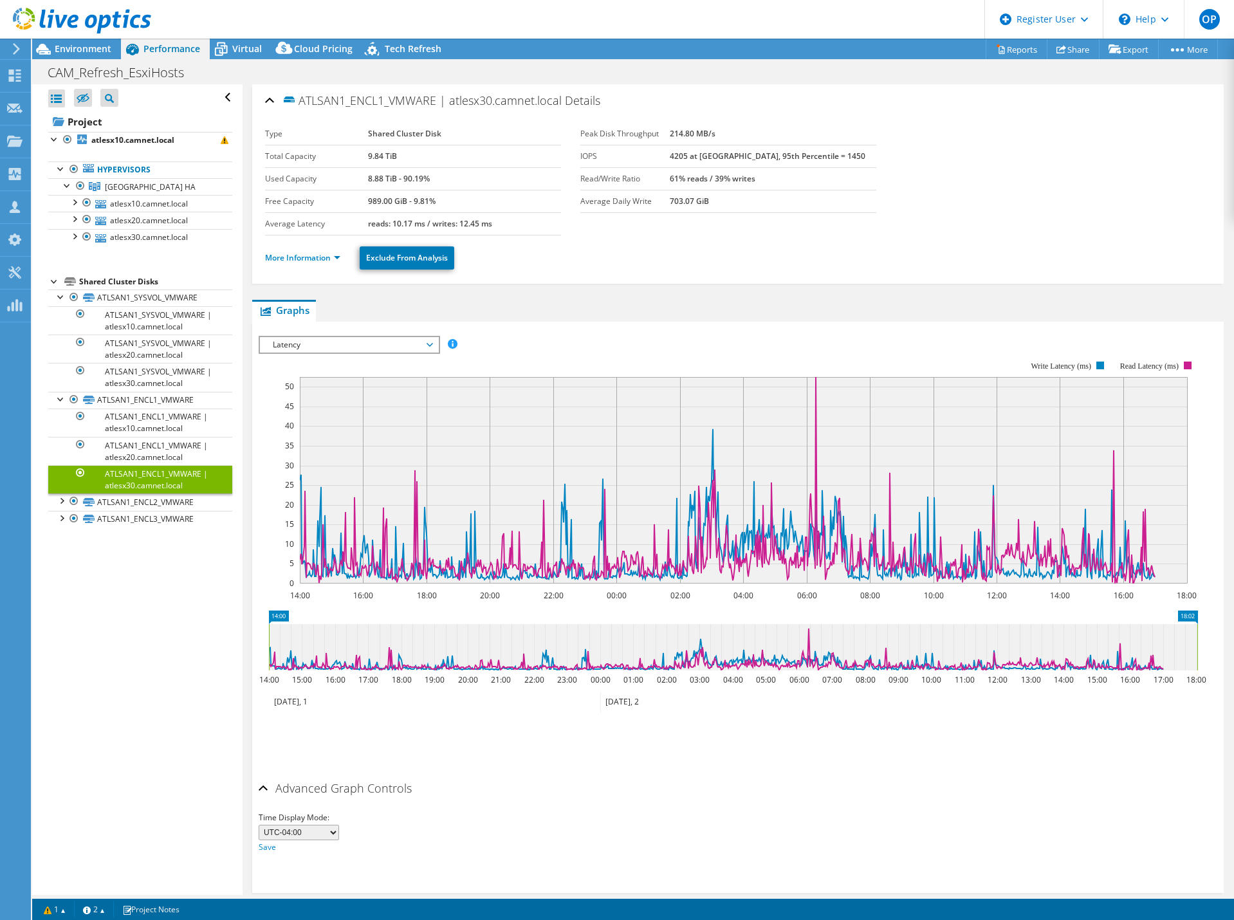
click at [331, 346] on span "Latency" at bounding box center [348, 344] width 165 height 15
click at [336, 354] on li "IOPS" at bounding box center [349, 359] width 178 height 15
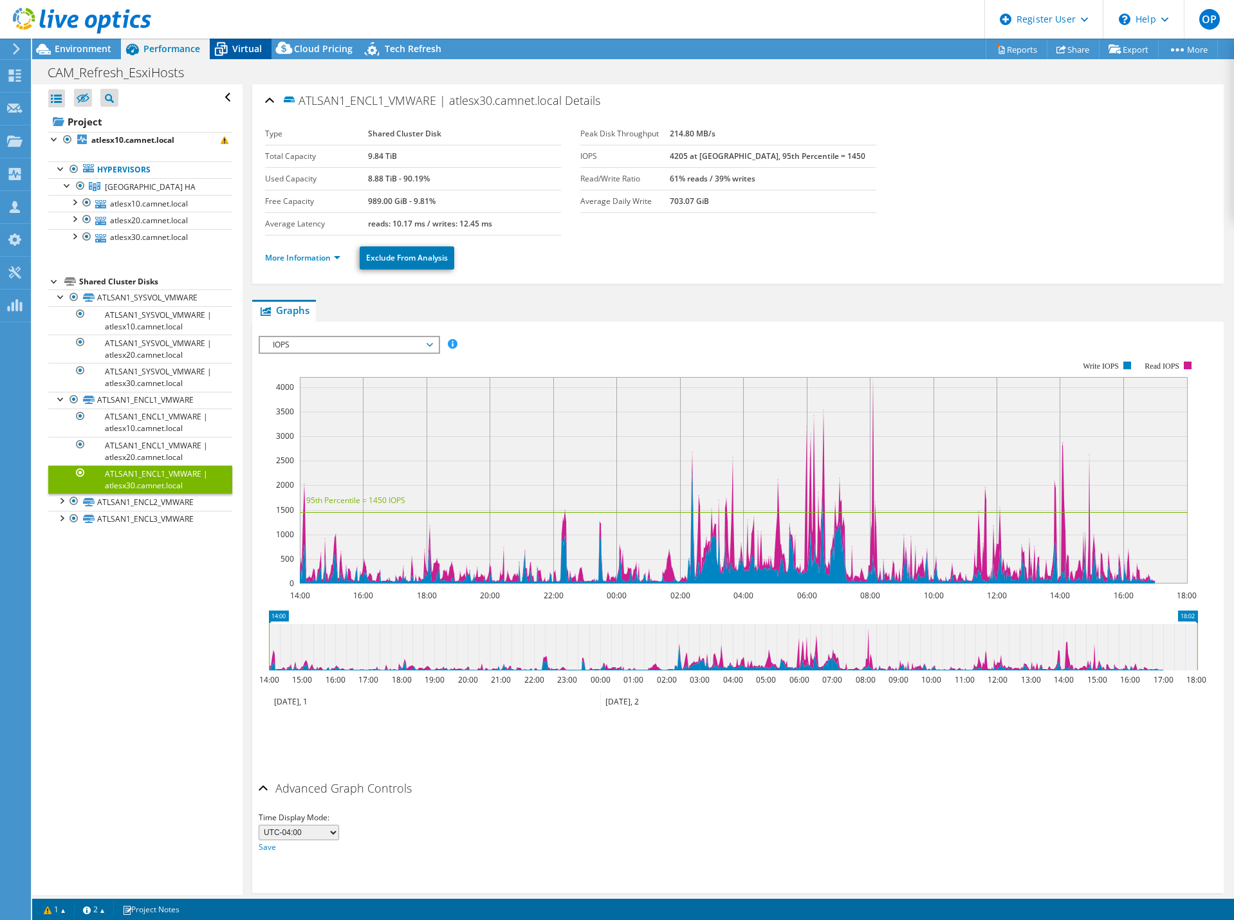
click at [259, 51] on span "Virtual" at bounding box center [247, 48] width 30 height 12
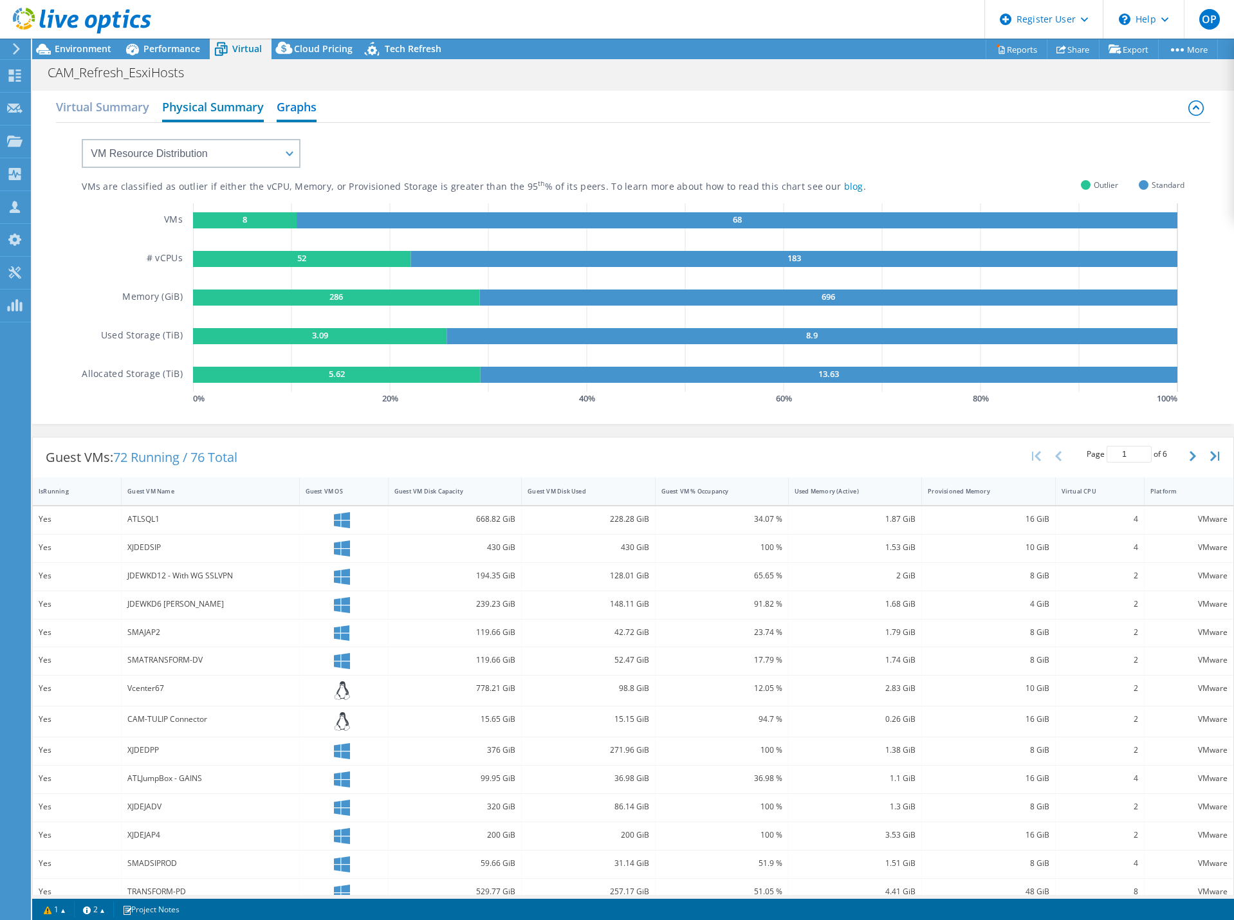
click at [233, 114] on h2 "Physical Summary" at bounding box center [213, 108] width 102 height 28
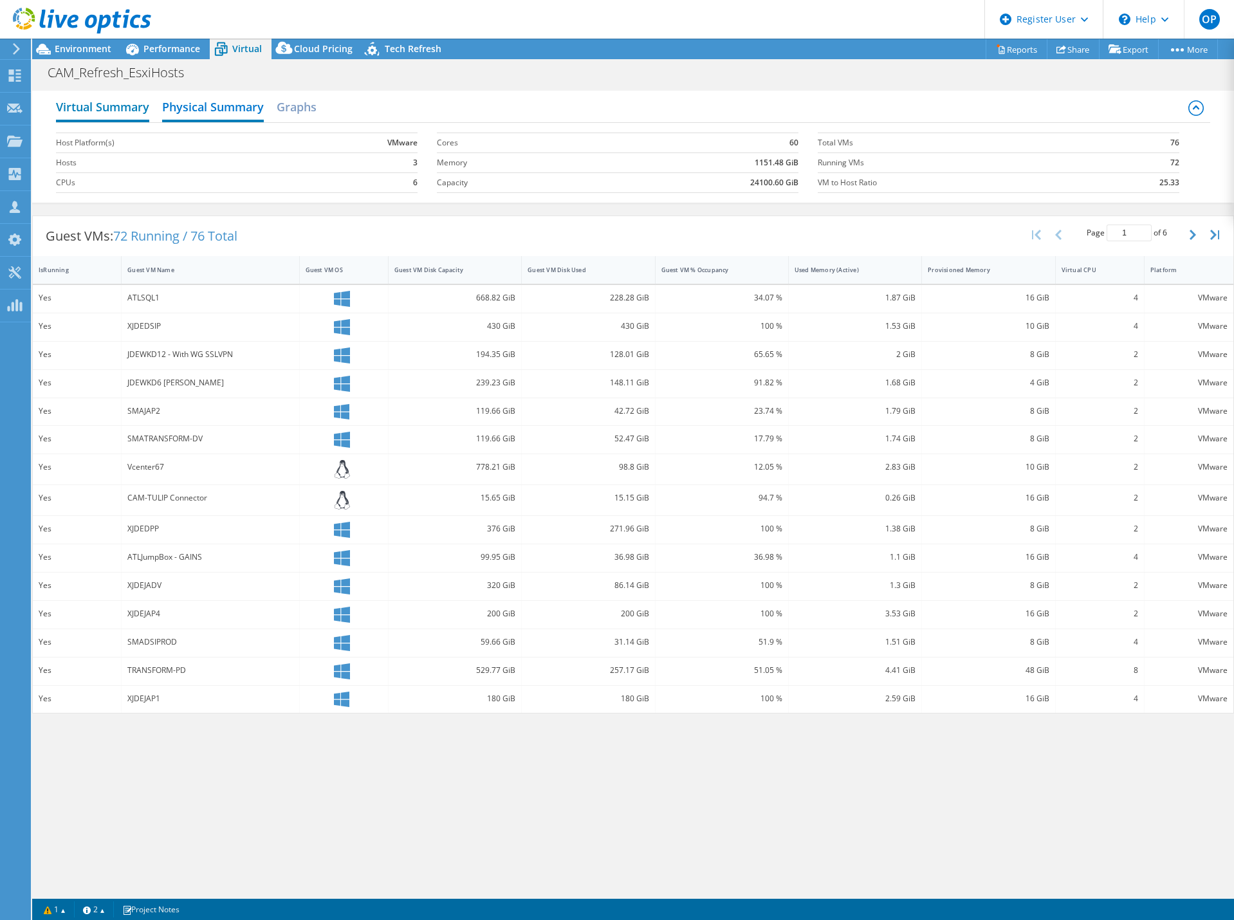
click at [136, 112] on h2 "Virtual Summary" at bounding box center [102, 108] width 93 height 28
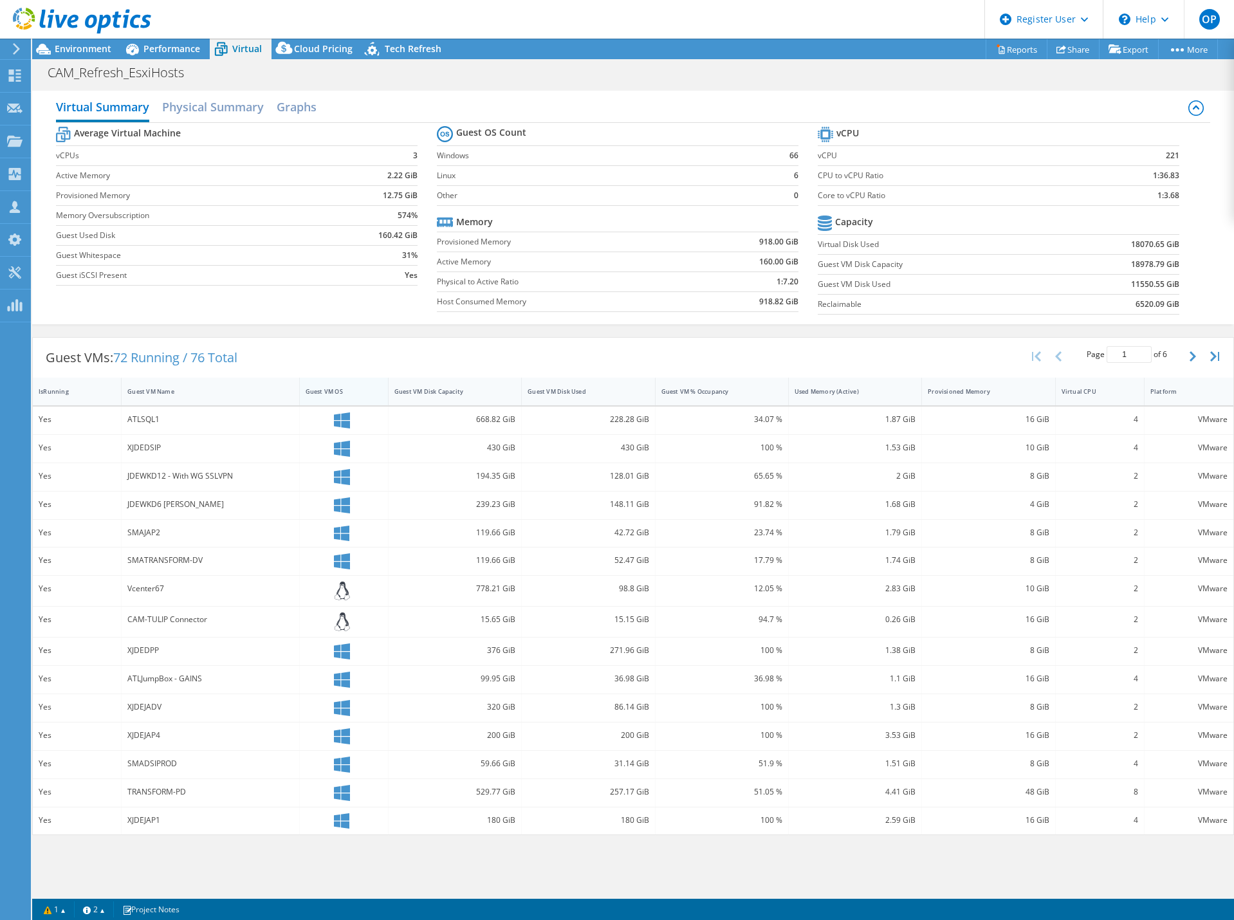
scroll to position [21, 0]
click at [98, 53] on span "Environment" at bounding box center [83, 48] width 57 height 12
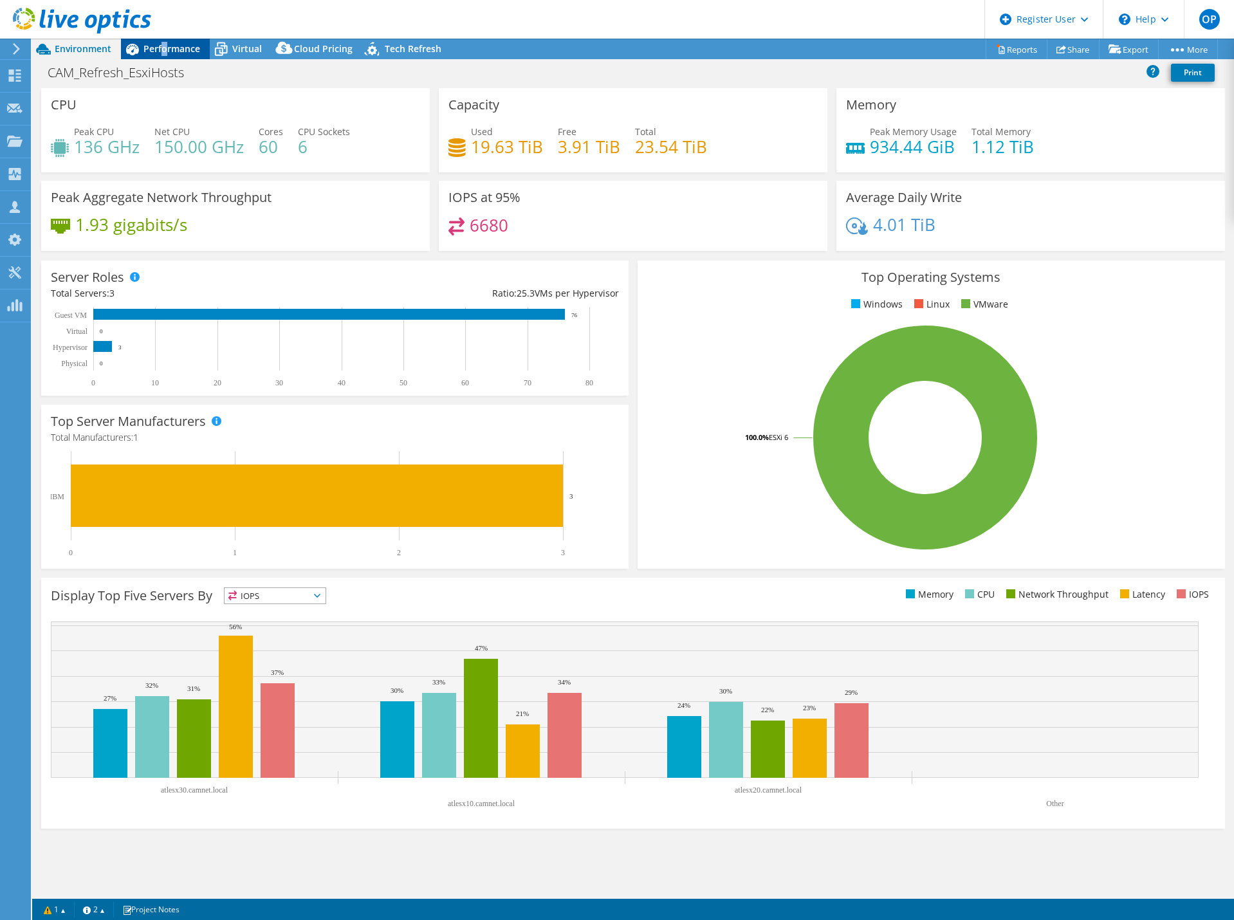
click at [165, 52] on span "Performance" at bounding box center [171, 48] width 57 height 12
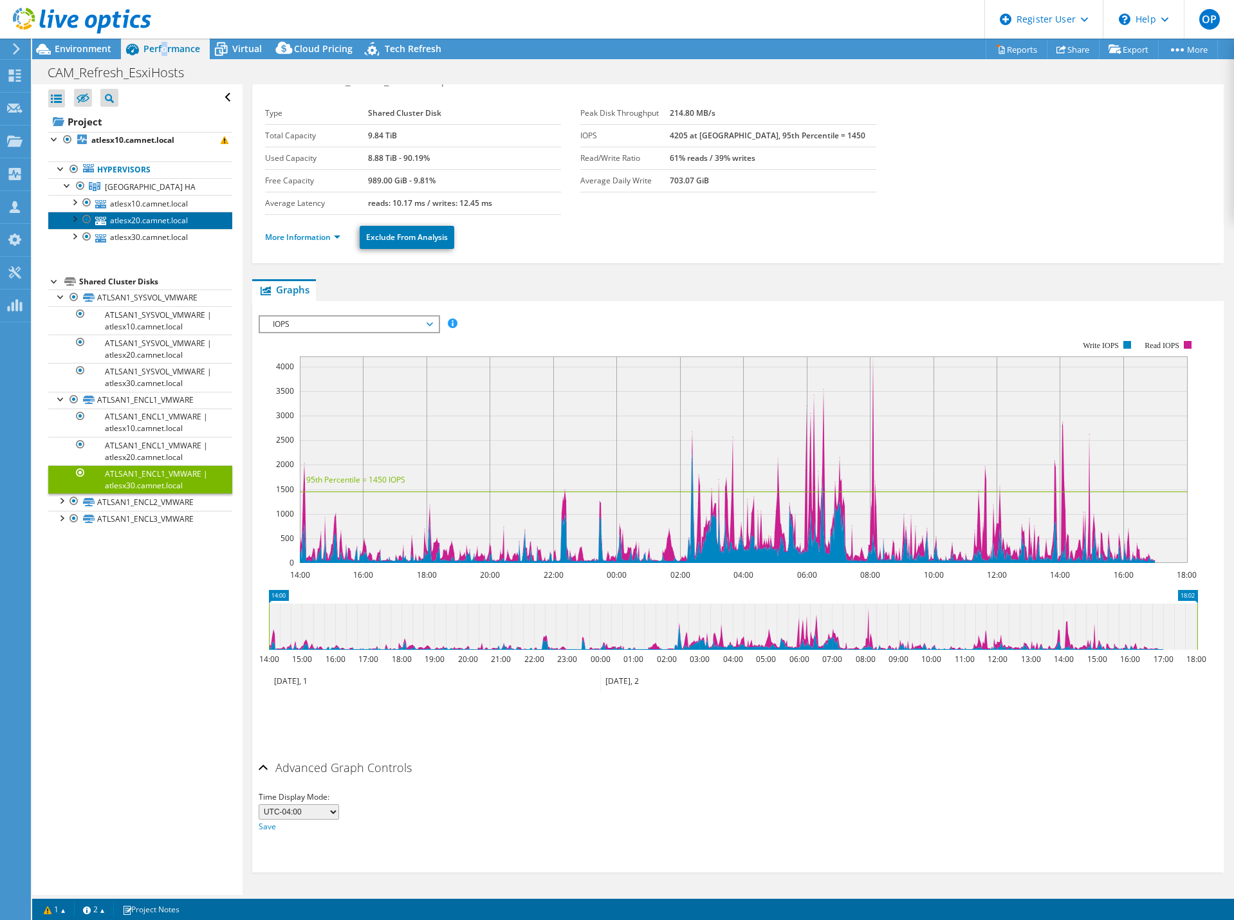
click at [174, 213] on link "atlesx20.camnet.local" at bounding box center [140, 220] width 184 height 17
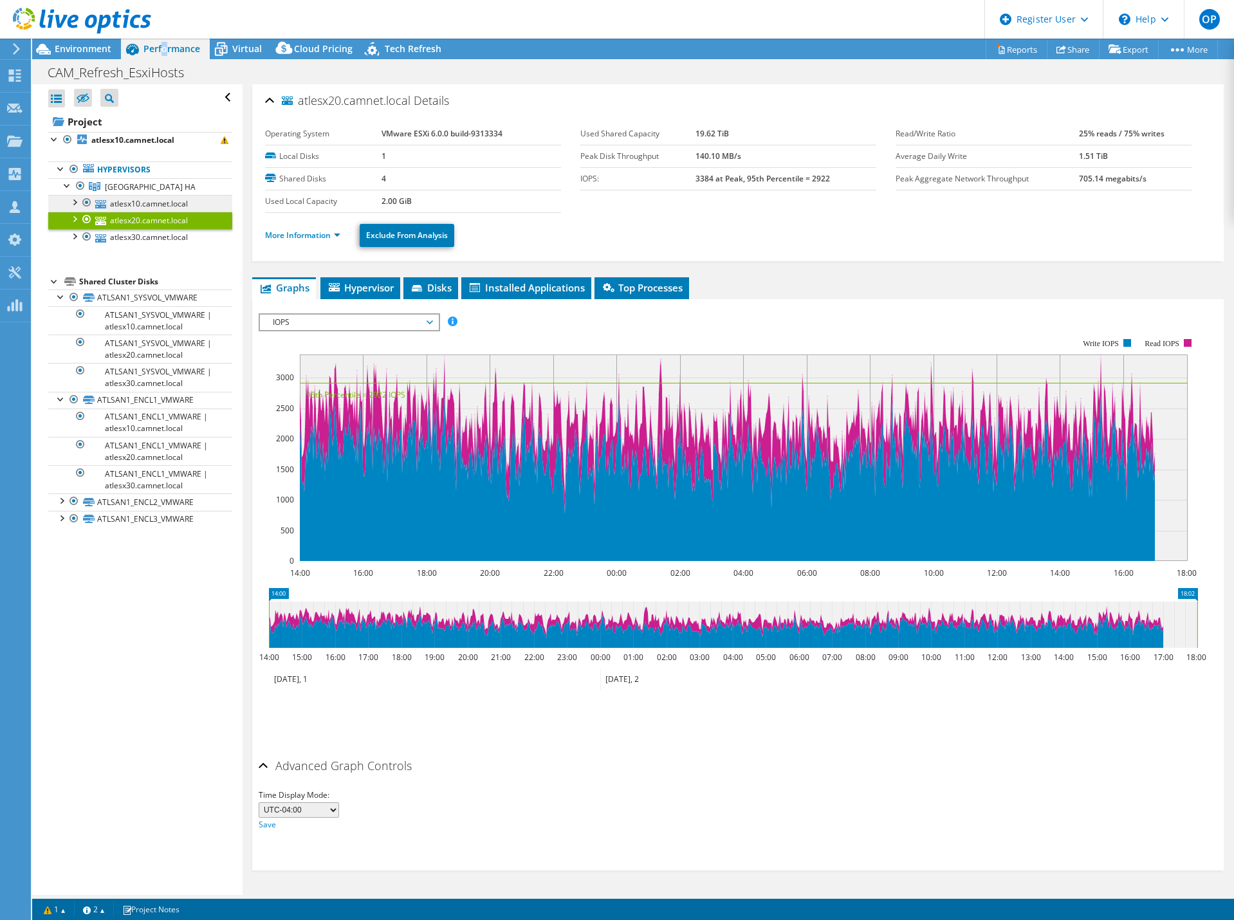
scroll to position [0, 0]
click at [176, 198] on link "atlesx10.camnet.local" at bounding box center [140, 203] width 184 height 17
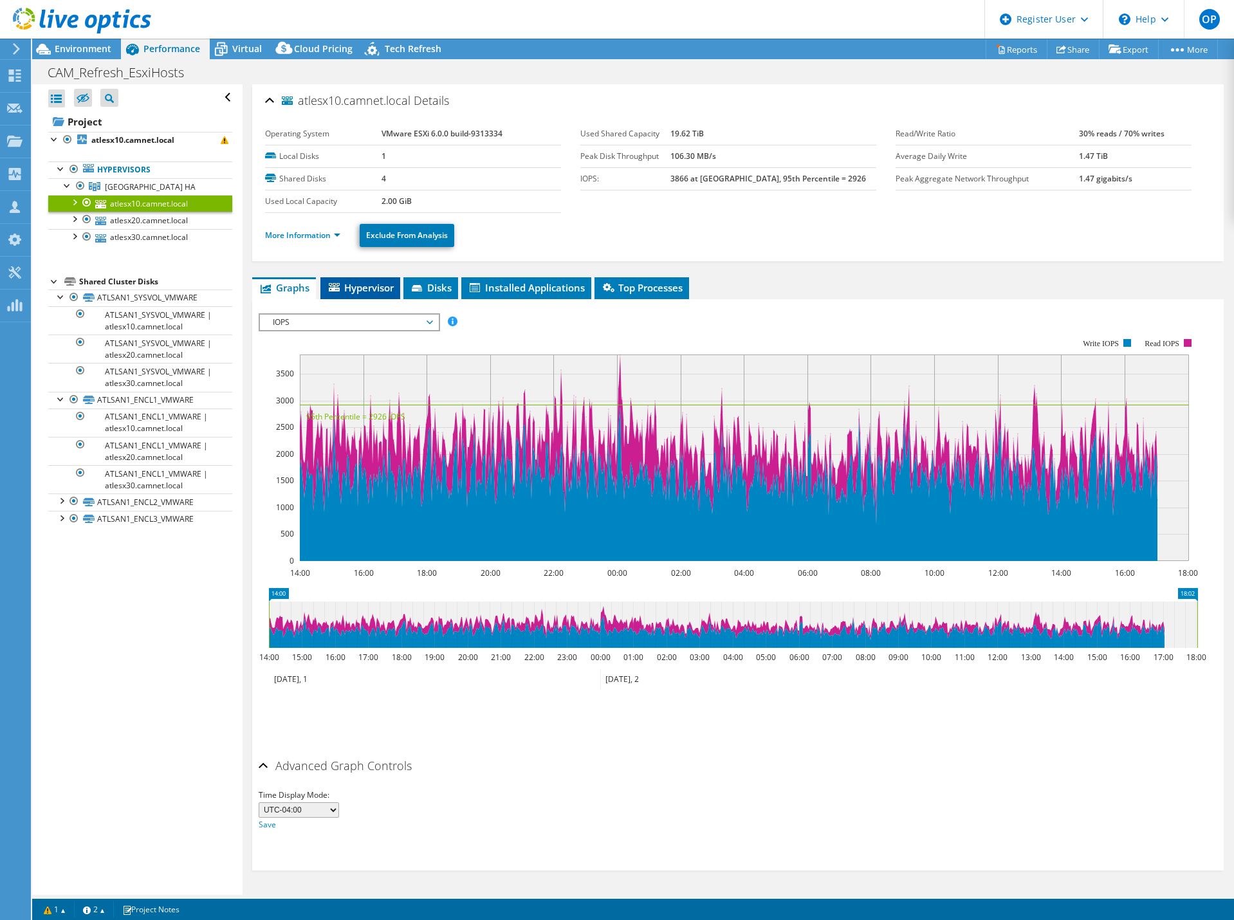
click at [356, 282] on span "Hypervisor" at bounding box center [360, 287] width 67 height 13
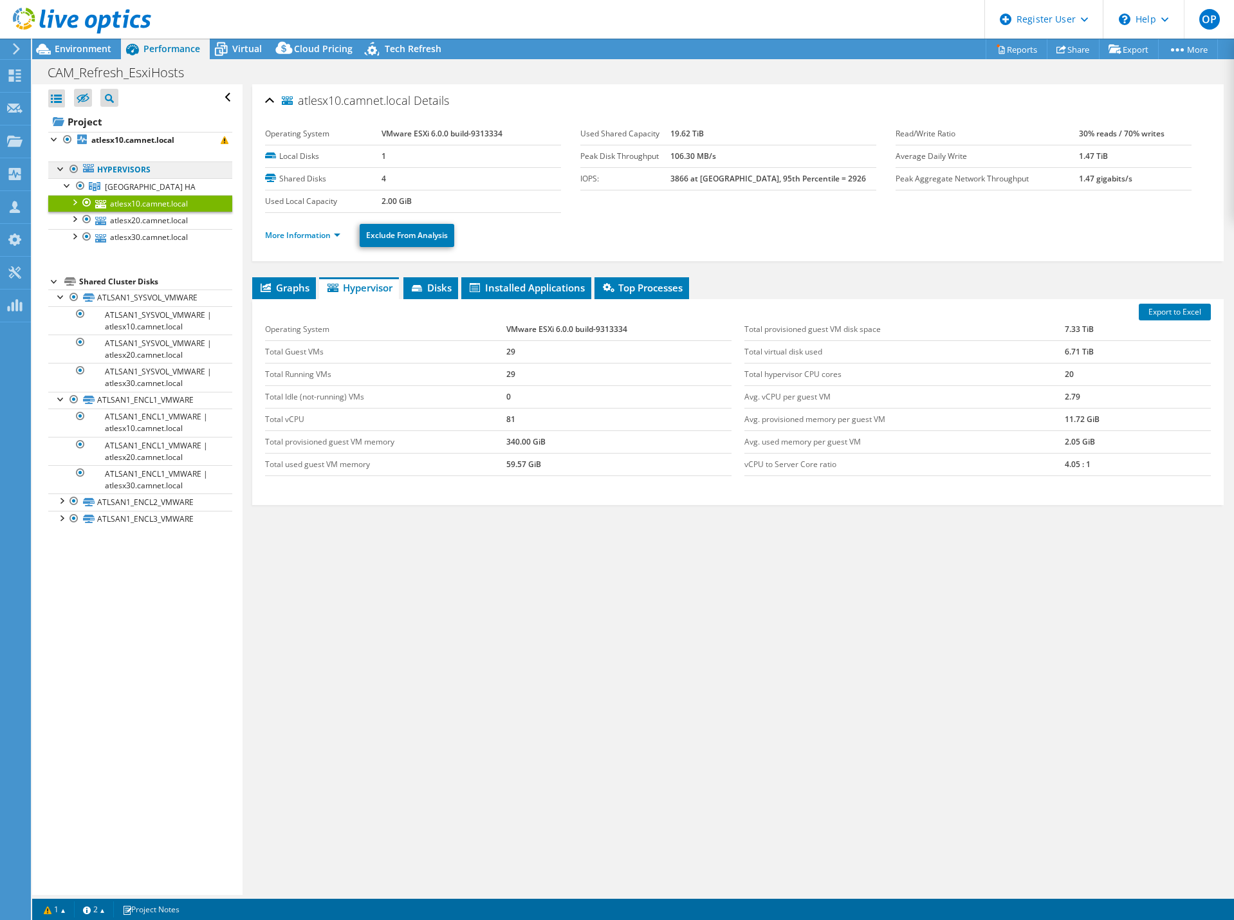
click at [138, 170] on link "Hypervisors" at bounding box center [140, 169] width 184 height 17
click at [135, 183] on span "Atlanta HA" at bounding box center [150, 186] width 91 height 11
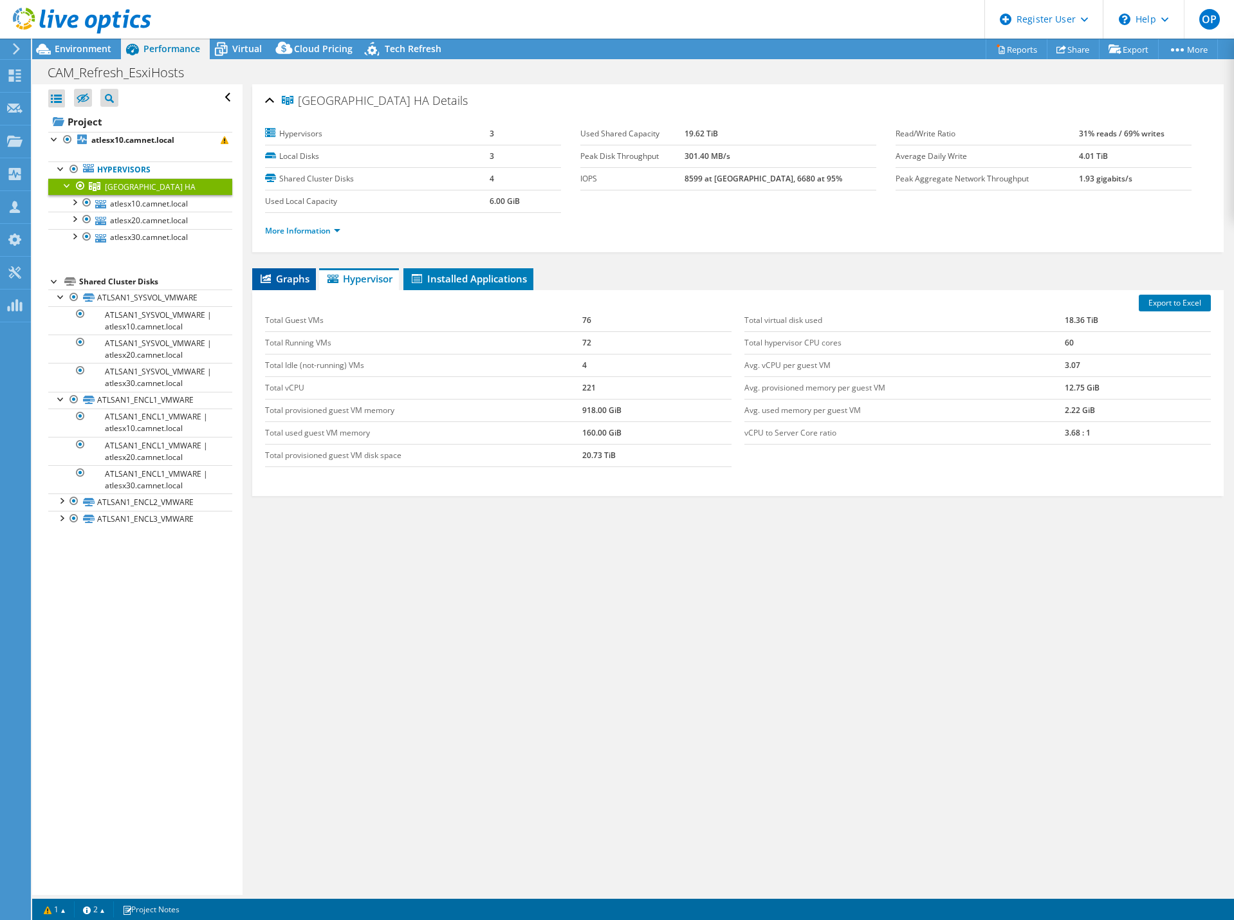
click at [269, 273] on span "Graphs" at bounding box center [284, 278] width 51 height 13
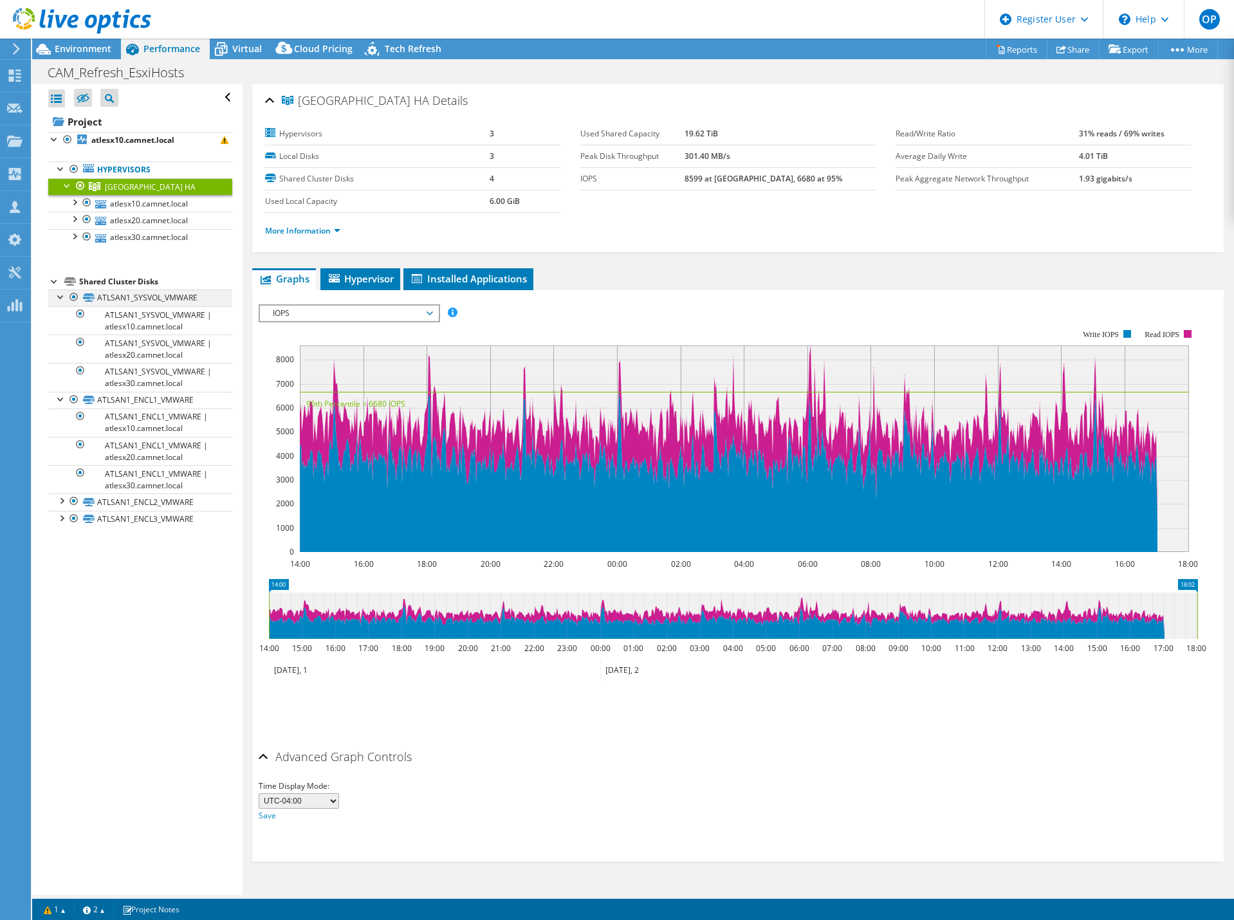
click at [56, 295] on div at bounding box center [61, 295] width 13 height 13
click at [57, 310] on div at bounding box center [61, 312] width 13 height 13
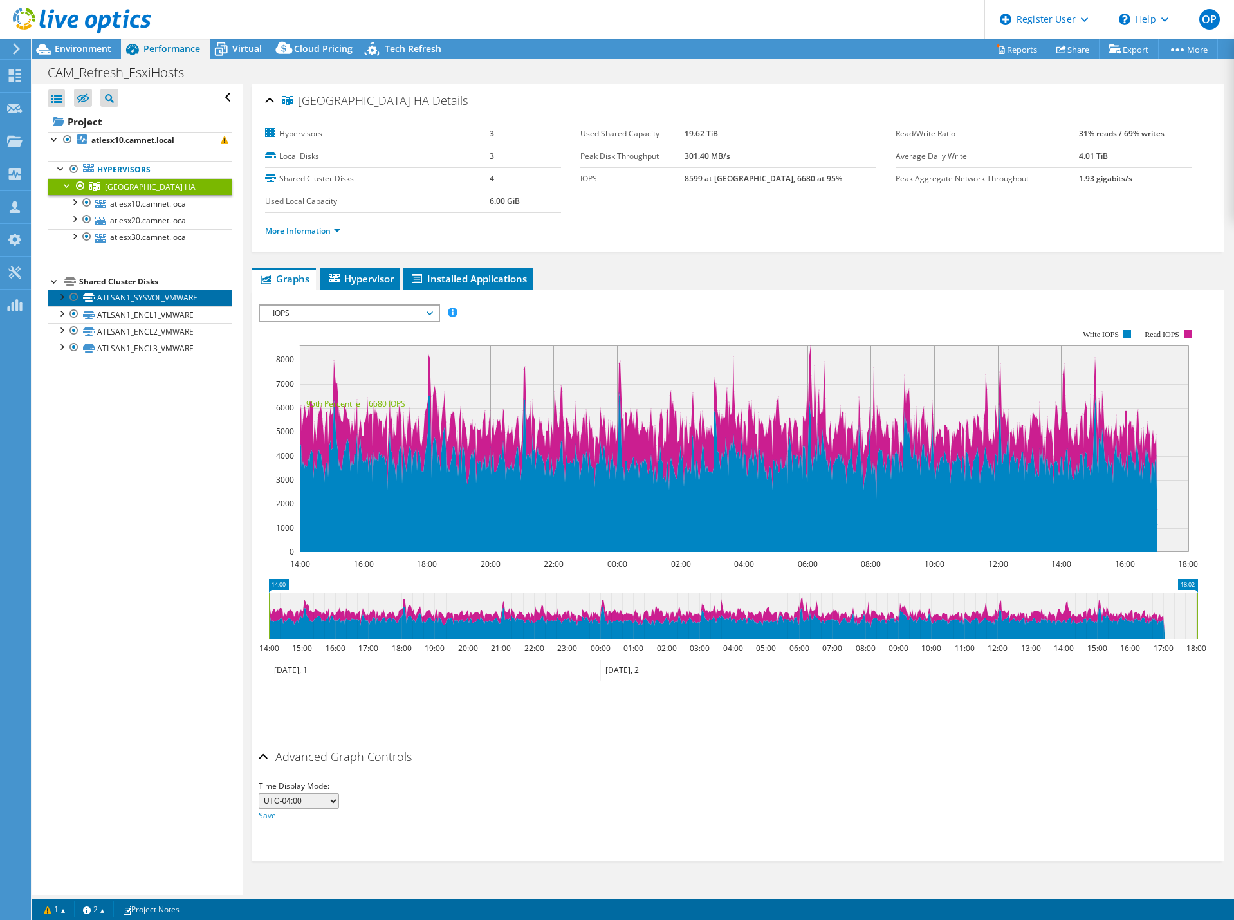
click at [183, 297] on link "ATLSAN1_SYSVOL_VMWARE" at bounding box center [140, 297] width 184 height 17
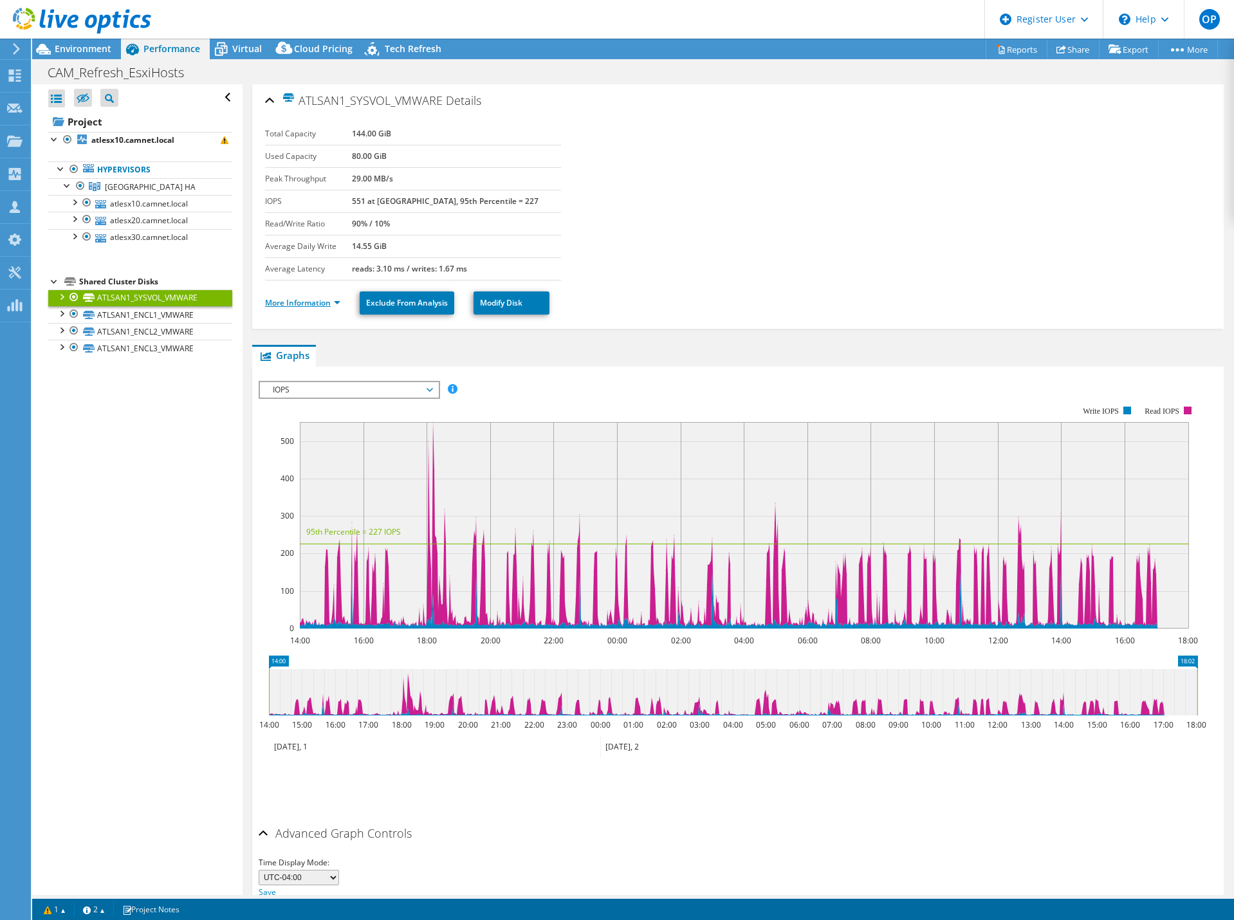
click at [297, 304] on link "More Information" at bounding box center [302, 302] width 75 height 11
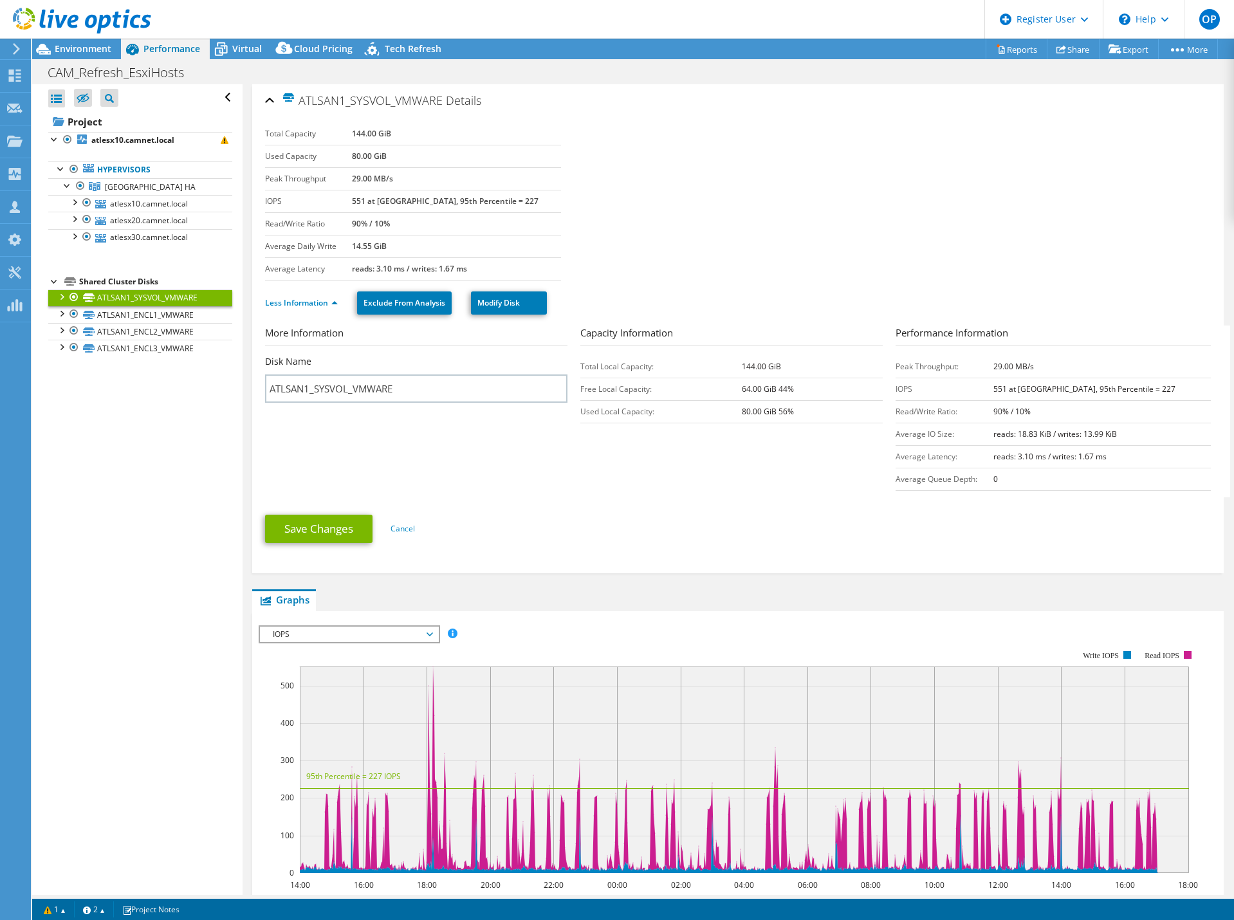
click at [59, 295] on div at bounding box center [61, 295] width 13 height 13
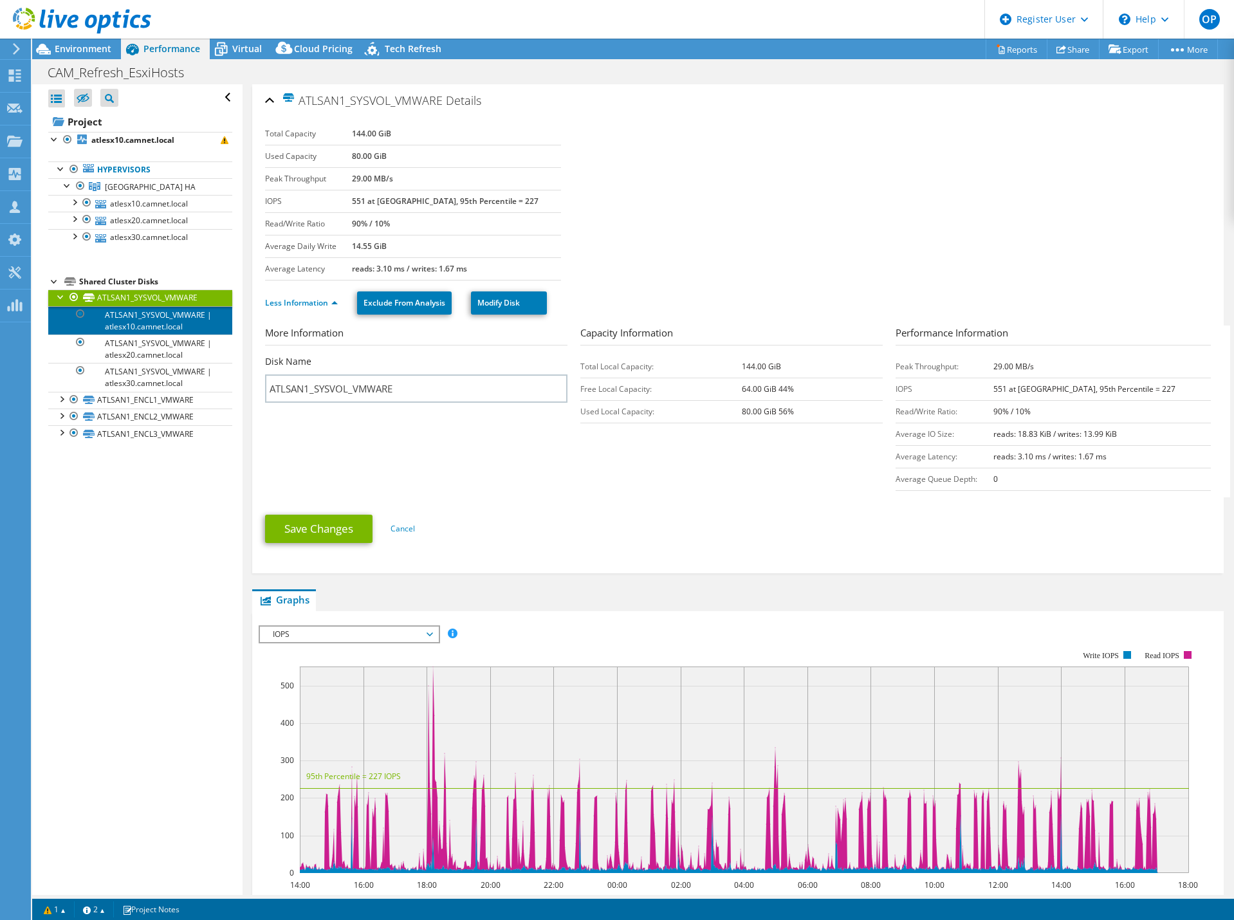
click at [110, 315] on link "ATLSAN1_SYSVOL_VMWARE | atlesx10.camnet.local" at bounding box center [140, 320] width 184 height 28
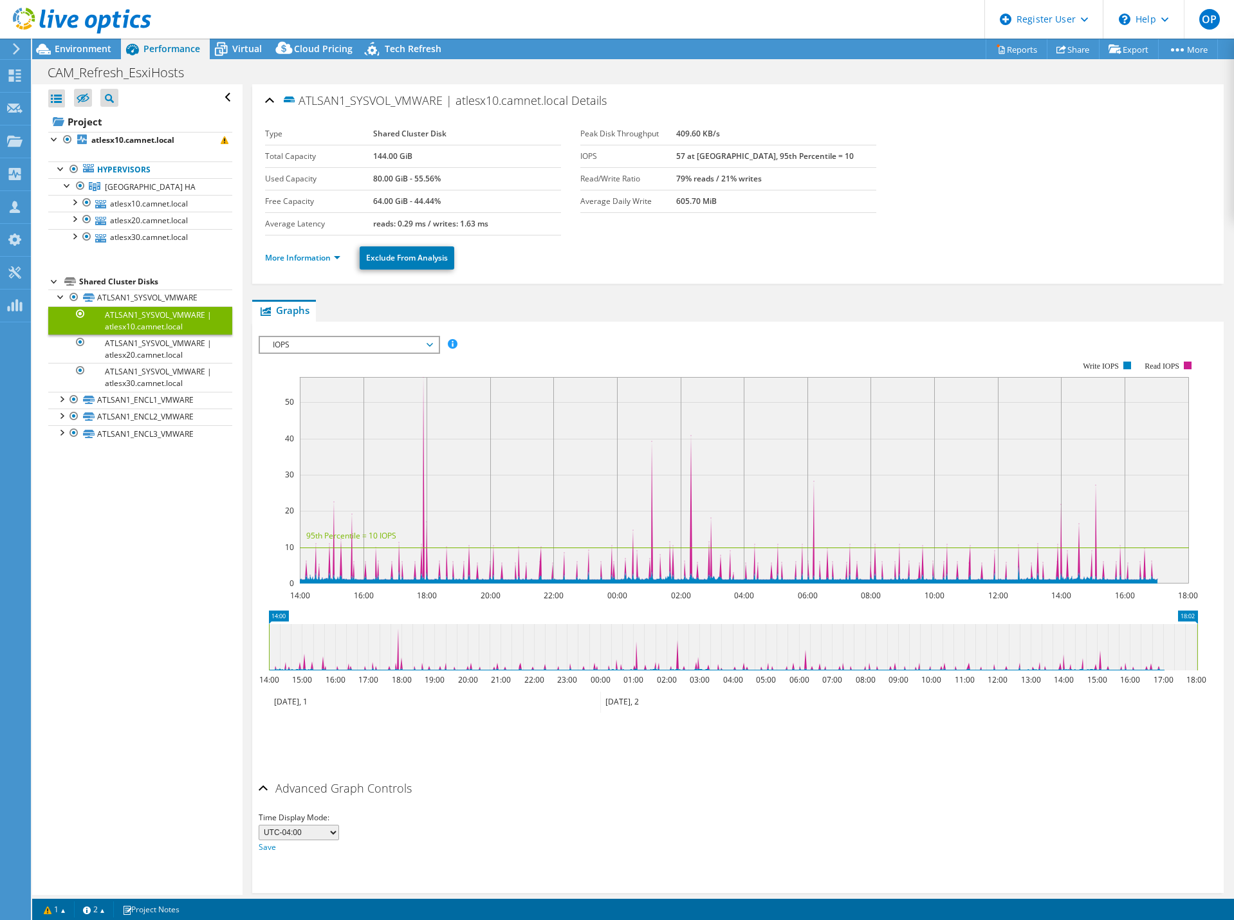
click at [319, 347] on span "IOPS" at bounding box center [348, 344] width 165 height 15
click at [323, 369] on li "Disk Throughput" at bounding box center [349, 375] width 178 height 15
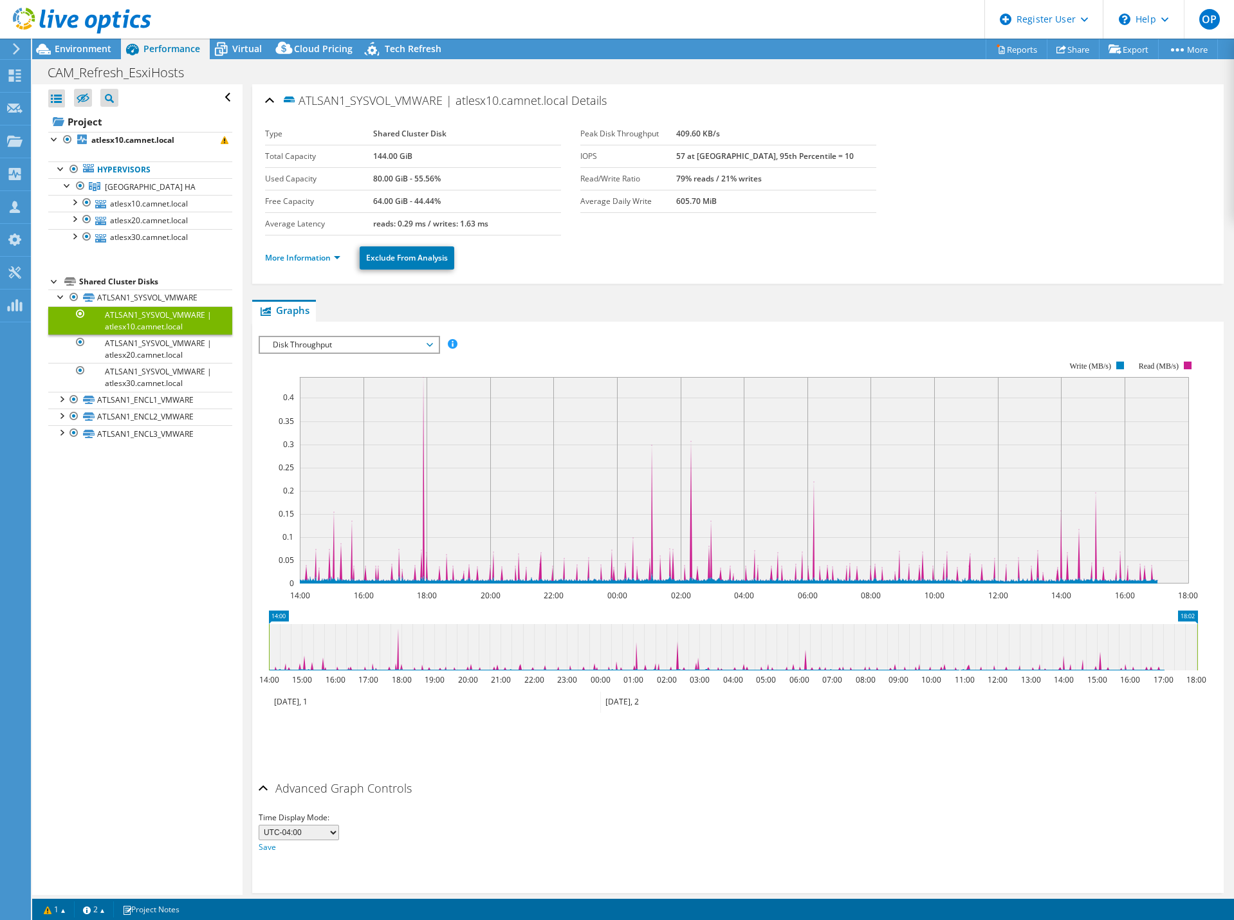
click at [320, 348] on span "Disk Throughput" at bounding box center [348, 344] width 165 height 15
click at [307, 388] on li "IO Size" at bounding box center [349, 390] width 178 height 15
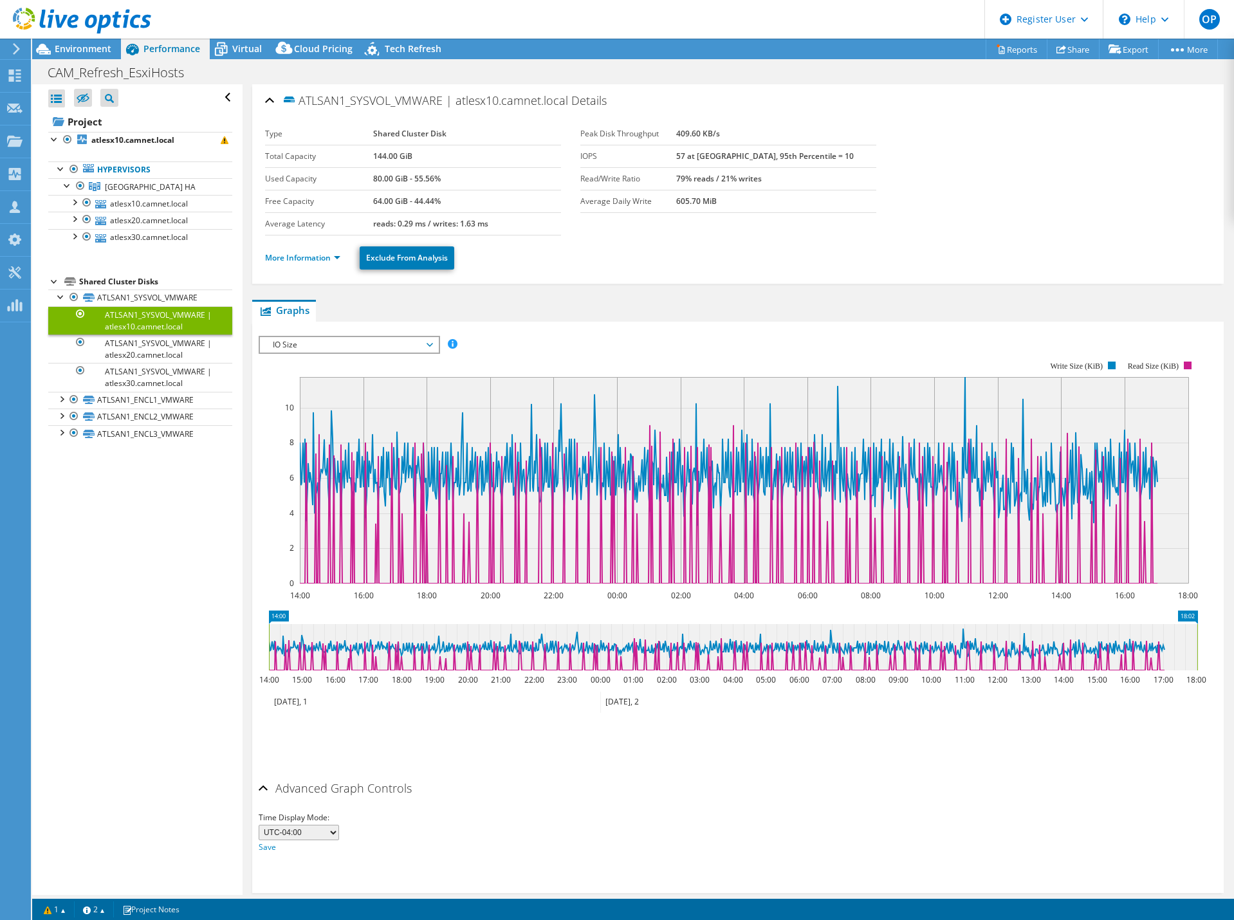
click at [306, 352] on div "IO Size IOPS Disk Throughput IO Size Latency Queue Depth CPU Percentage Memory …" at bounding box center [349, 345] width 181 height 18
click at [286, 429] on li "Queue Depth" at bounding box center [349, 421] width 178 height 15
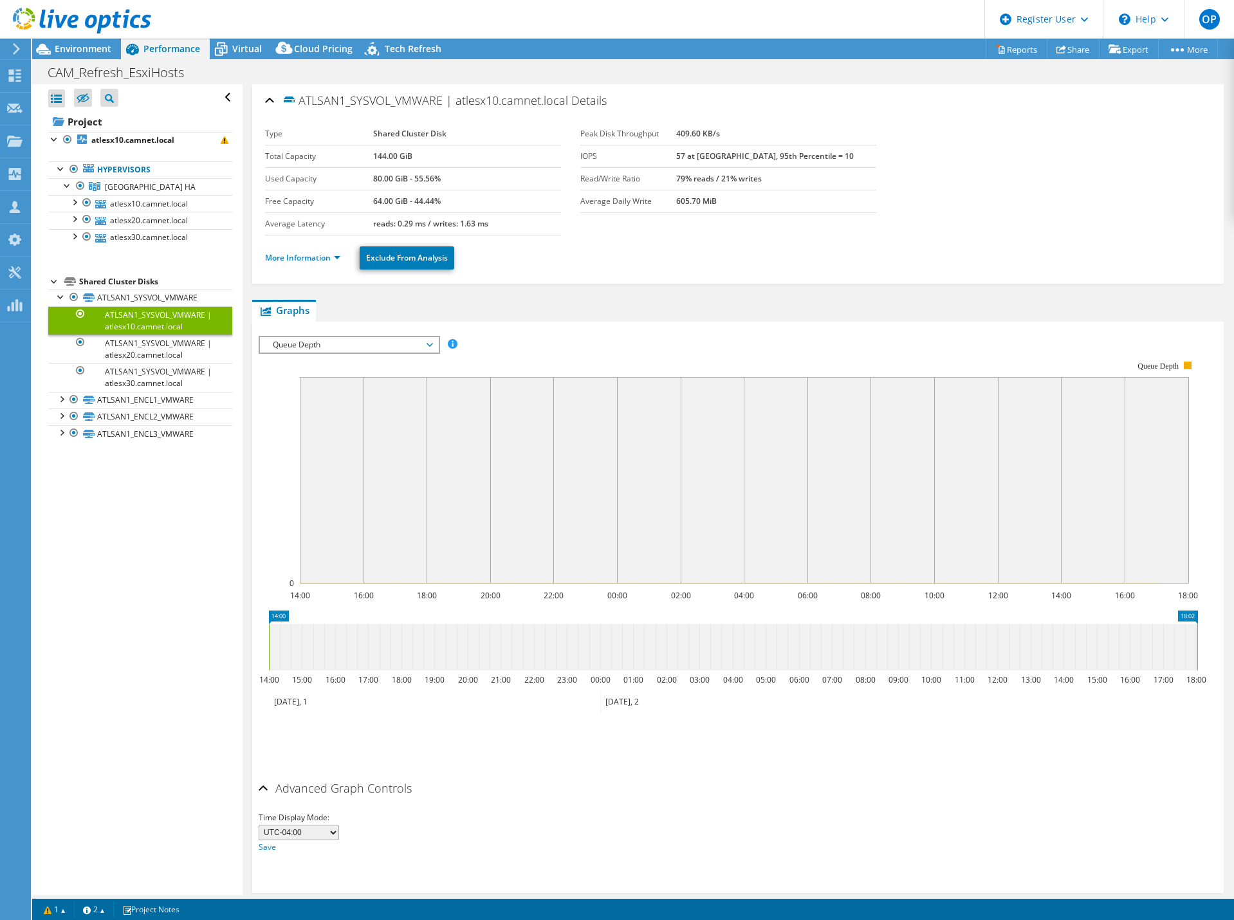
click at [282, 347] on span "Queue Depth" at bounding box center [348, 344] width 165 height 15
click at [273, 432] on li "All" at bounding box center [349, 437] width 178 height 15
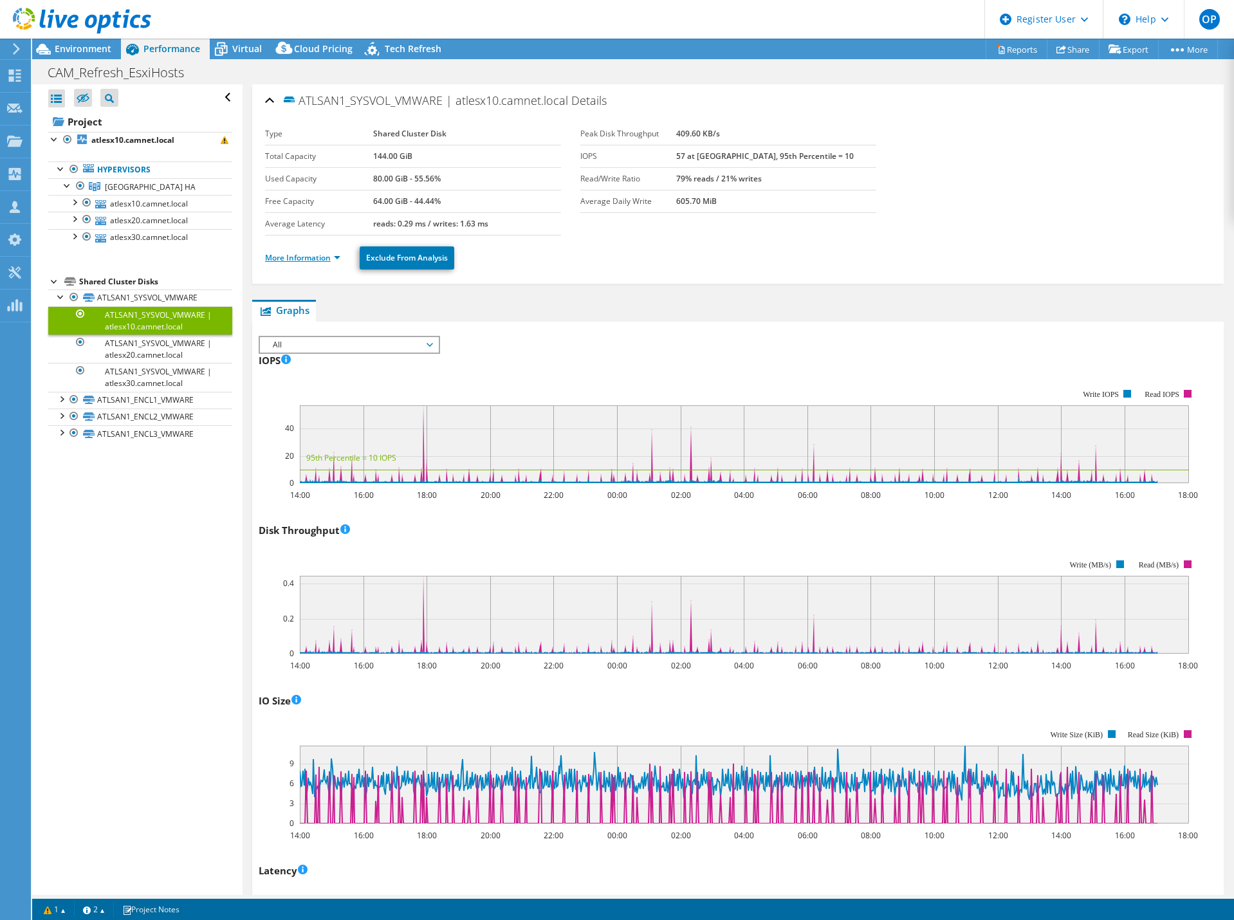
click at [311, 259] on link "More Information" at bounding box center [302, 257] width 75 height 11
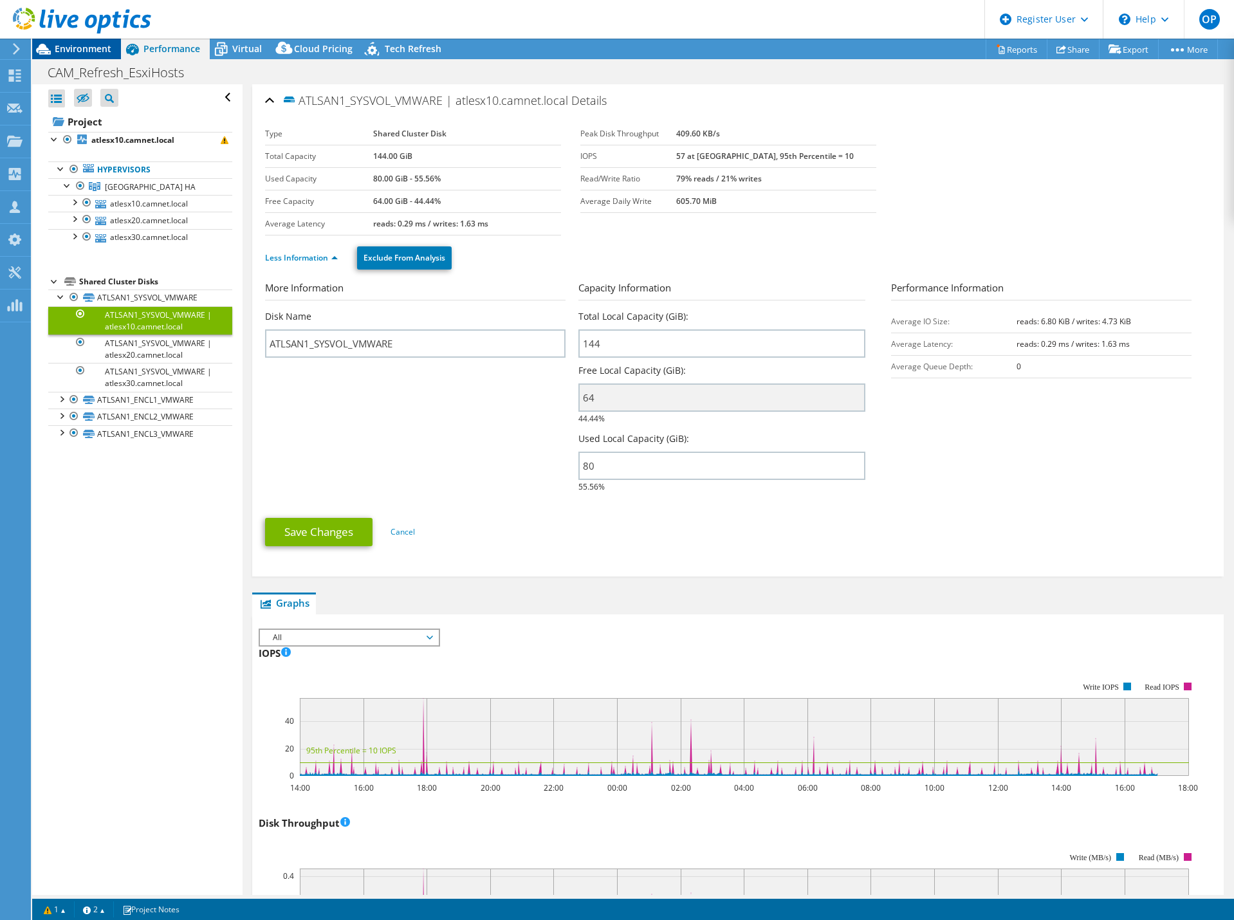
click at [86, 48] on span "Environment" at bounding box center [83, 48] width 57 height 12
